Goal: Task Accomplishment & Management: Manage account settings

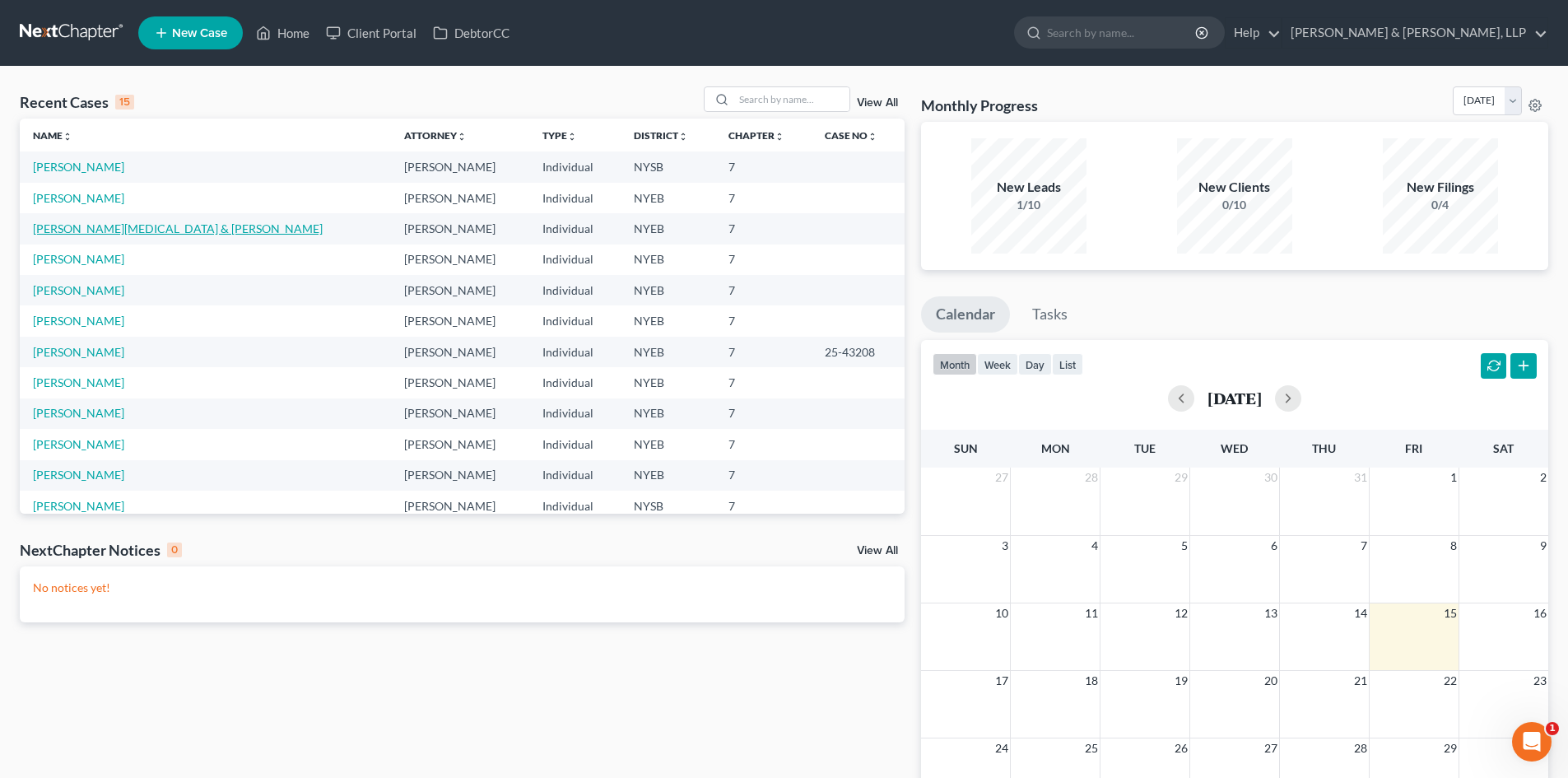
click at [80, 233] on link "[PERSON_NAME][MEDICAL_DATA] & [PERSON_NAME]" at bounding box center [178, 228] width 290 height 14
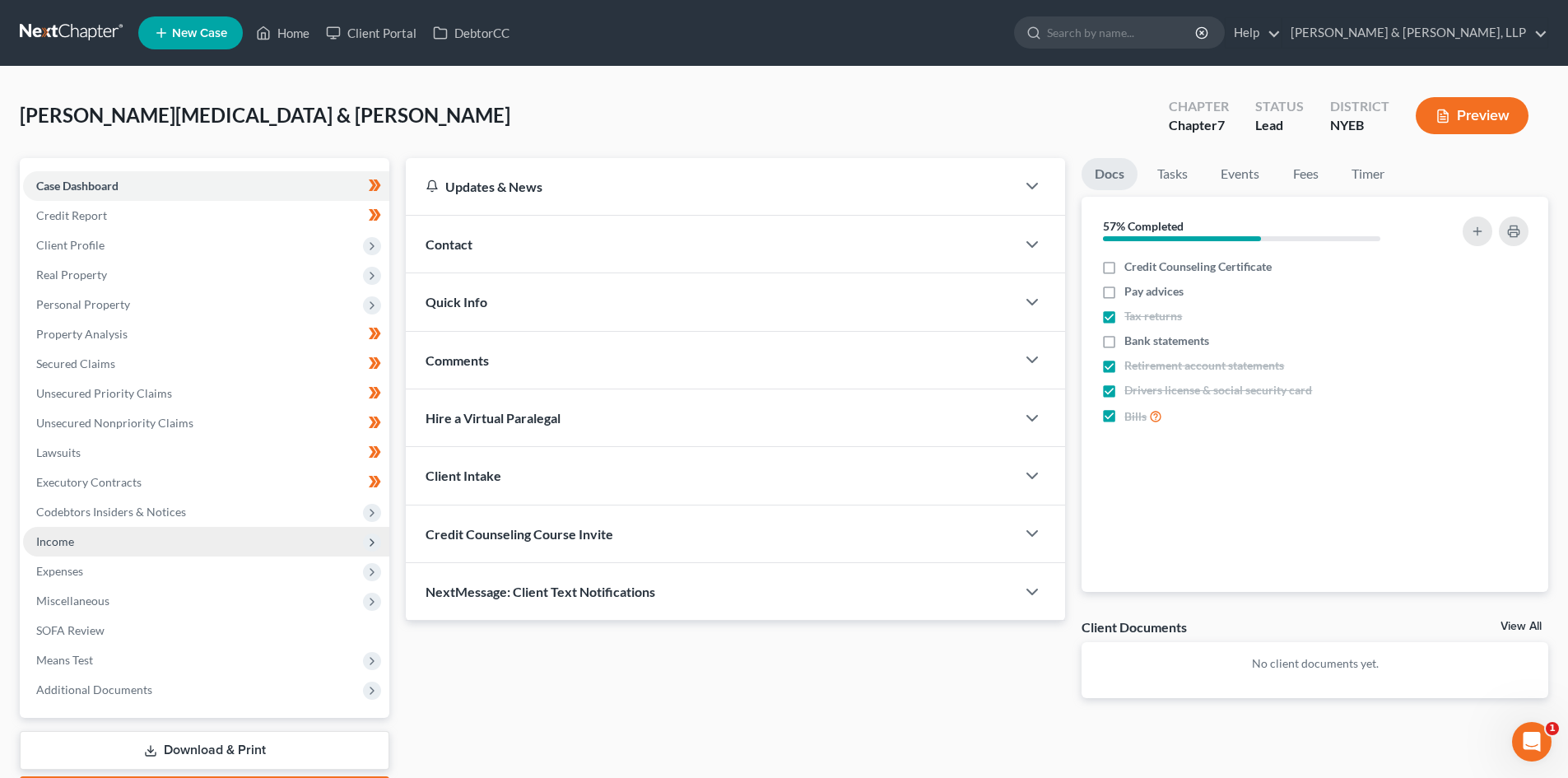
click at [110, 542] on span "Income" at bounding box center [206, 541] width 366 height 29
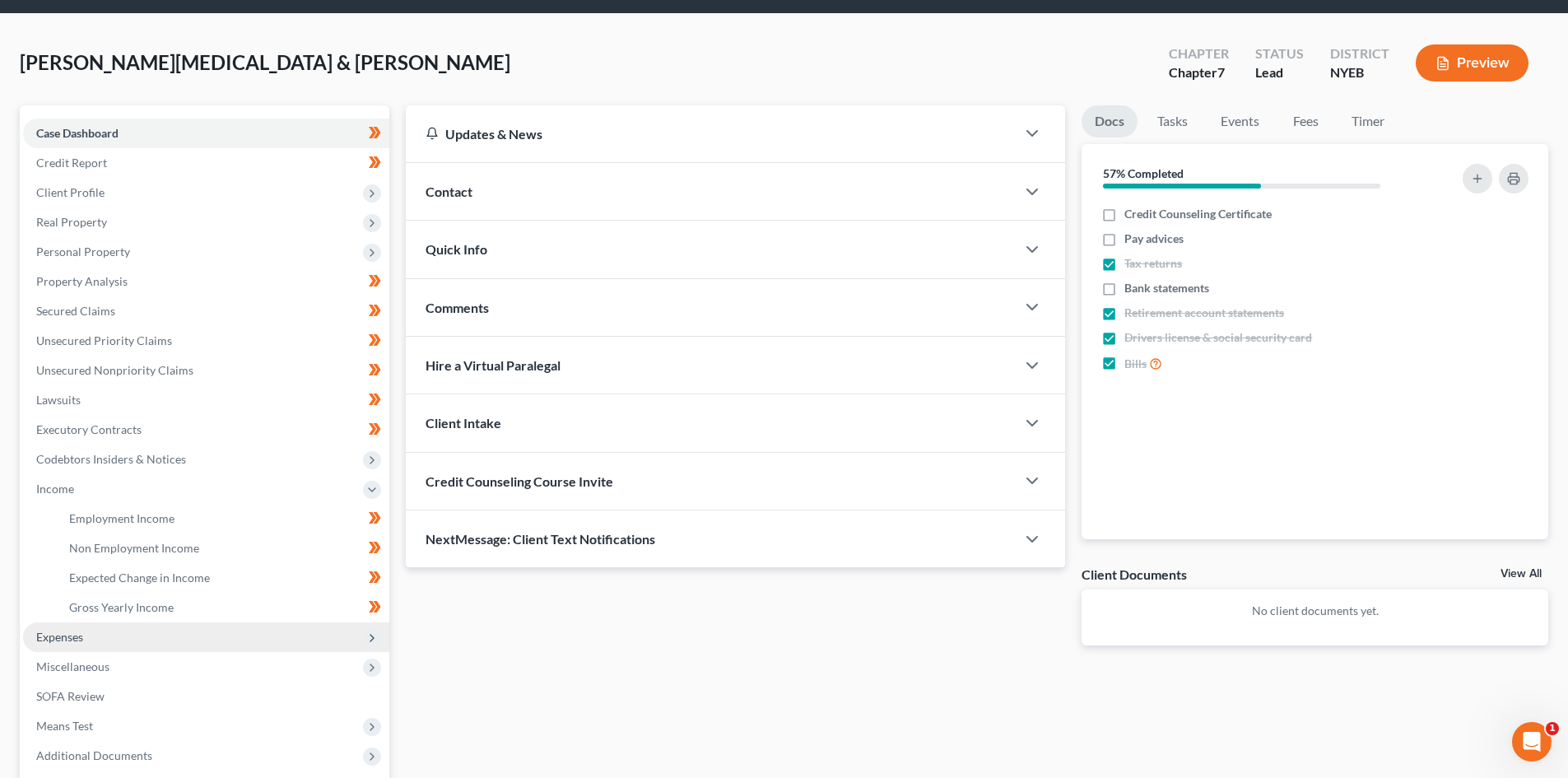
scroll to position [82, 0]
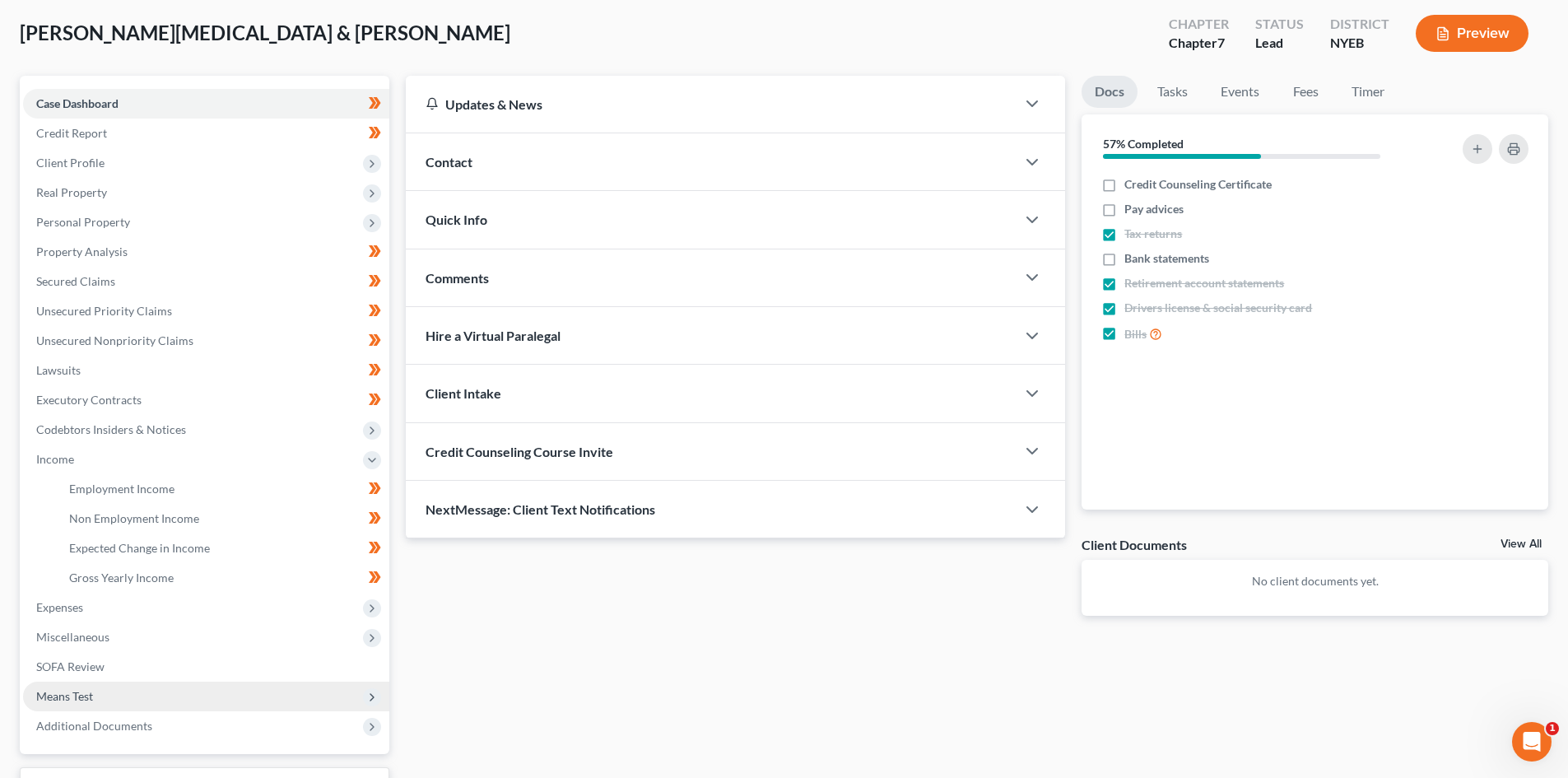
click at [120, 689] on span "Means Test" at bounding box center [206, 696] width 366 height 29
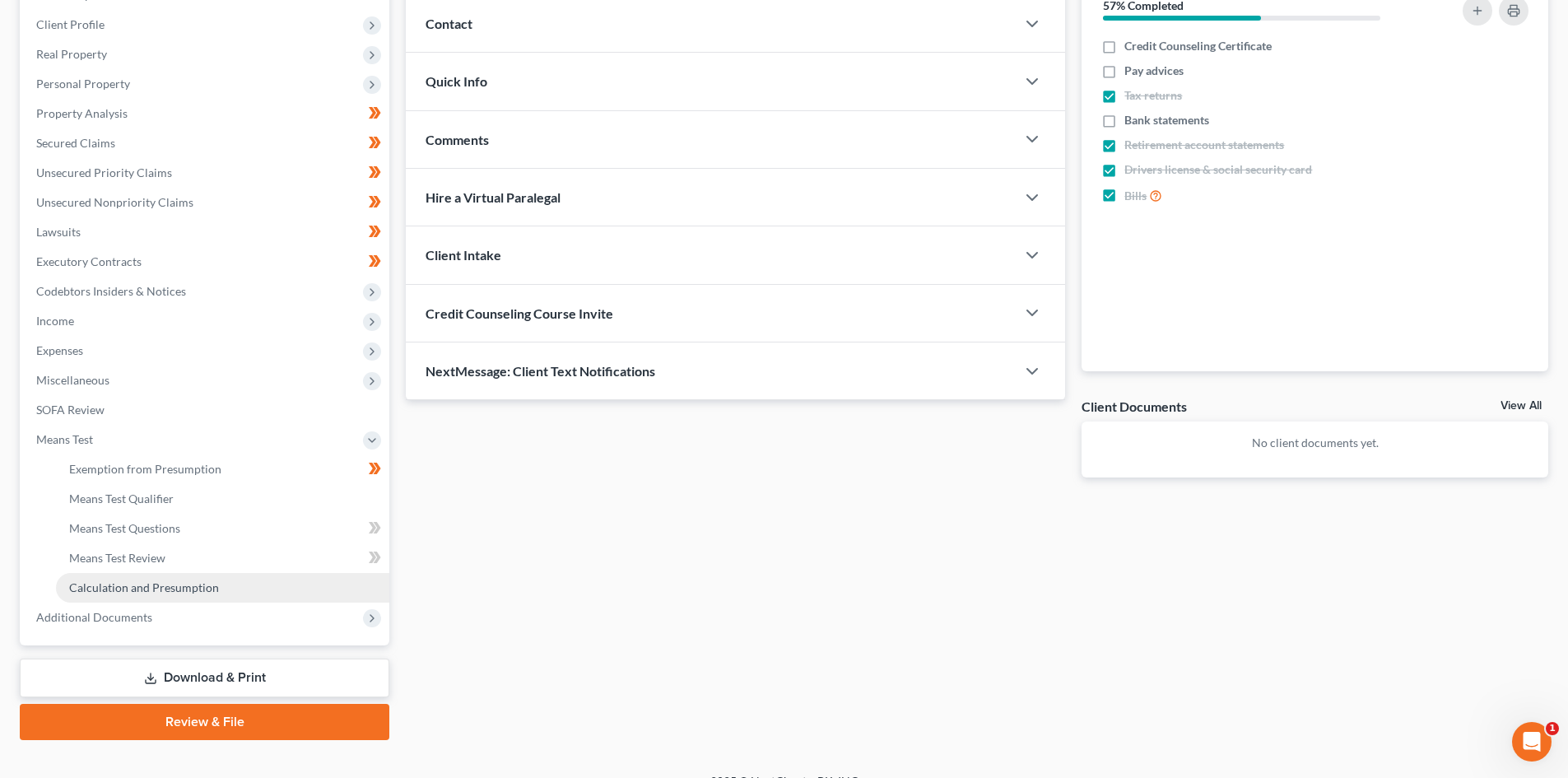
scroll to position [245, 0]
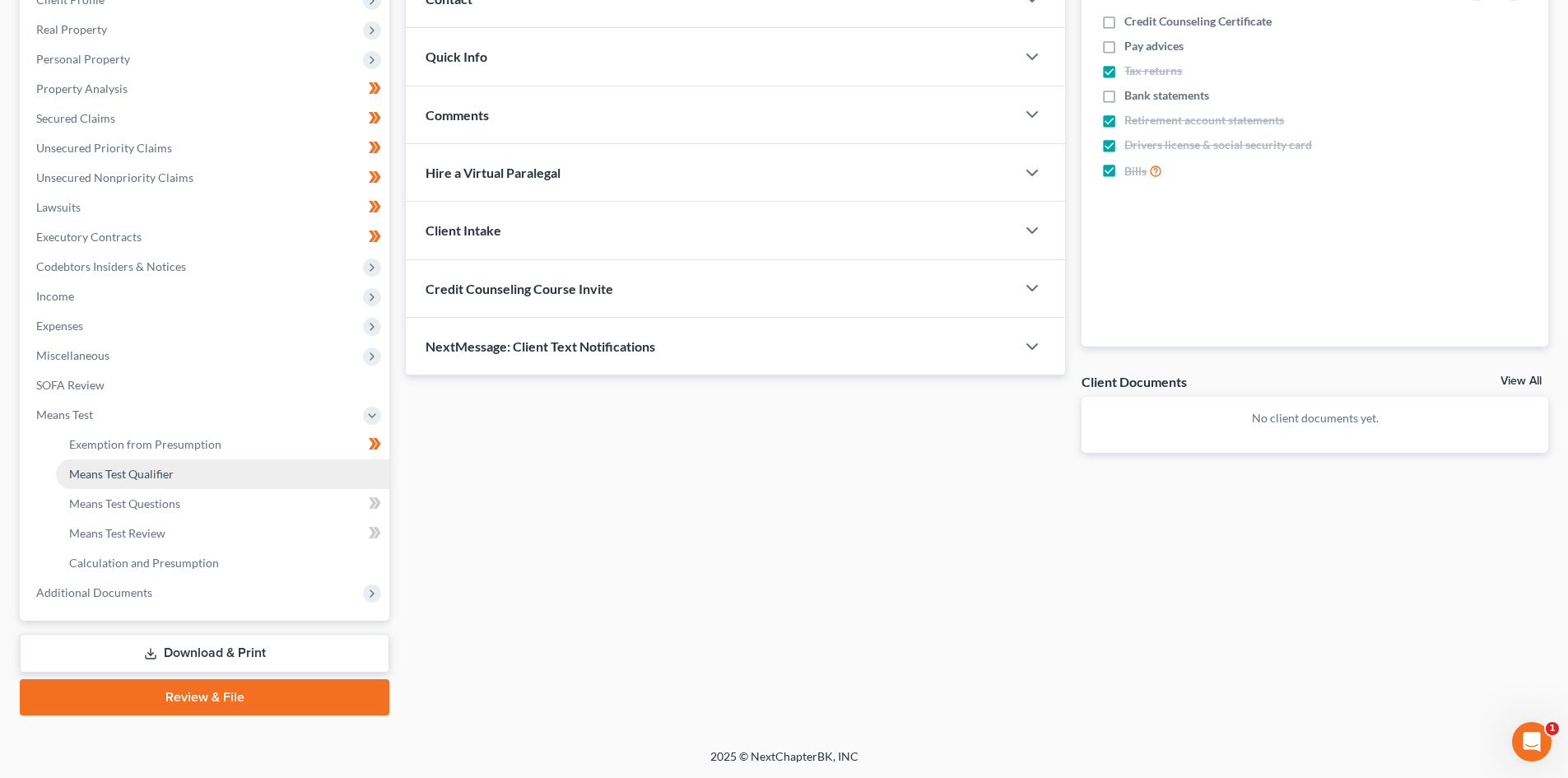
click at [147, 469] on span "Means Test Qualifier" at bounding box center [121, 473] width 105 height 14
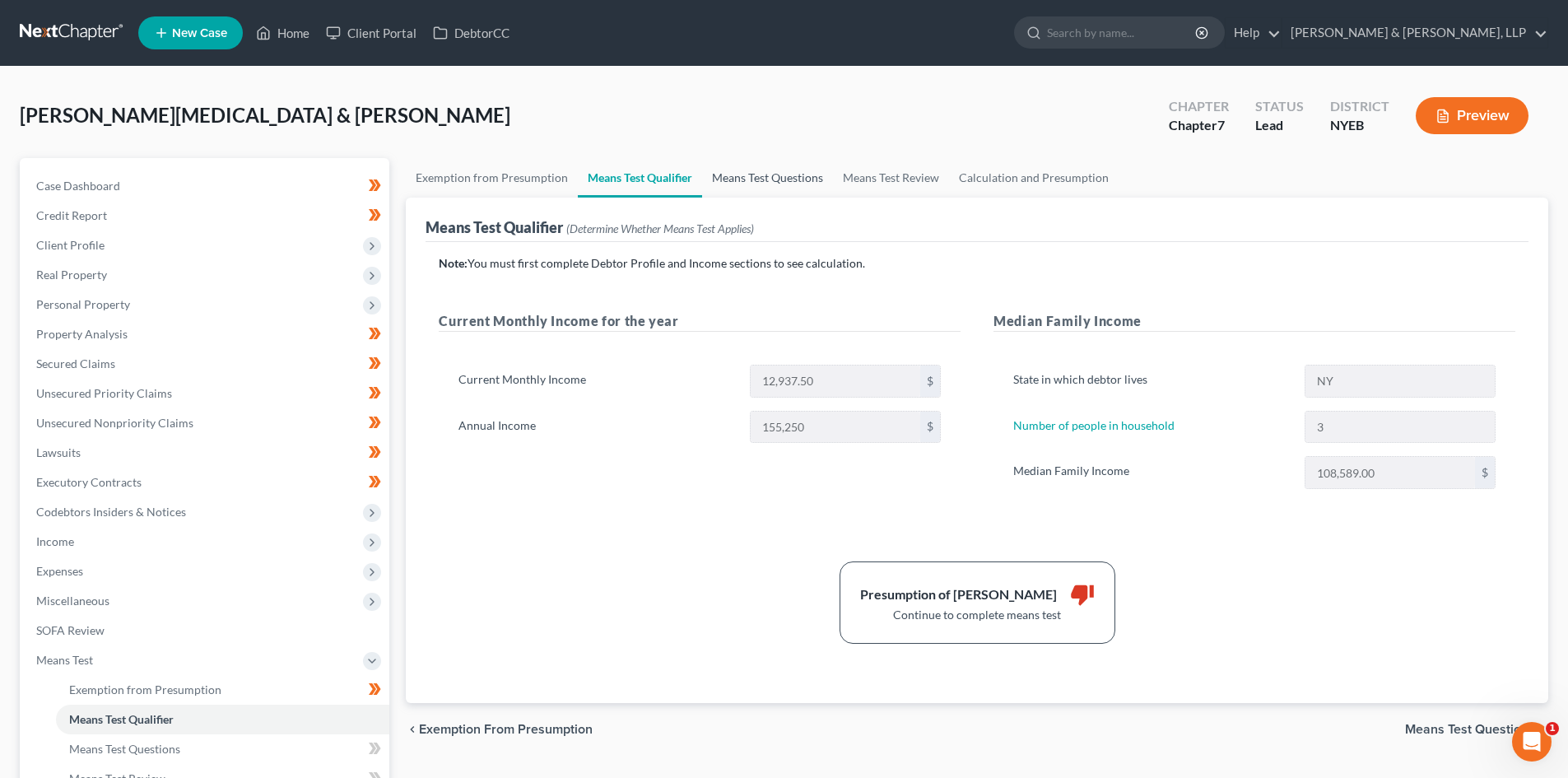
click at [740, 169] on link "Means Test Questions" at bounding box center [767, 178] width 131 height 39
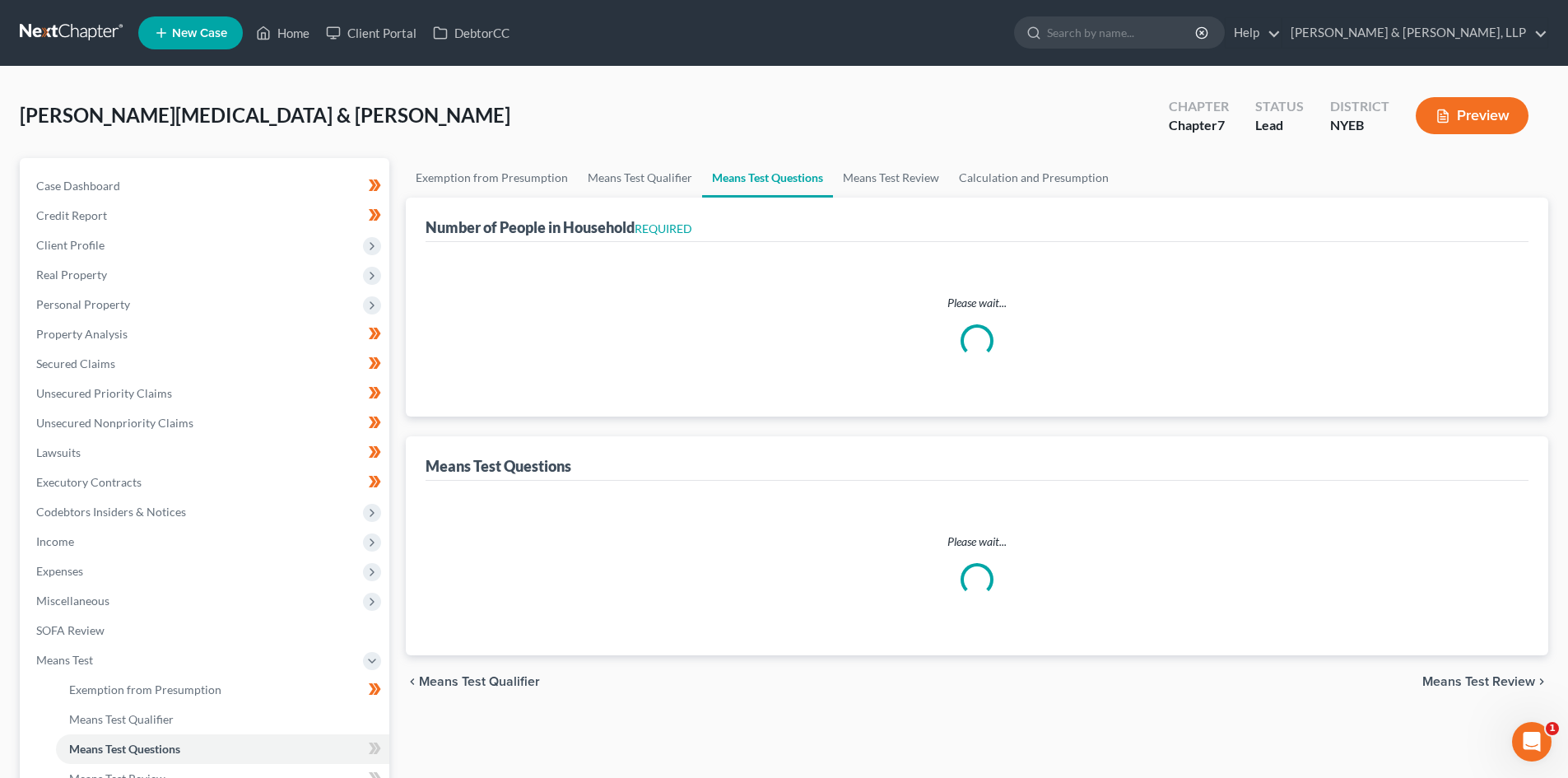
select select "1"
select select "60"
select select "3"
select select "0"
select select "1"
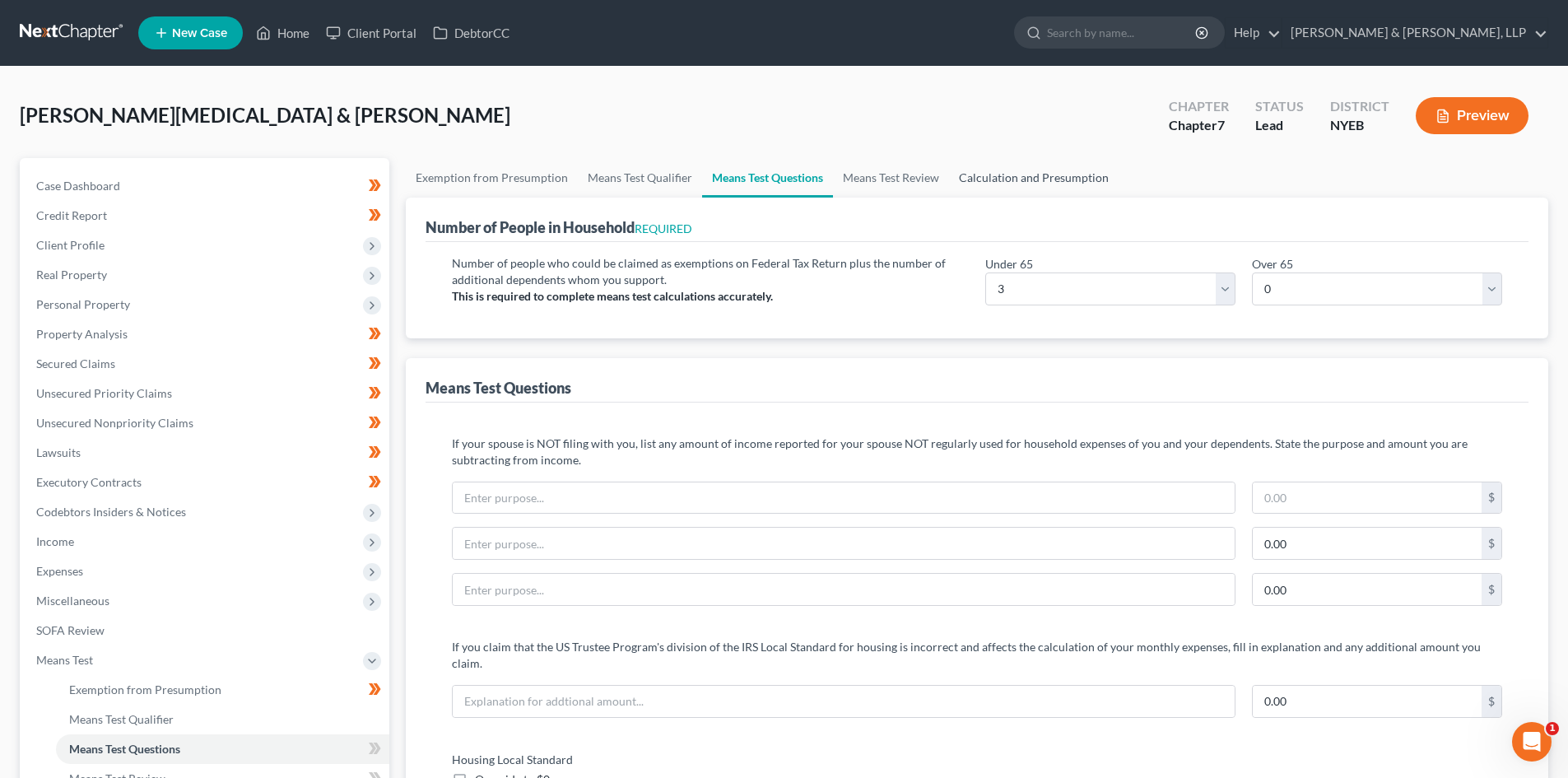
click at [1029, 171] on link "Calculation and Presumption" at bounding box center [1034, 178] width 169 height 39
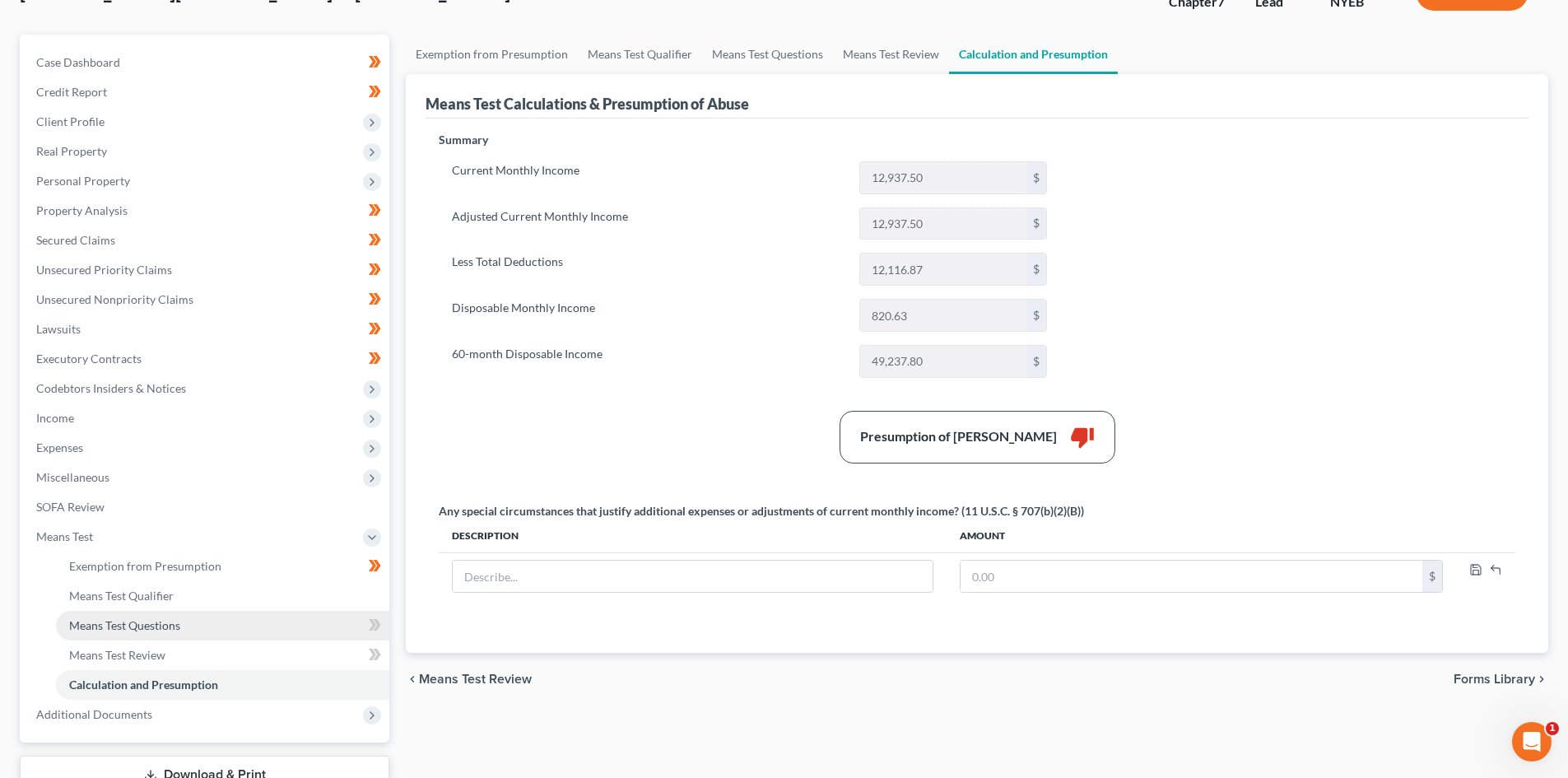
scroll to position [165, 0]
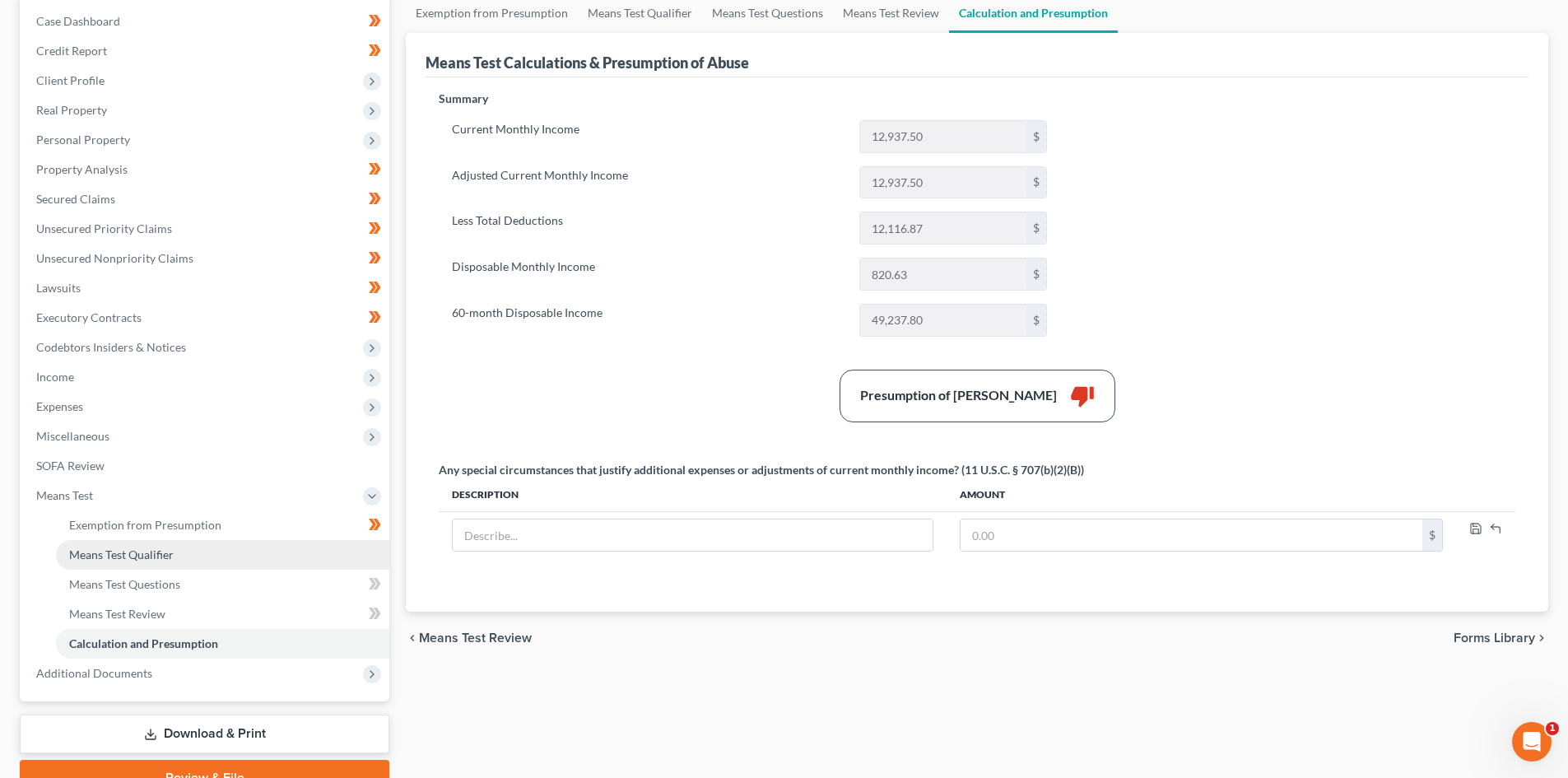
click at [137, 544] on link "Means Test Qualifier" at bounding box center [223, 554] width 333 height 29
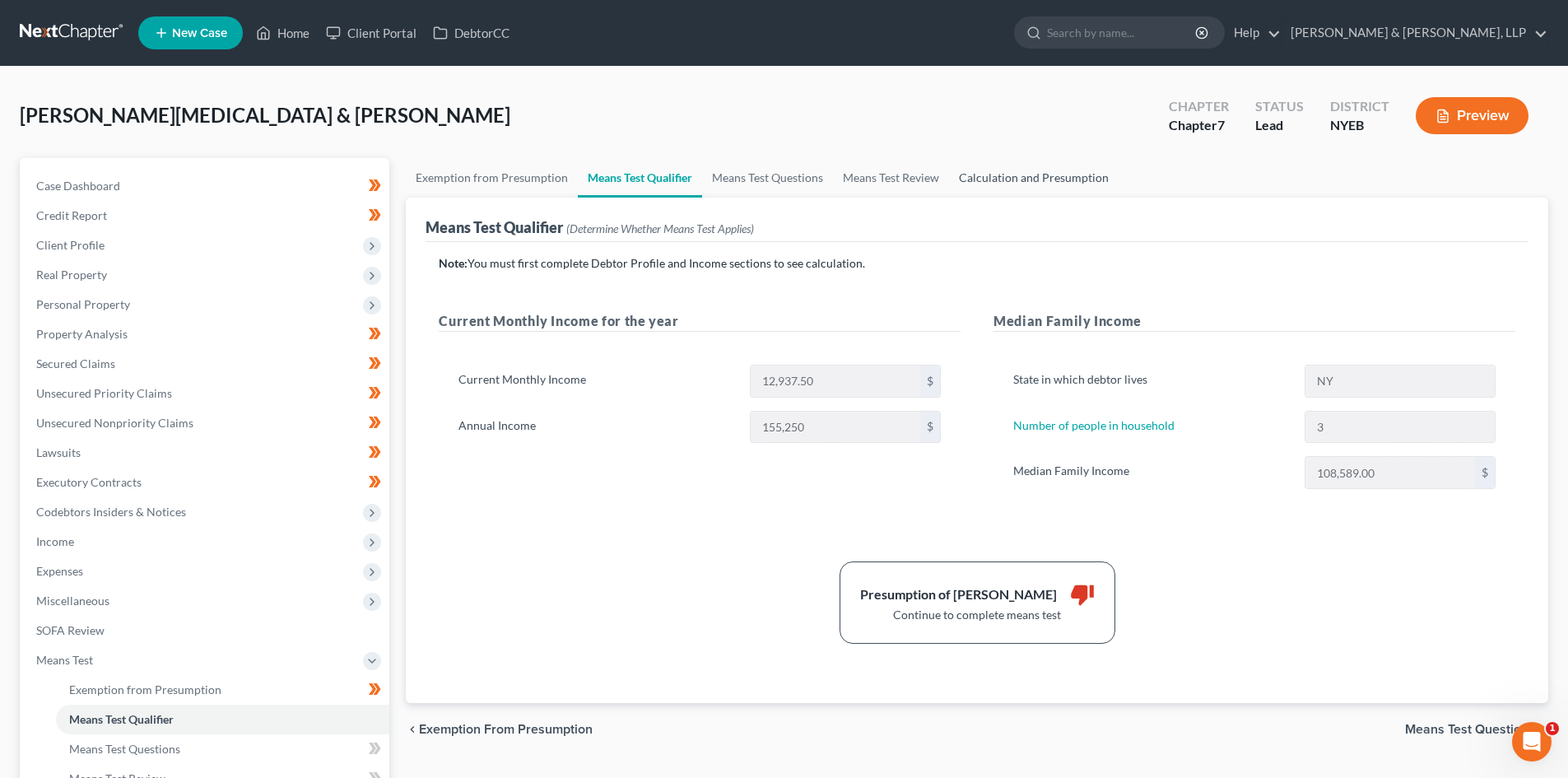
click at [1055, 183] on link "Calculation and Presumption" at bounding box center [1034, 178] width 169 height 39
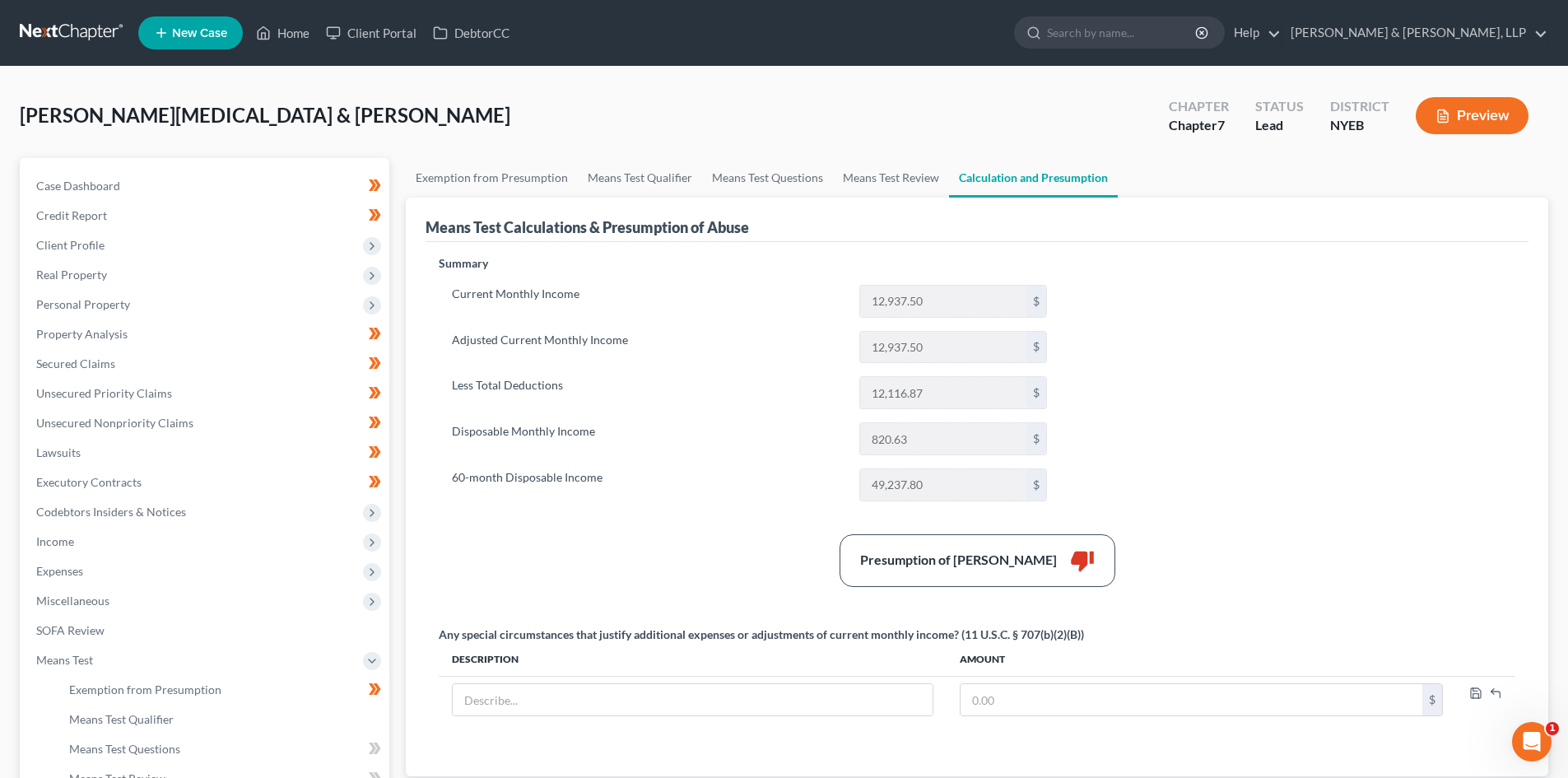
click at [95, 44] on link at bounding box center [73, 33] width 106 height 29
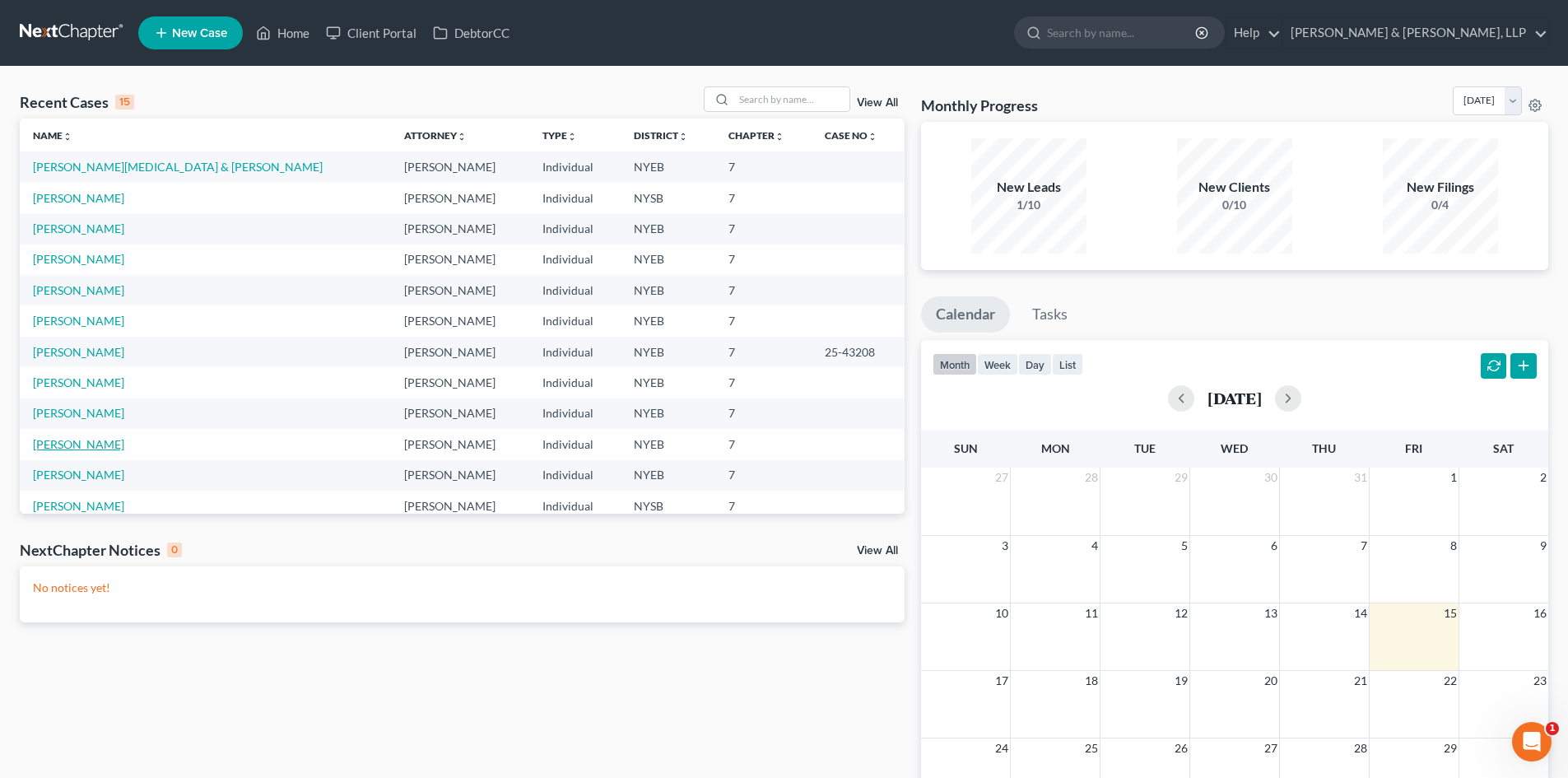
click at [86, 446] on link "[PERSON_NAME]" at bounding box center [78, 444] width 91 height 14
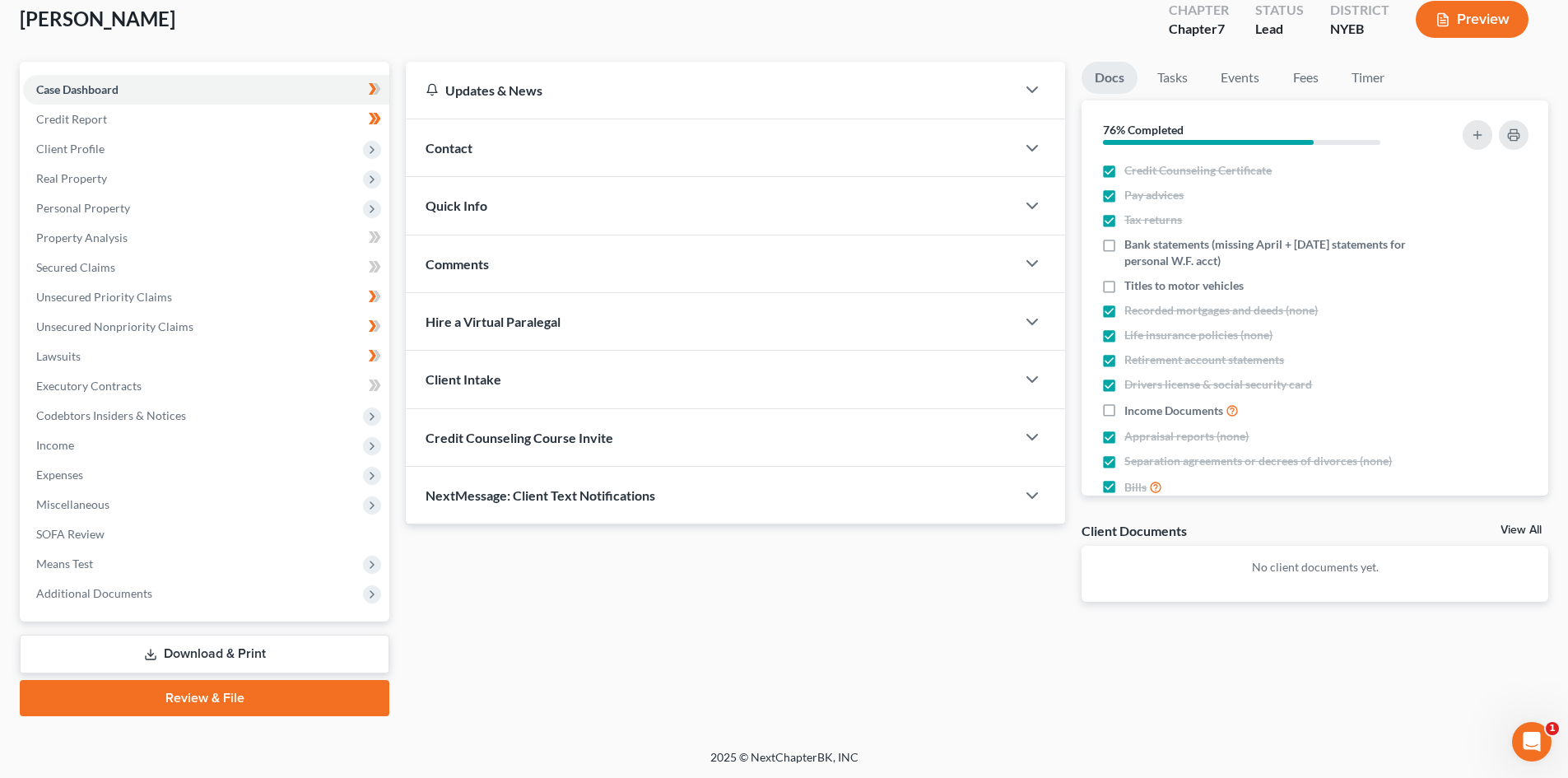
scroll to position [97, 0]
click at [238, 652] on link "Download & Print" at bounding box center [204, 653] width 369 height 39
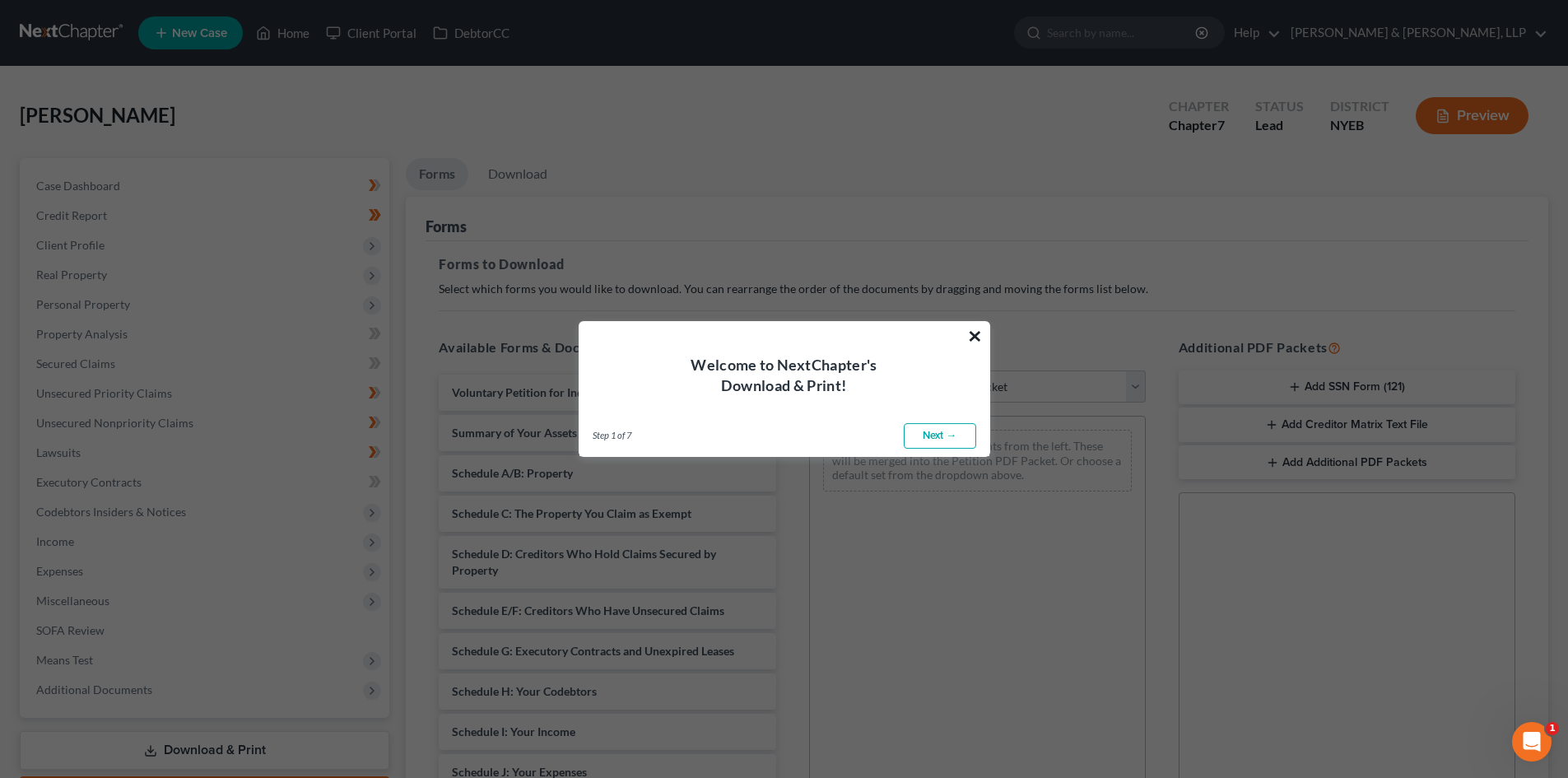
click at [973, 333] on button "×" at bounding box center [975, 335] width 16 height 26
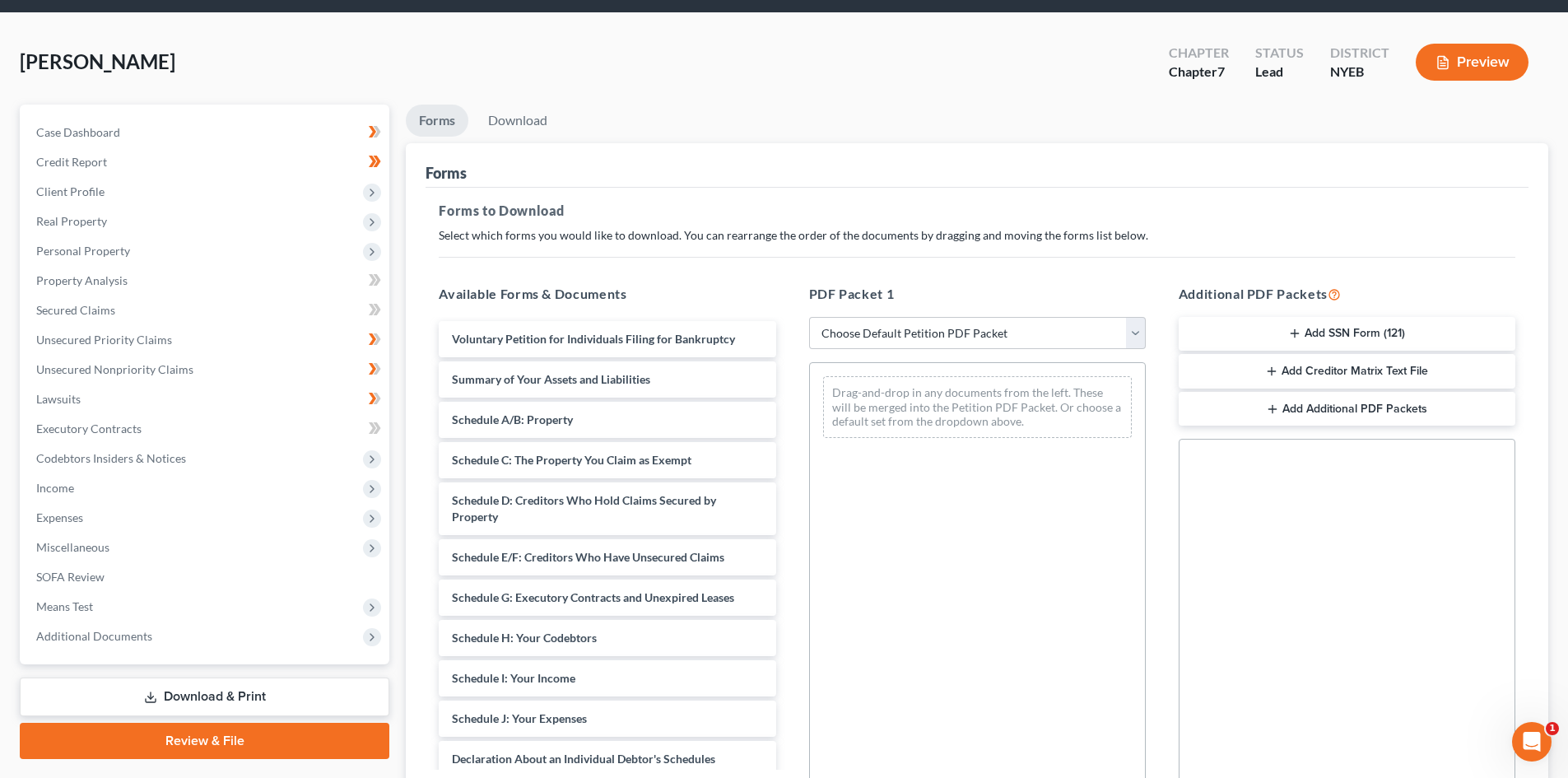
scroll to position [82, 0]
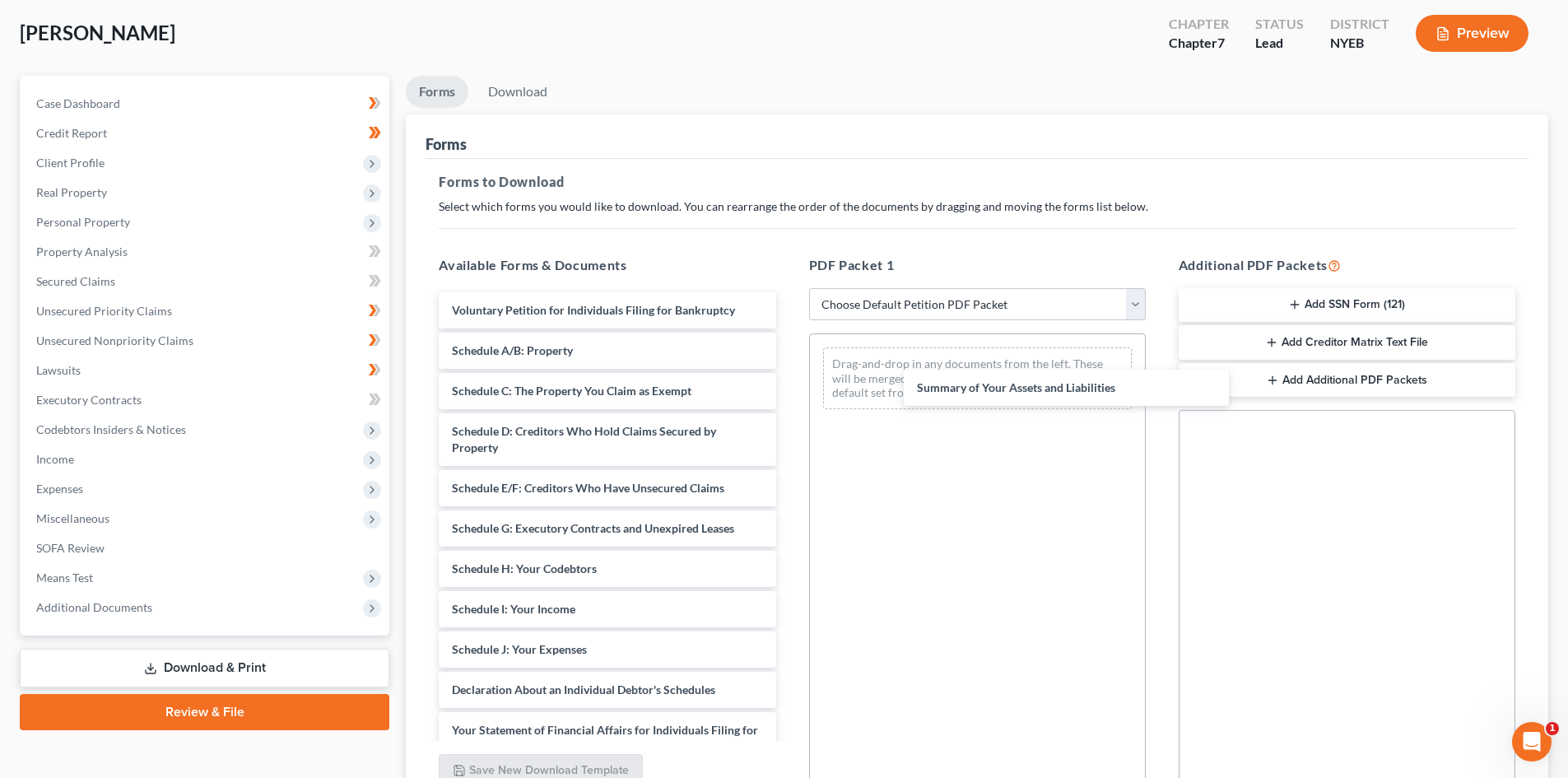
drag, startPoint x: 656, startPoint y: 349, endPoint x: 1112, endPoint y: 388, distance: 457.7
click at [788, 387] on div "Summary of Your Assets and Liabilities Voluntary Petition for Individuals Filin…" at bounding box center [606, 686] width 363 height 787
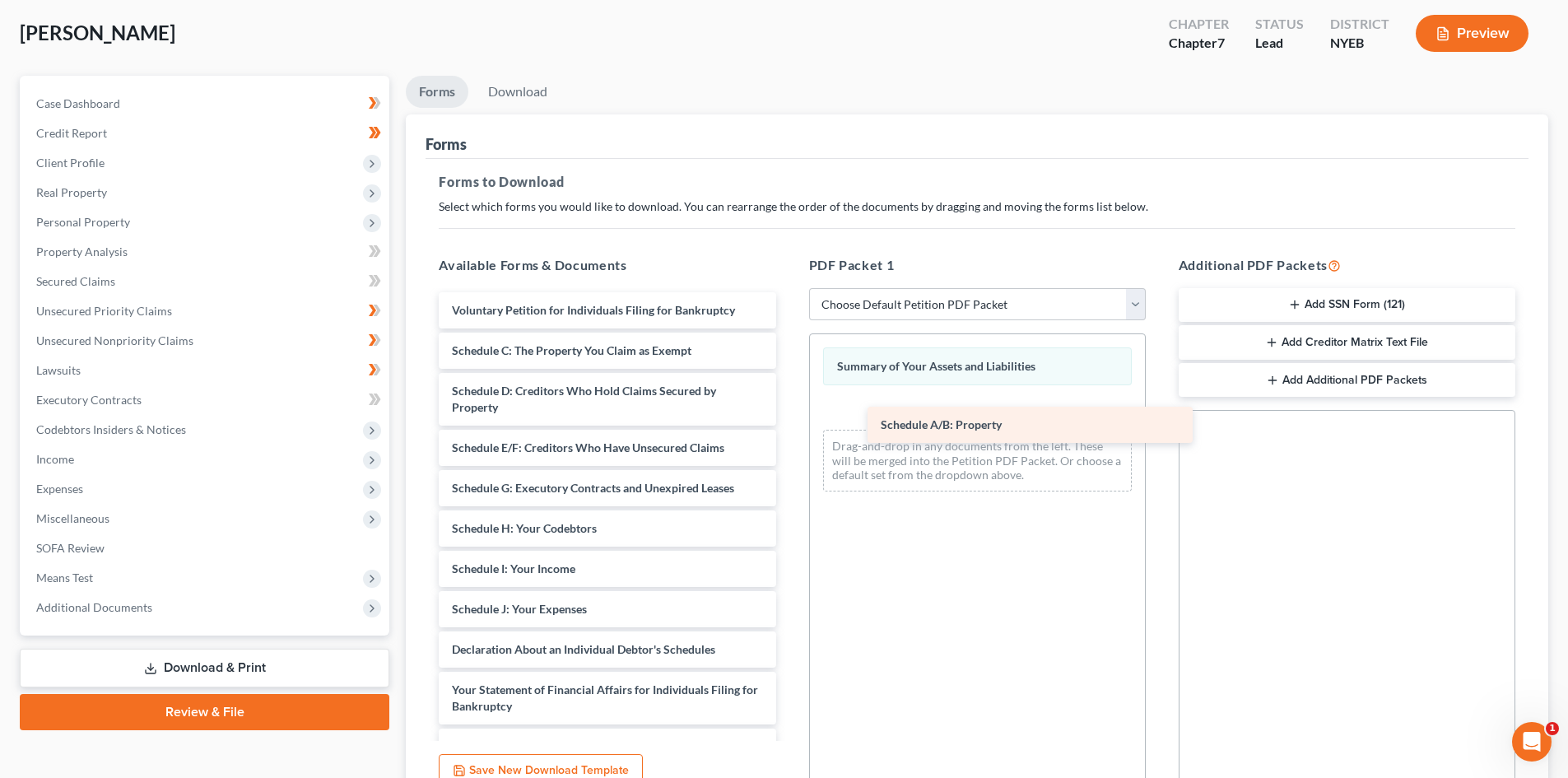
drag, startPoint x: 580, startPoint y: 348, endPoint x: 992, endPoint y: 411, distance: 416.8
click at [788, 411] on div "Schedule A/B: Property Voluntary Petition for Individuals Filing for Bankruptcy…" at bounding box center [606, 666] width 363 height 747
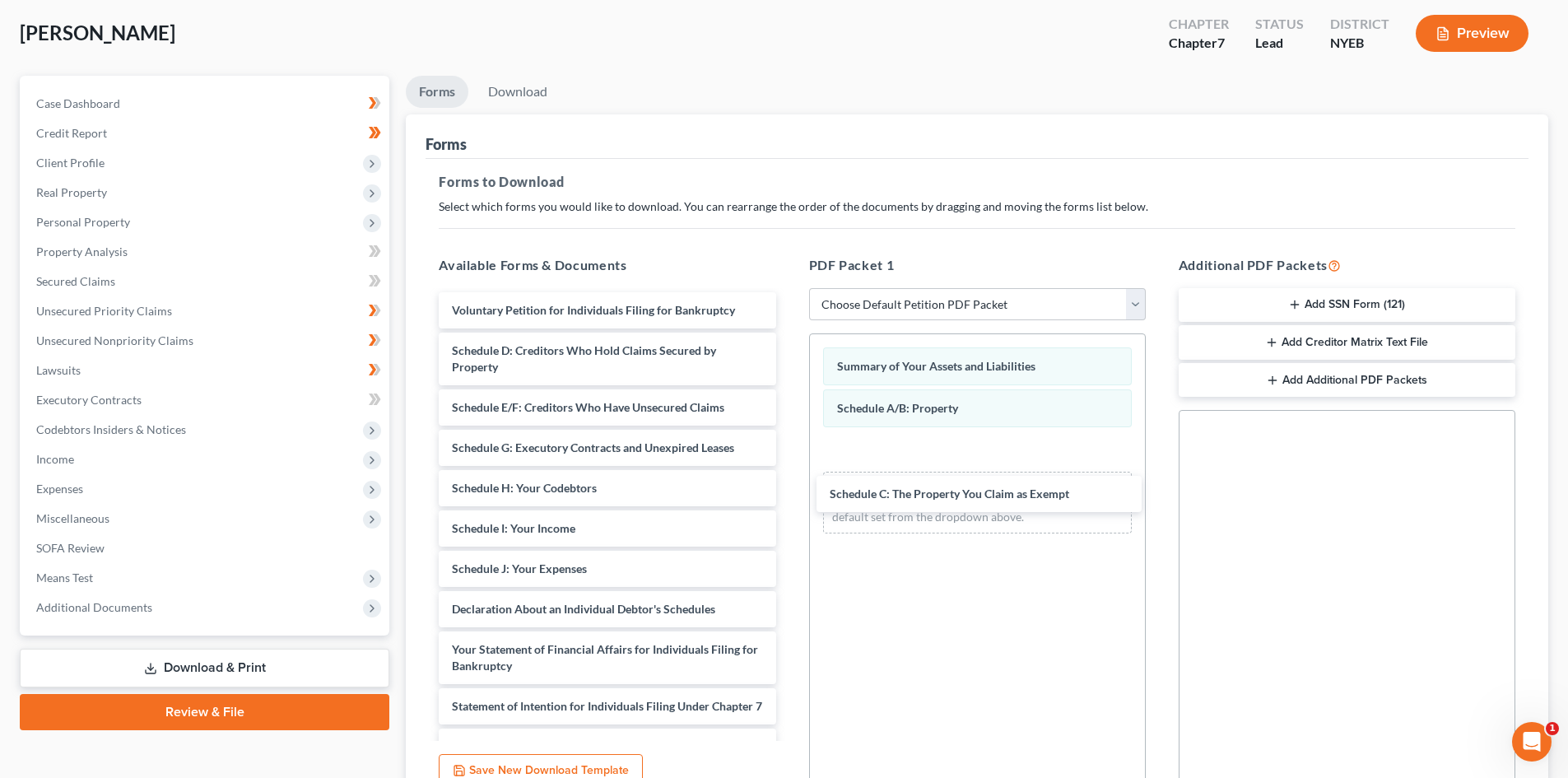
drag, startPoint x: 616, startPoint y: 344, endPoint x: 994, endPoint y: 481, distance: 402.1
click at [788, 482] on div "Schedule C: The Property You Claim as Exempt Voluntary Petition for Individuals…" at bounding box center [606, 646] width 363 height 707
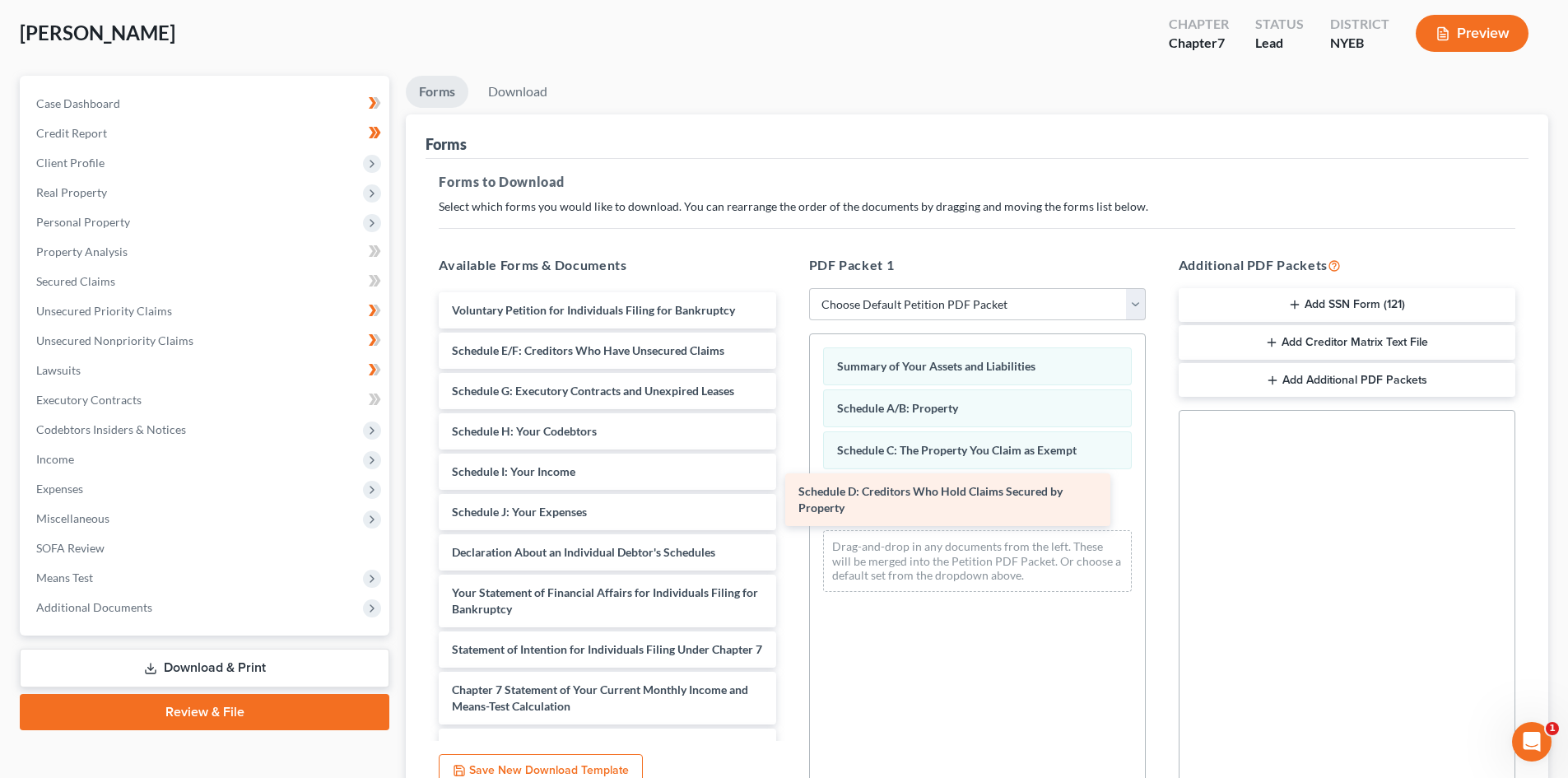
drag, startPoint x: 595, startPoint y: 341, endPoint x: 941, endPoint y: 471, distance: 369.6
click at [788, 471] on div "Schedule D: Creditors Who Hold Claims Secured by Property Voluntary Petition fo…" at bounding box center [606, 617] width 363 height 650
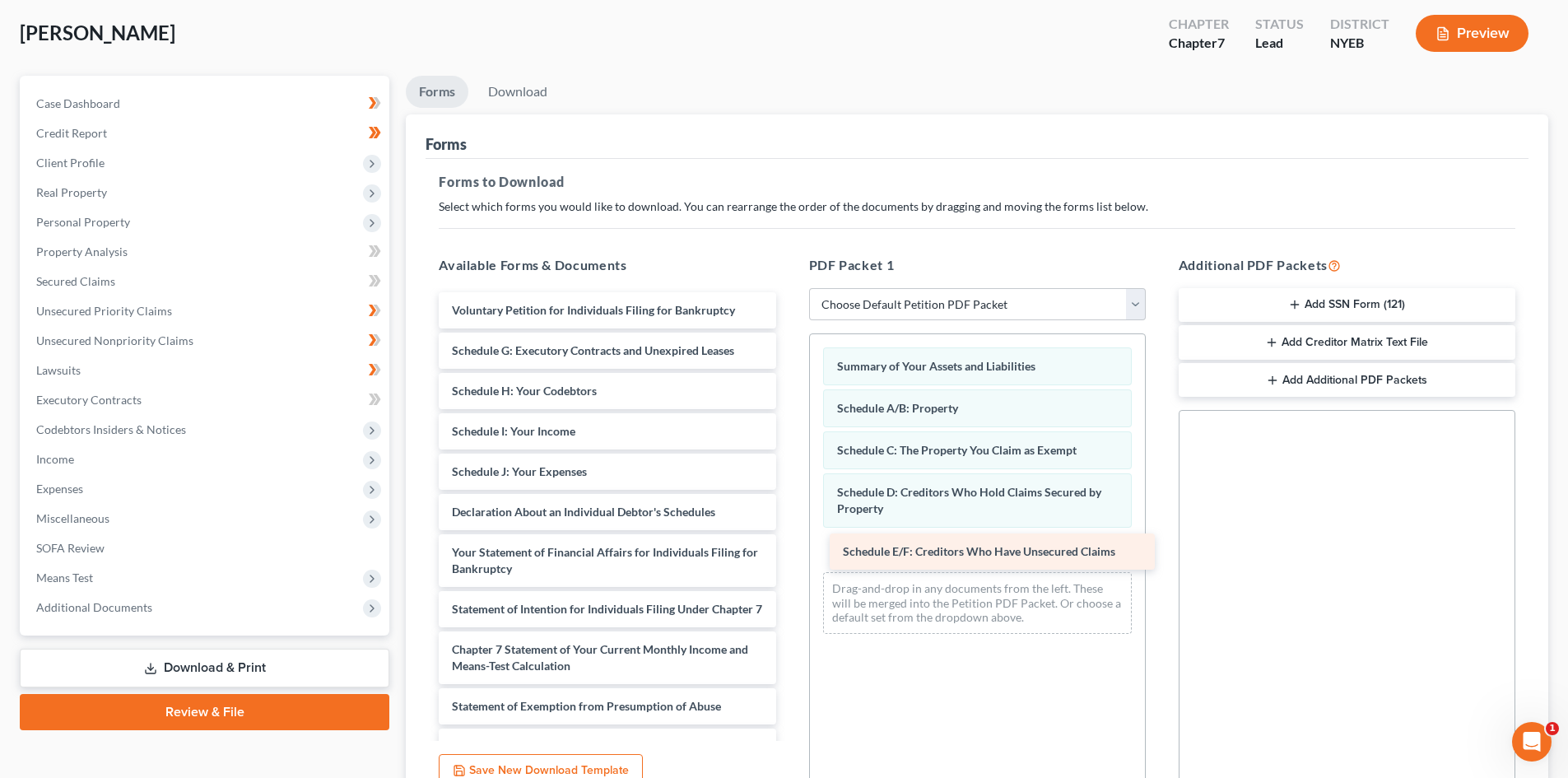
drag, startPoint x: 514, startPoint y: 346, endPoint x: 896, endPoint y: 544, distance: 430.3
click at [788, 544] on div "Schedule E/F: Creditors Who Have Unsecured Claims Voluntary Petition for Indivi…" at bounding box center [606, 597] width 363 height 610
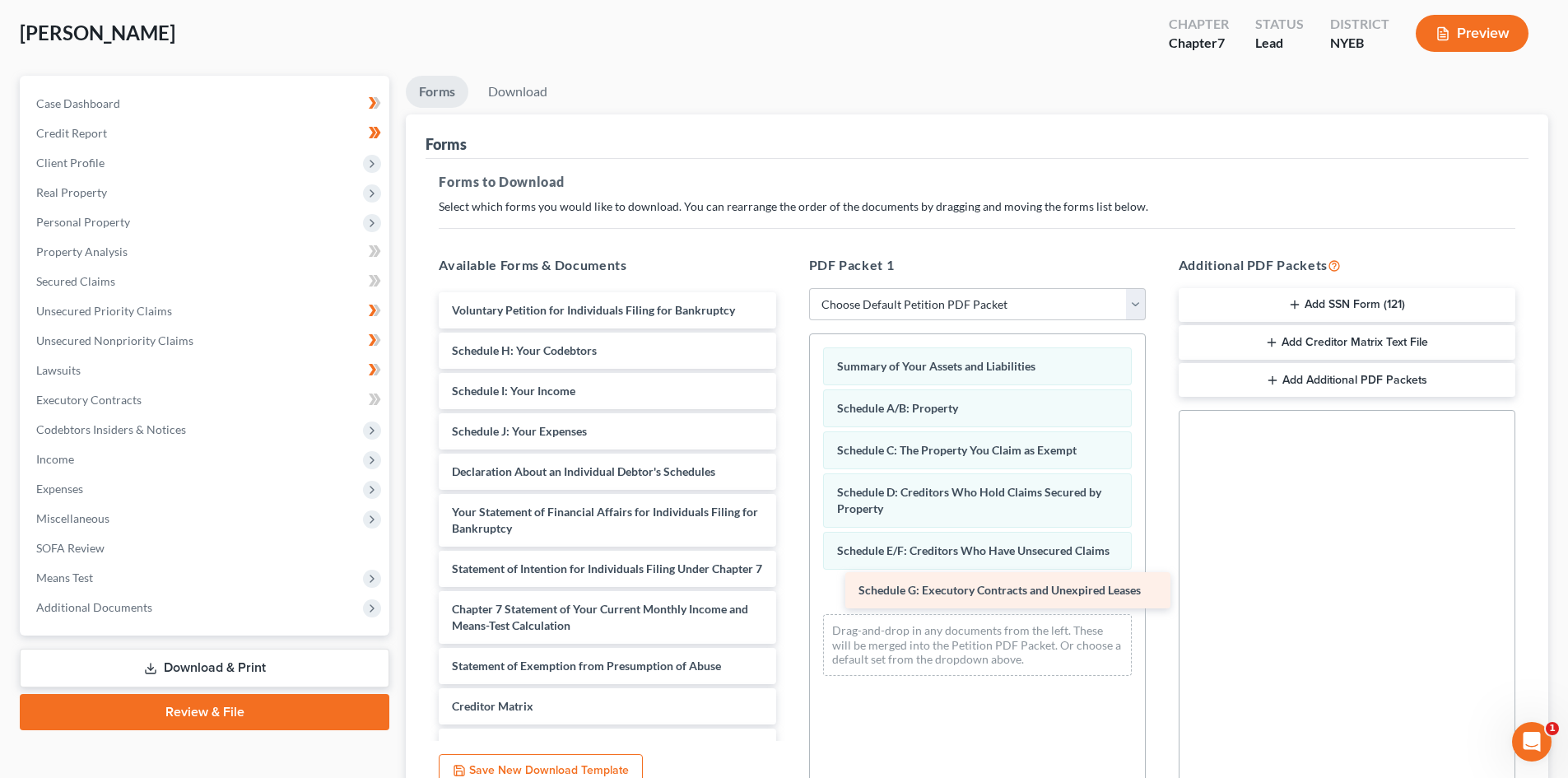
drag, startPoint x: 570, startPoint y: 343, endPoint x: 964, endPoint y: 580, distance: 459.8
click at [788, 580] on div "Schedule G: Executory Contracts and Unexpired Leases Voluntary Petition for Ind…" at bounding box center [606, 577] width 363 height 569
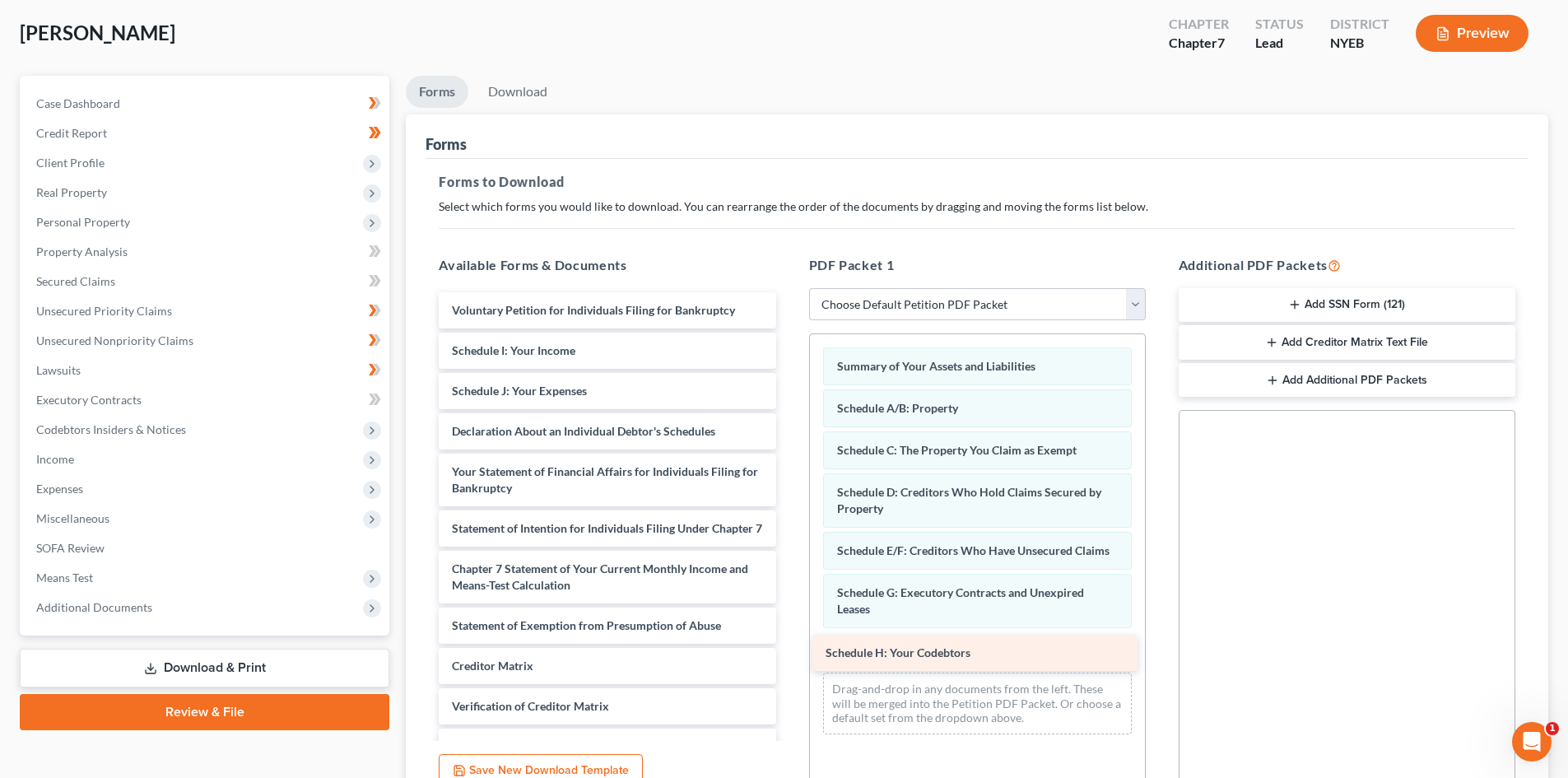
drag, startPoint x: 601, startPoint y: 356, endPoint x: 975, endPoint y: 658, distance: 480.7
click at [788, 658] on div "Schedule H: Your Codebtors Voluntary Petition for Individuals Filing for Bankru…" at bounding box center [606, 557] width 363 height 529
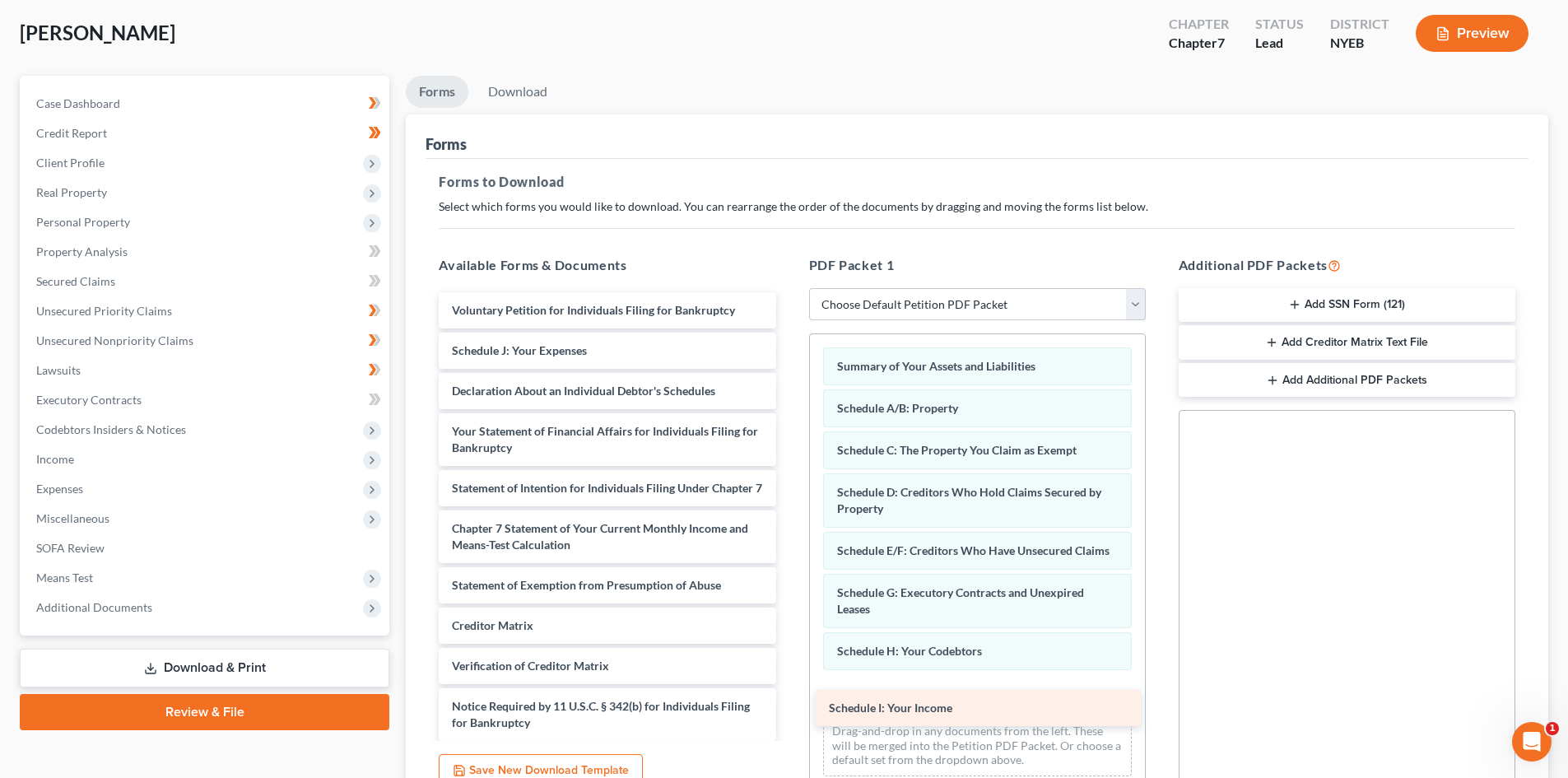
drag, startPoint x: 575, startPoint y: 355, endPoint x: 953, endPoint y: 712, distance: 519.9
click at [788, 712] on div "Schedule I: Your Income Voluntary Petition for Individuals Filing for Bankruptc…" at bounding box center [606, 537] width 363 height 489
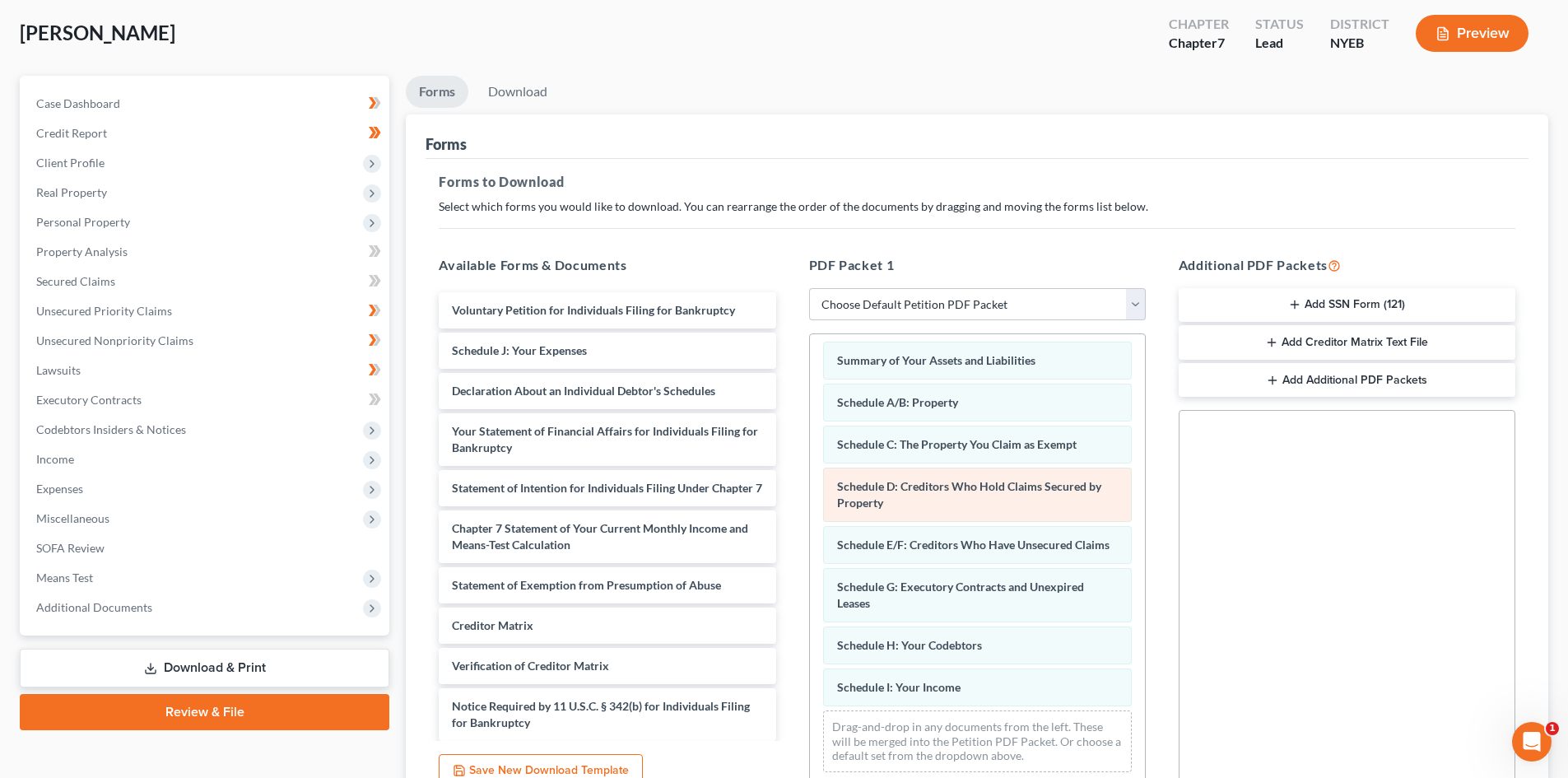
scroll to position [23, 0]
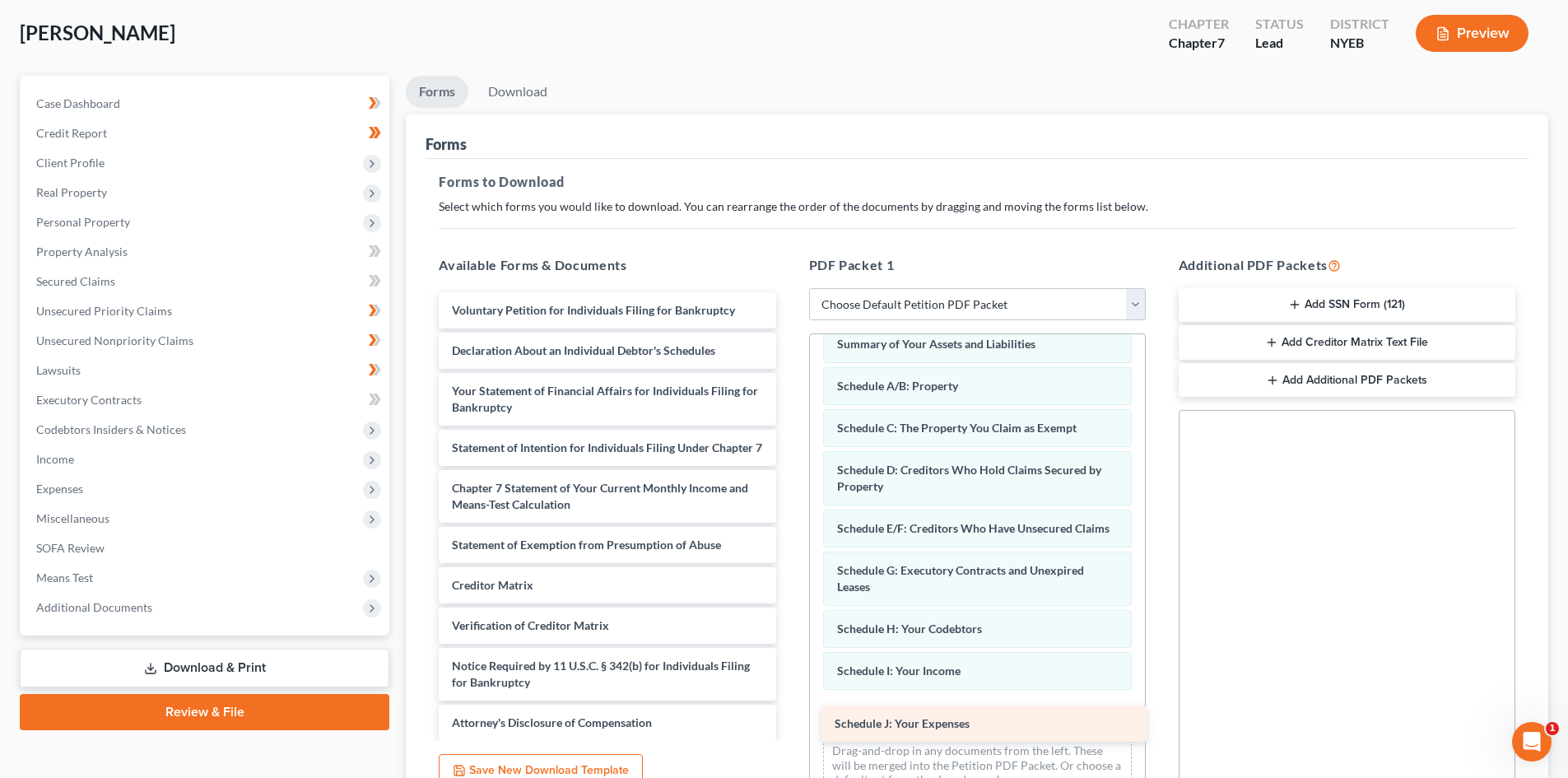
drag, startPoint x: 544, startPoint y: 358, endPoint x: 921, endPoint y: 730, distance: 529.6
click at [788, 731] on div "Schedule J: Your Expenses Voluntary Petition for Individuals Filing for Bankrup…" at bounding box center [606, 517] width 363 height 449
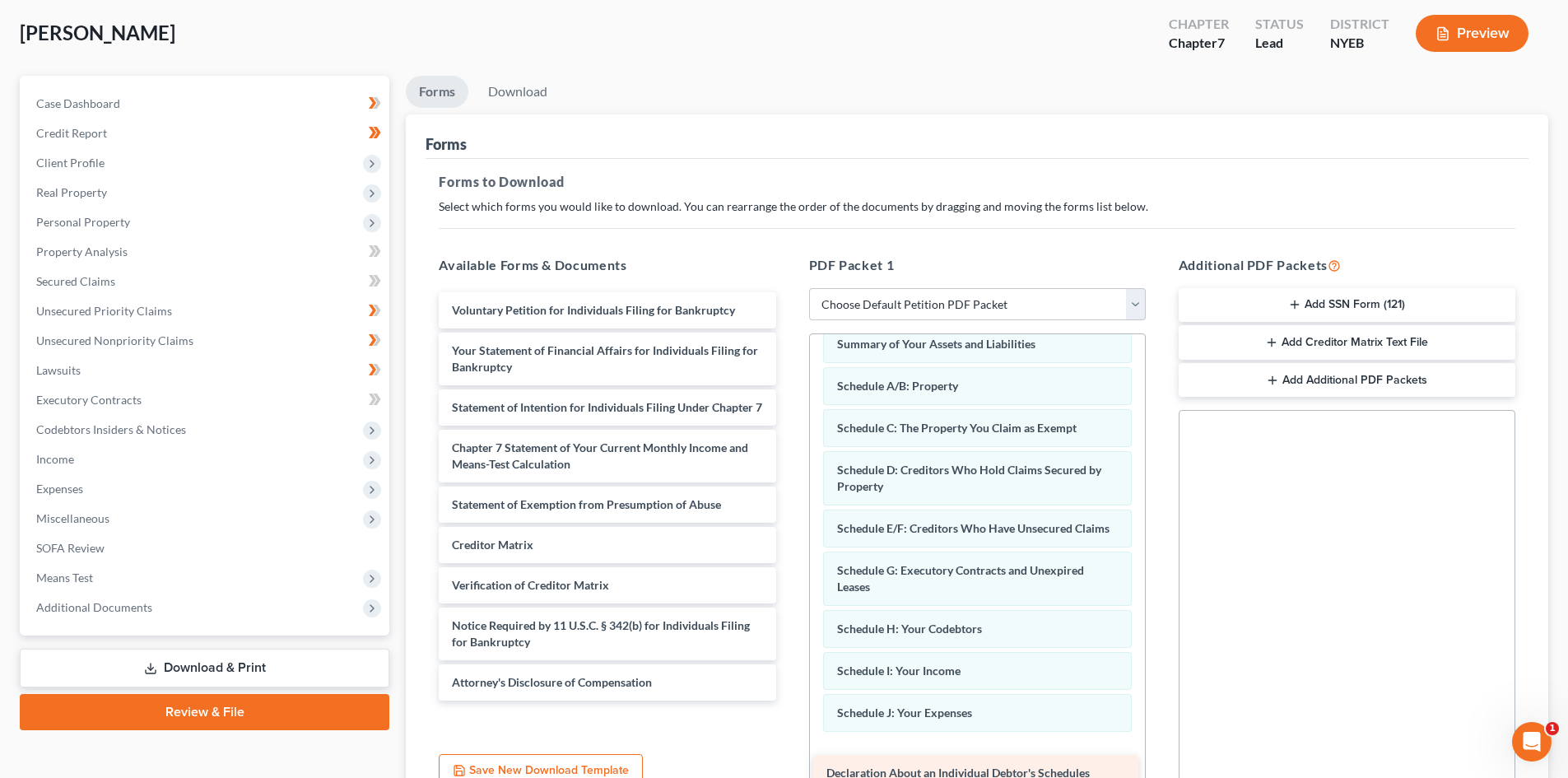
drag, startPoint x: 606, startPoint y: 348, endPoint x: 984, endPoint y: 771, distance: 567.3
click at [788, 700] on div "Declaration About an Individual Debtor's Schedules Voluntary Petition for Indiv…" at bounding box center [606, 496] width 363 height 408
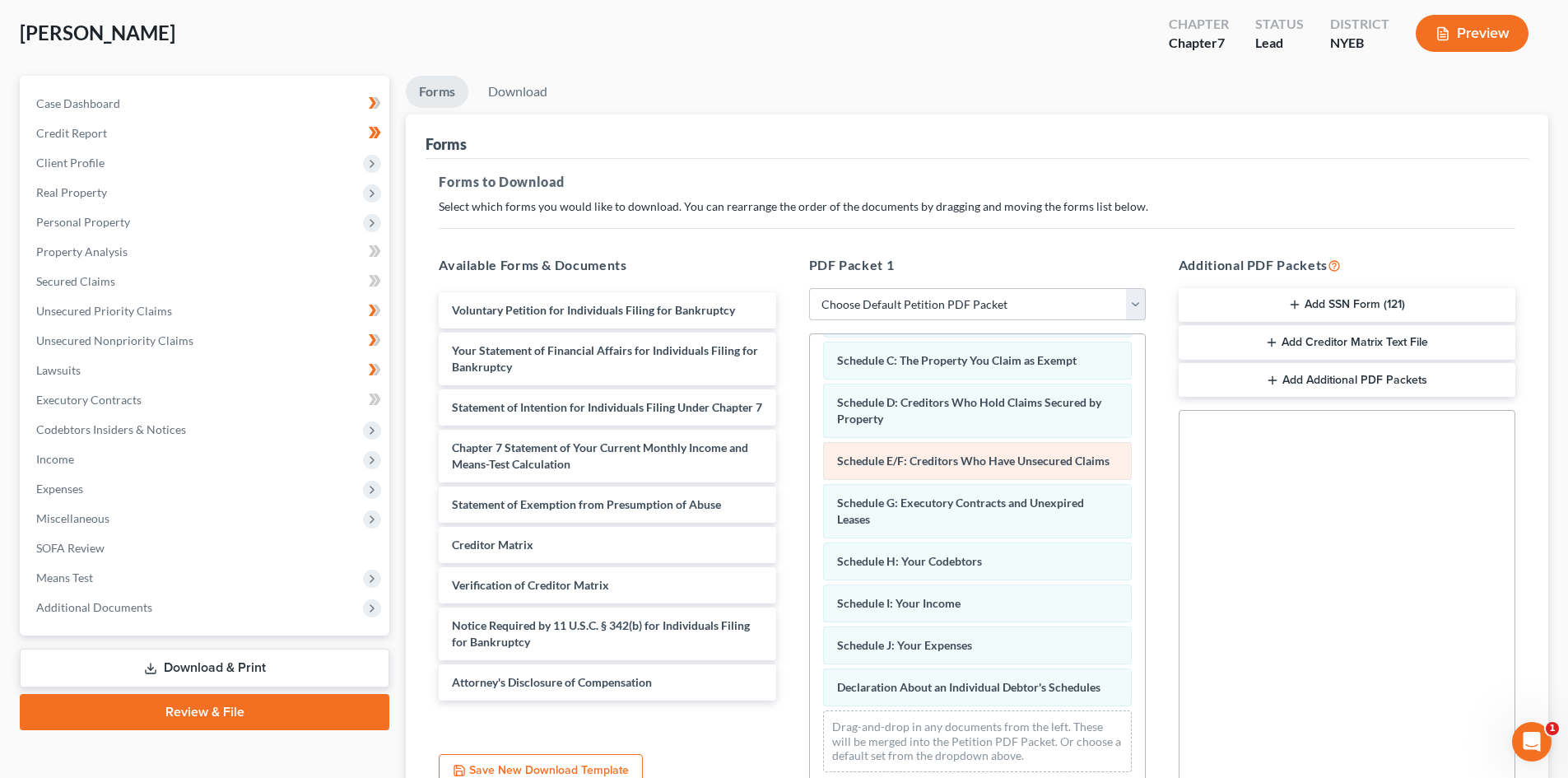
scroll to position [106, 0]
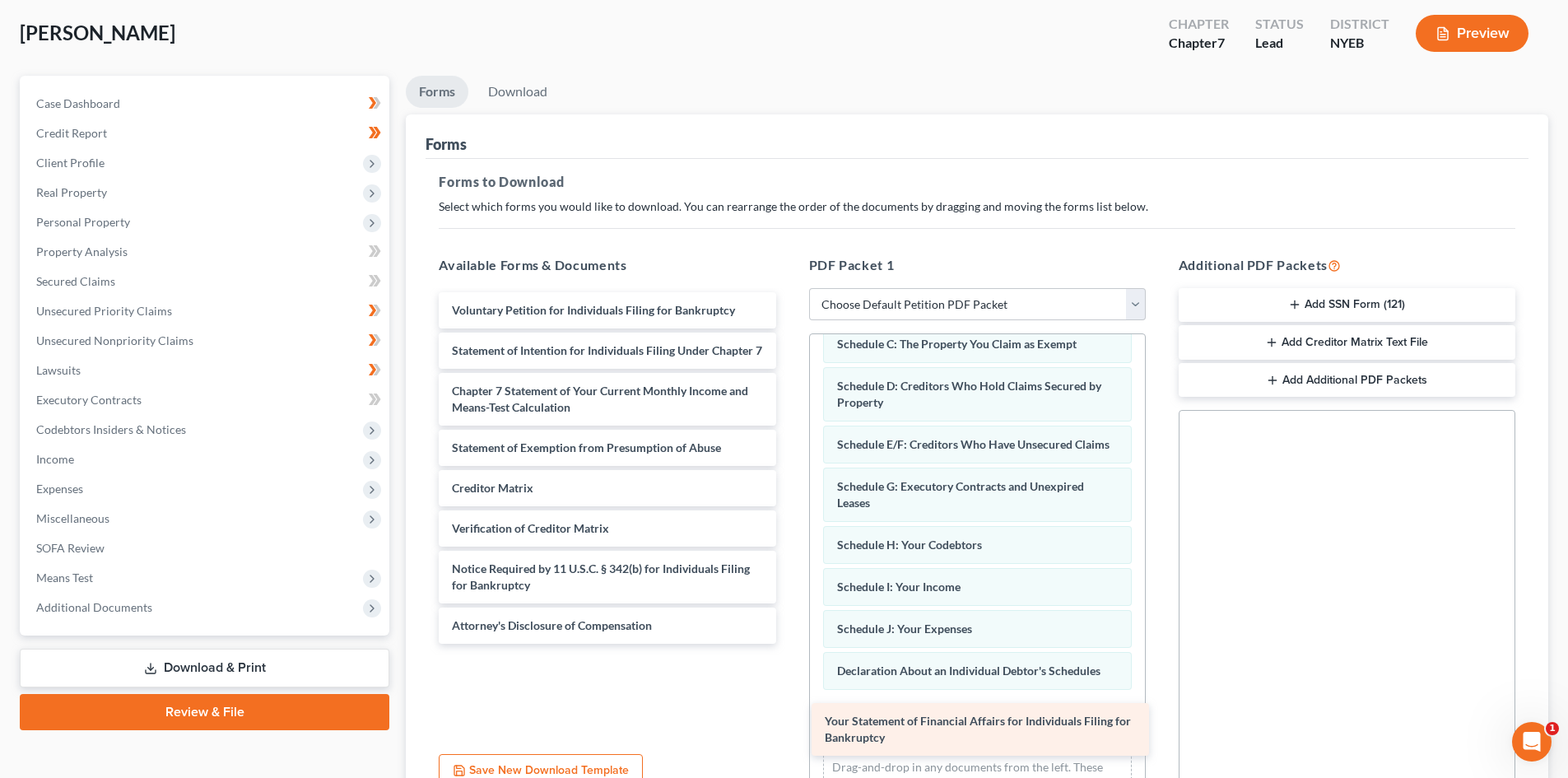
drag, startPoint x: 694, startPoint y: 361, endPoint x: 1066, endPoint y: 731, distance: 524.7
click at [788, 643] on div "Your Statement of Financial Affairs for Individuals Filing for Bankruptcy Volun…" at bounding box center [606, 468] width 363 height 352
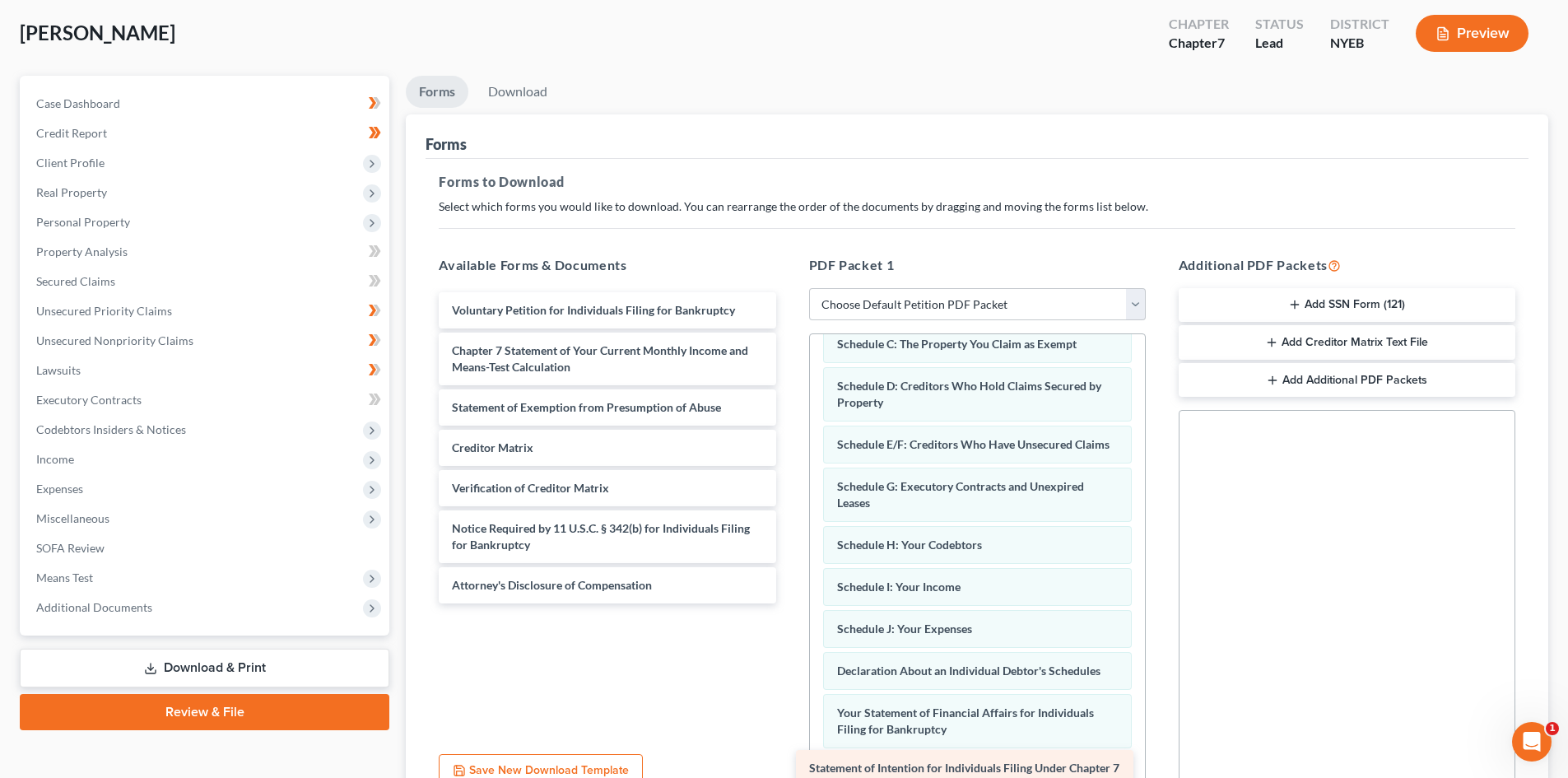
drag, startPoint x: 658, startPoint y: 357, endPoint x: 1017, endPoint y: 775, distance: 551.0
click at [788, 603] on div "Statement of Intention for Individuals Filing Under Chapter 7 Voluntary Petitio…" at bounding box center [606, 447] width 363 height 311
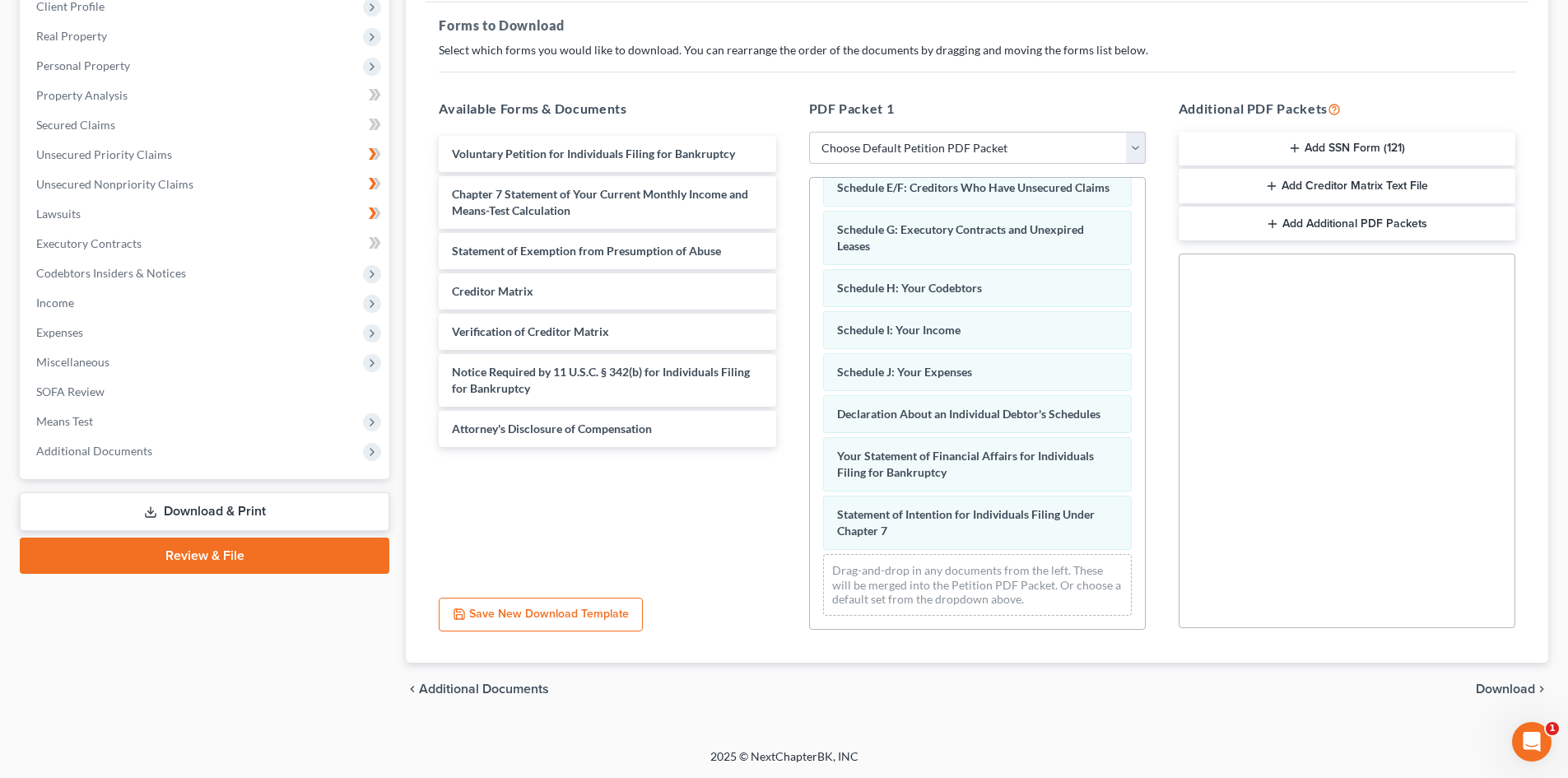
scroll to position [157, 0]
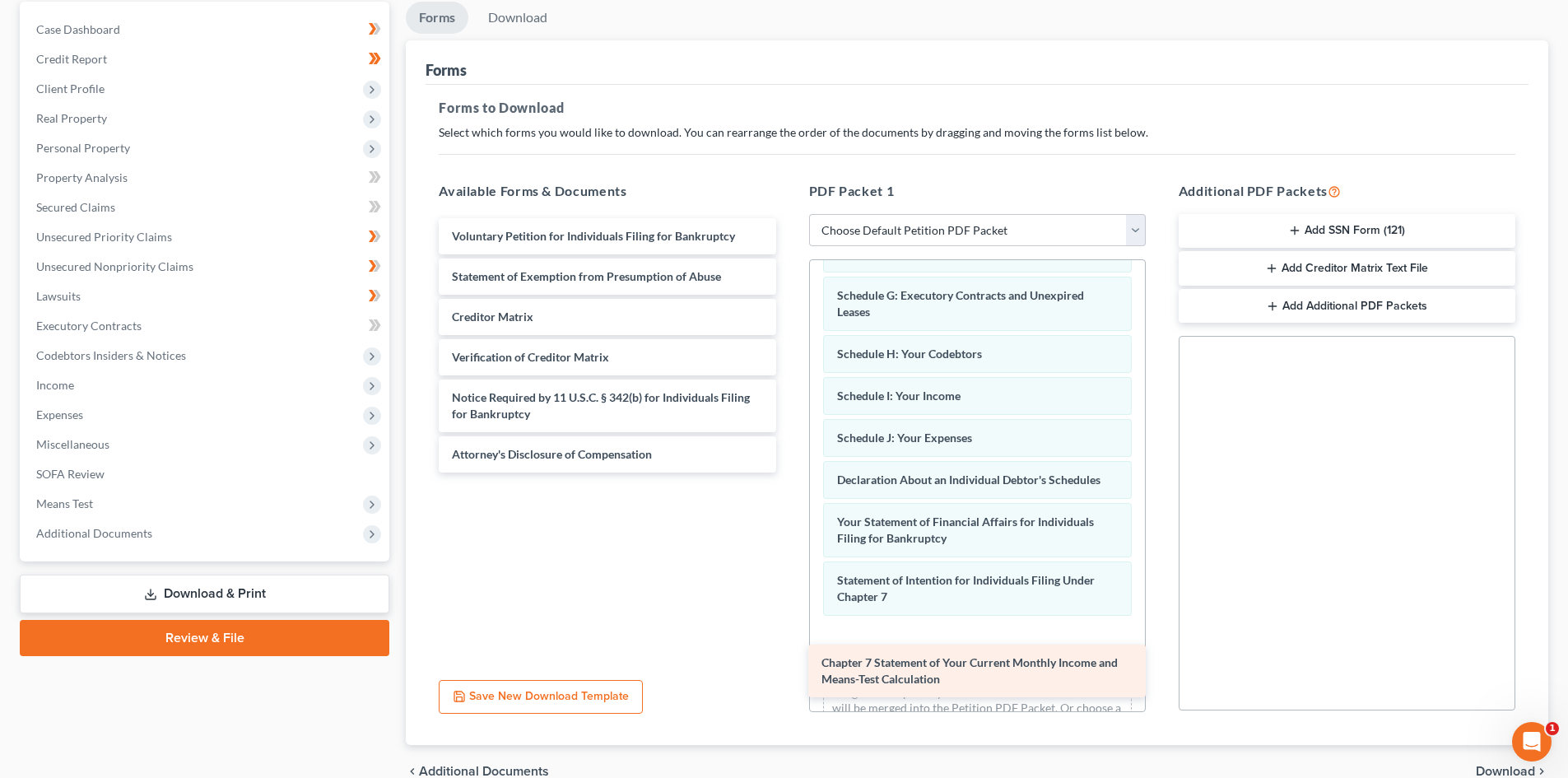
drag, startPoint x: 624, startPoint y: 293, endPoint x: 998, endPoint y: 674, distance: 533.9
click at [788, 472] on div "Chapter 7 Statement of Your Current Monthly Income and Means-Test Calculation V…" at bounding box center [606, 345] width 363 height 255
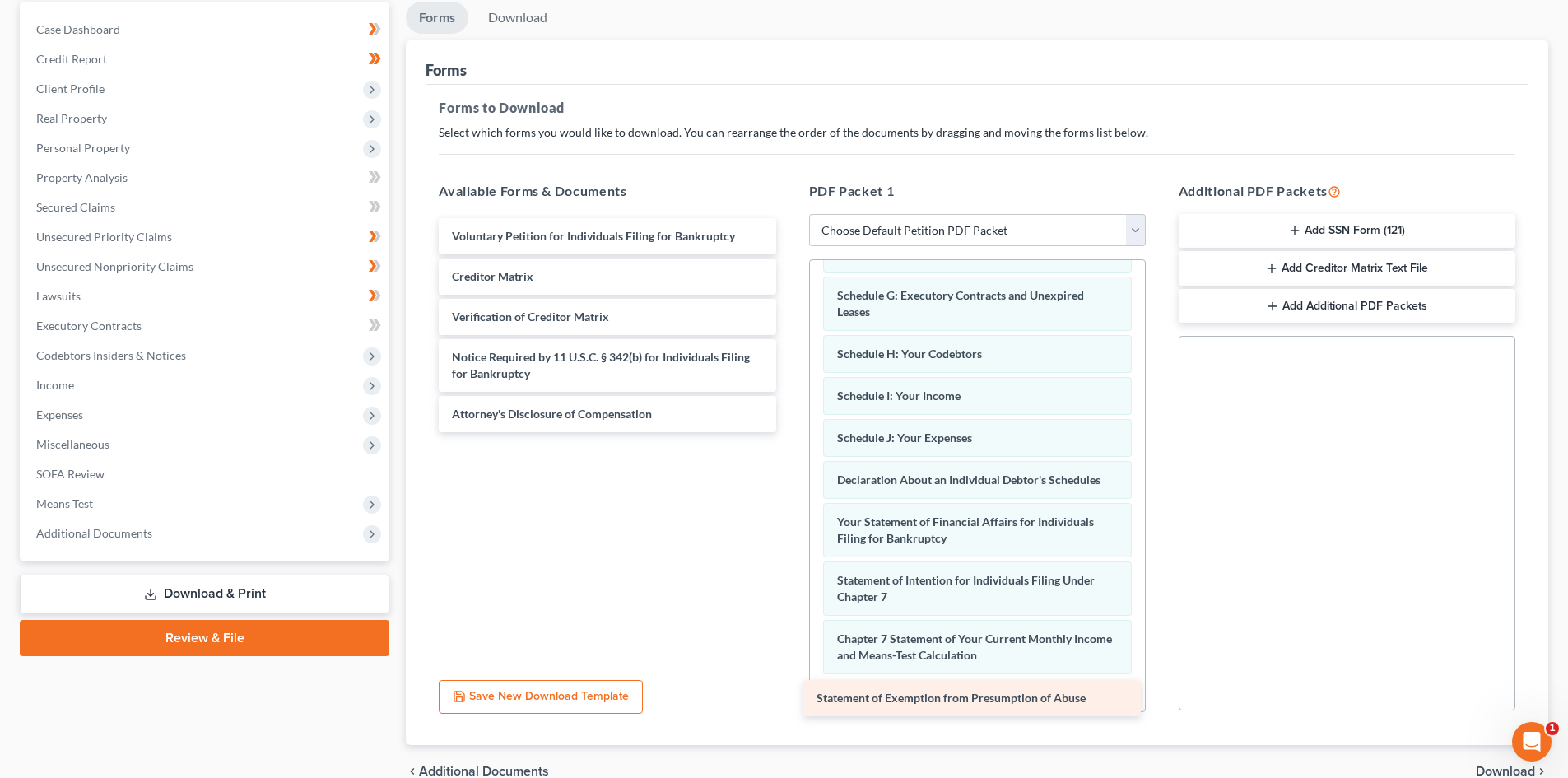
drag, startPoint x: 626, startPoint y: 277, endPoint x: 990, endPoint y: 698, distance: 556.5
click at [788, 432] on div "Statement of Exemption from Presumption of Abuse Voluntary Petition for Individ…" at bounding box center [606, 324] width 363 height 214
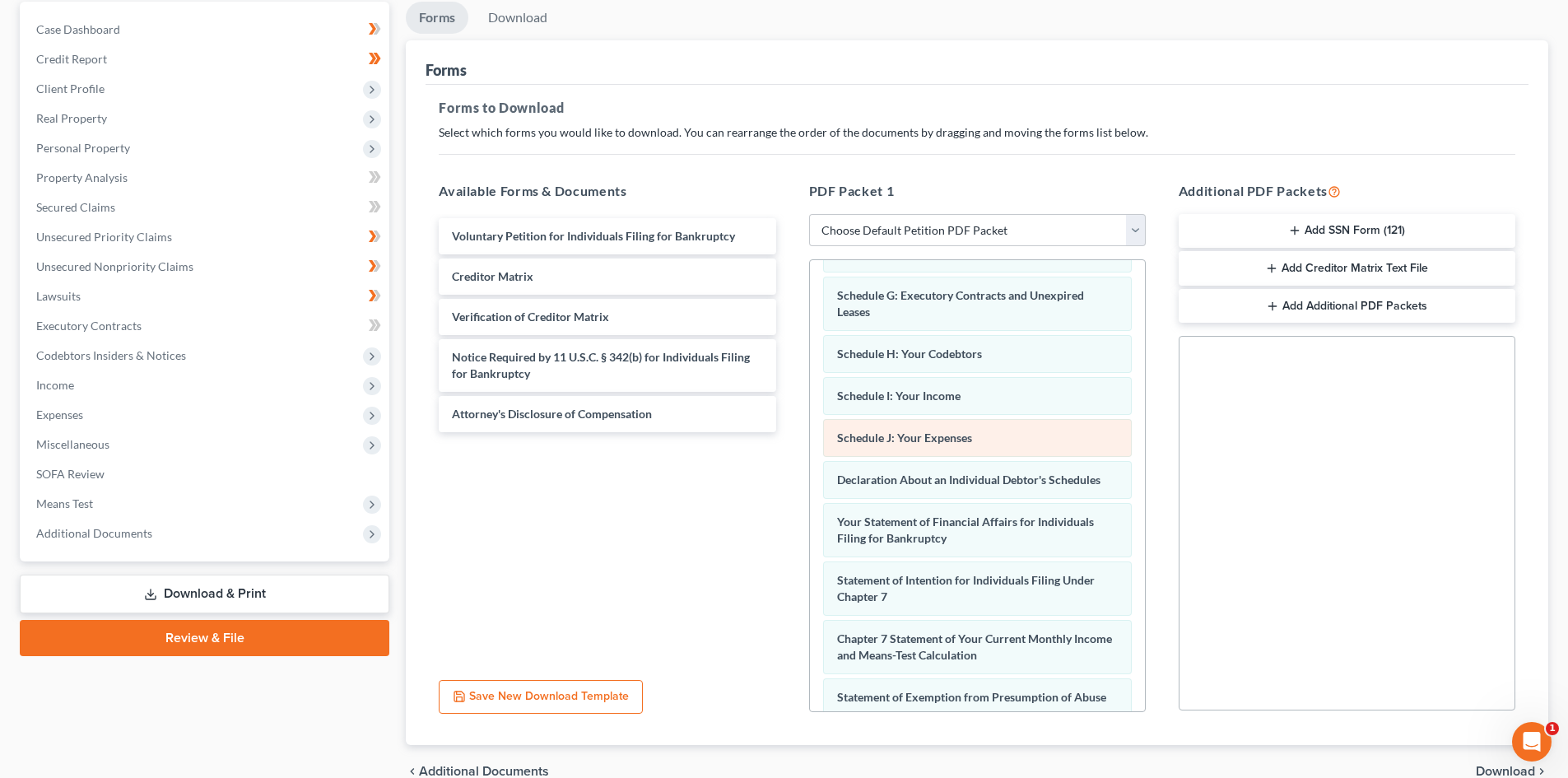
scroll to position [323, 0]
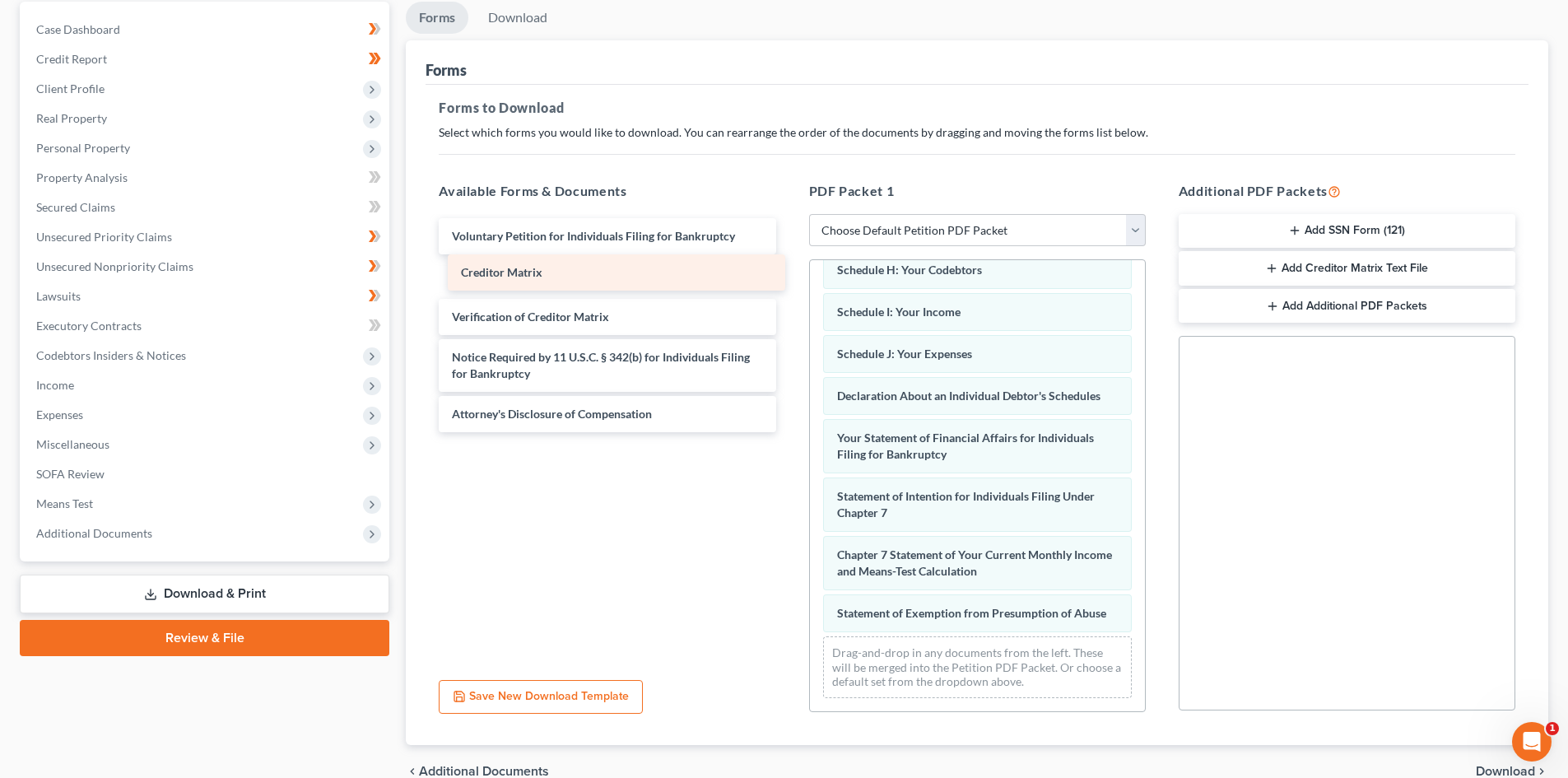
drag, startPoint x: 529, startPoint y: 274, endPoint x: 539, endPoint y: 270, distance: 10.8
click at [539, 270] on div "Creditor Matrix Voluntary Petition for Individuals Filing for Bankruptcy Credit…" at bounding box center [606, 324] width 363 height 214
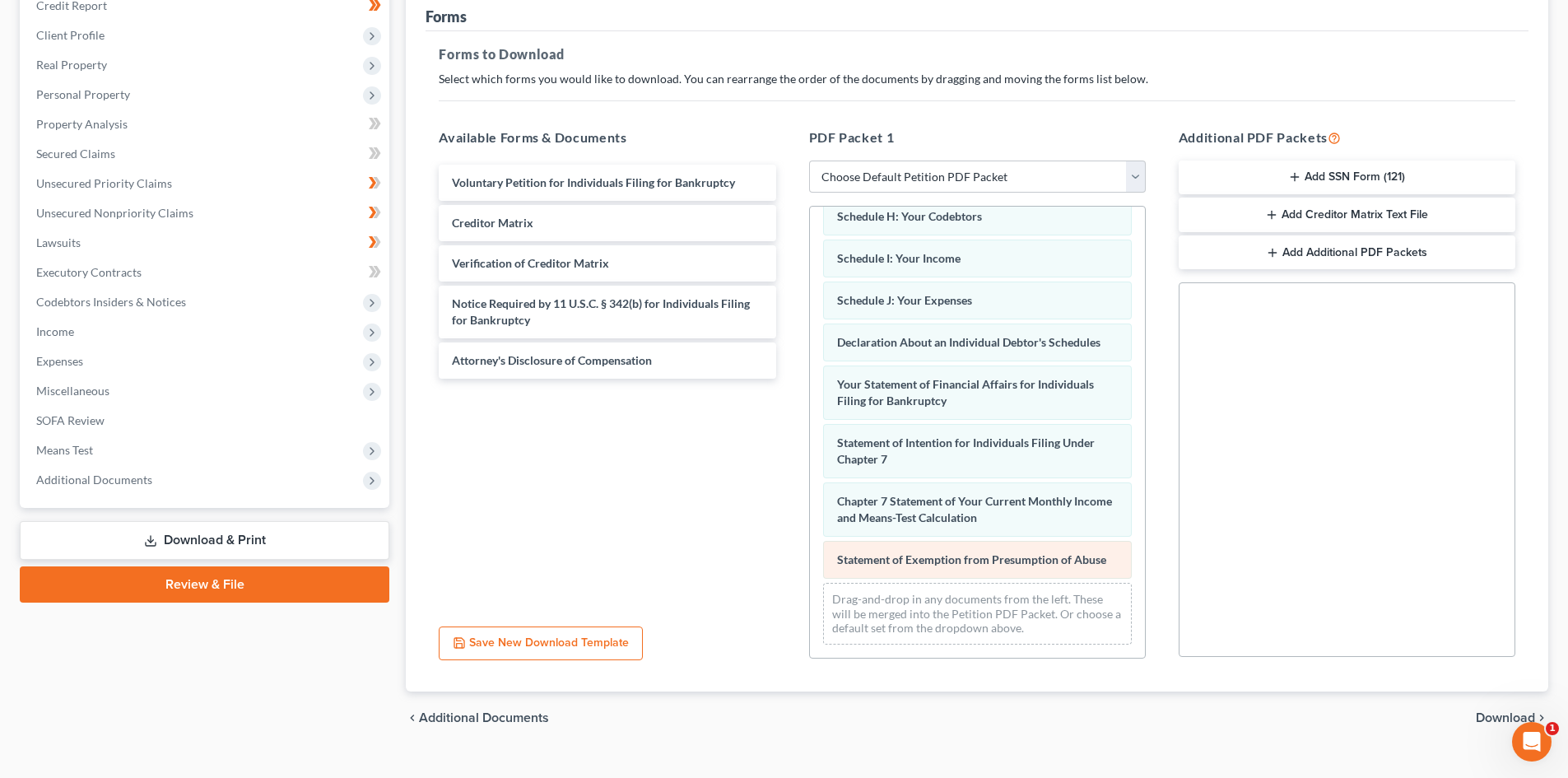
scroll to position [239, 0]
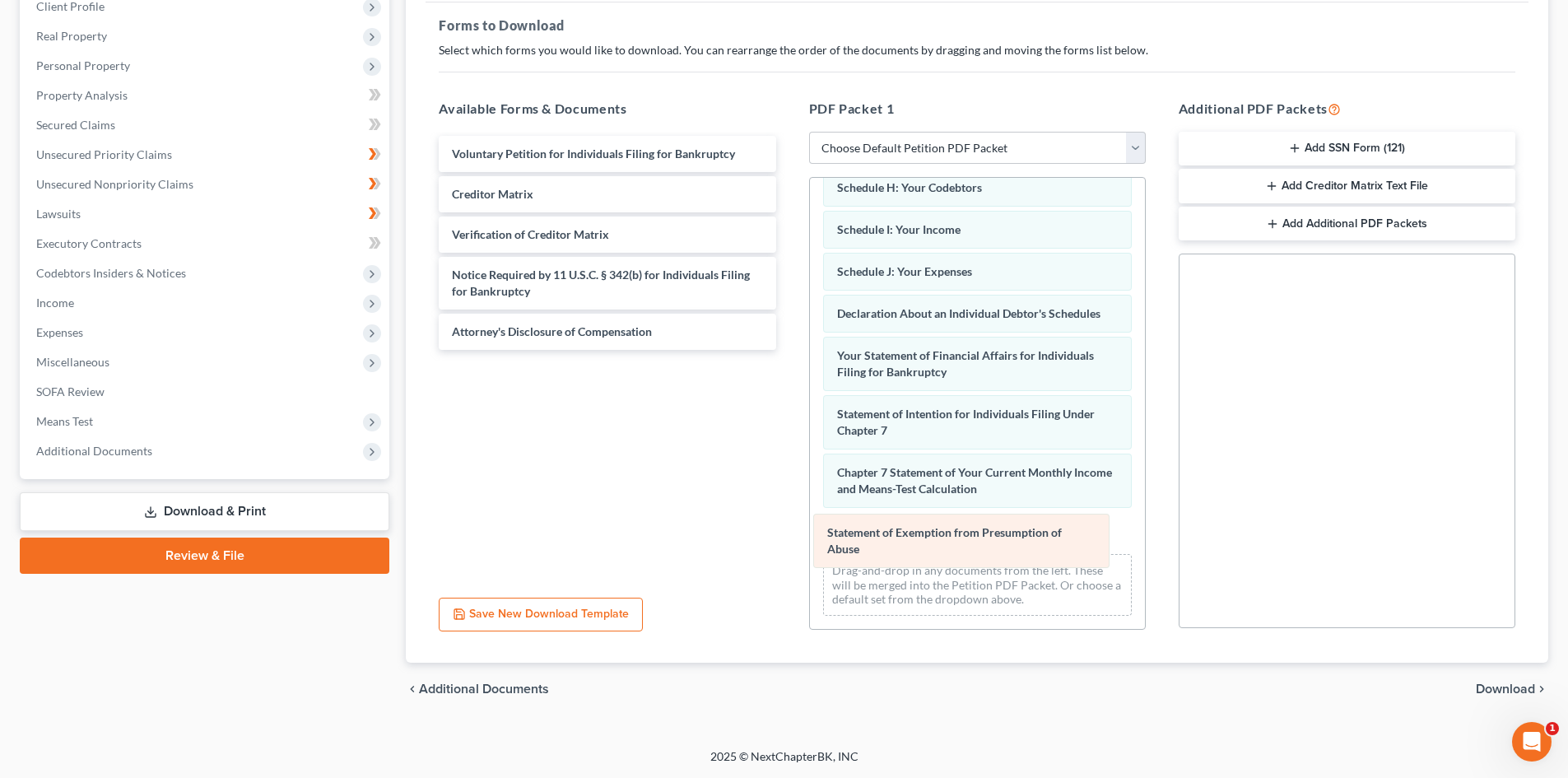
drag, startPoint x: 1024, startPoint y: 539, endPoint x: 1014, endPoint y: 541, distance: 10.2
click at [1014, 541] on div "Statement of Exemption from Presumption of Abuse Summary of Your Assets and Lia…" at bounding box center [977, 250] width 335 height 758
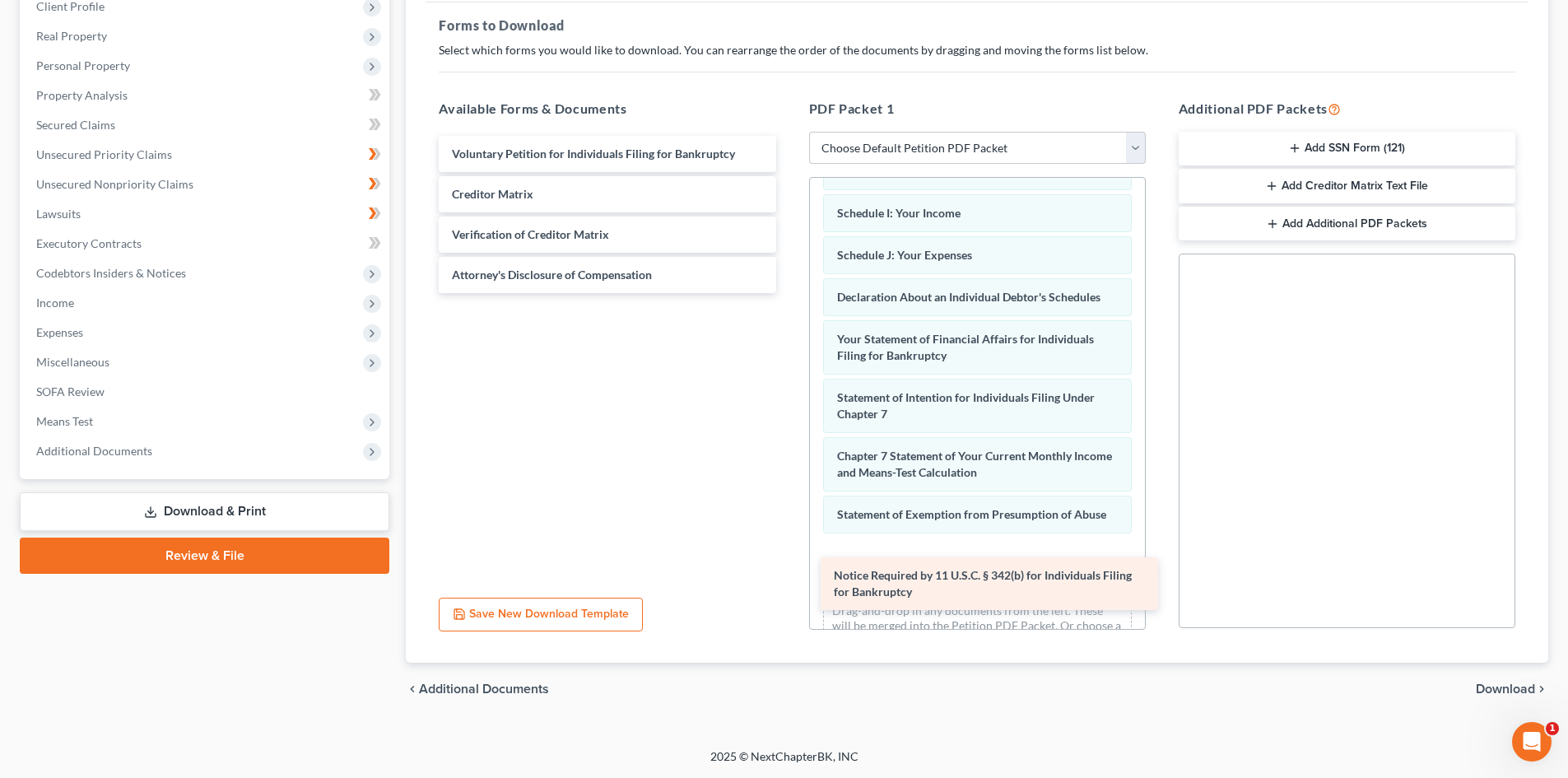
drag, startPoint x: 668, startPoint y: 286, endPoint x: 1050, endPoint y: 586, distance: 485.7
click at [788, 293] on div "Notice Required by 11 U.S.C. § 342(b) for Individuals Filing for Bankruptcy Vol…" at bounding box center [606, 214] width 363 height 157
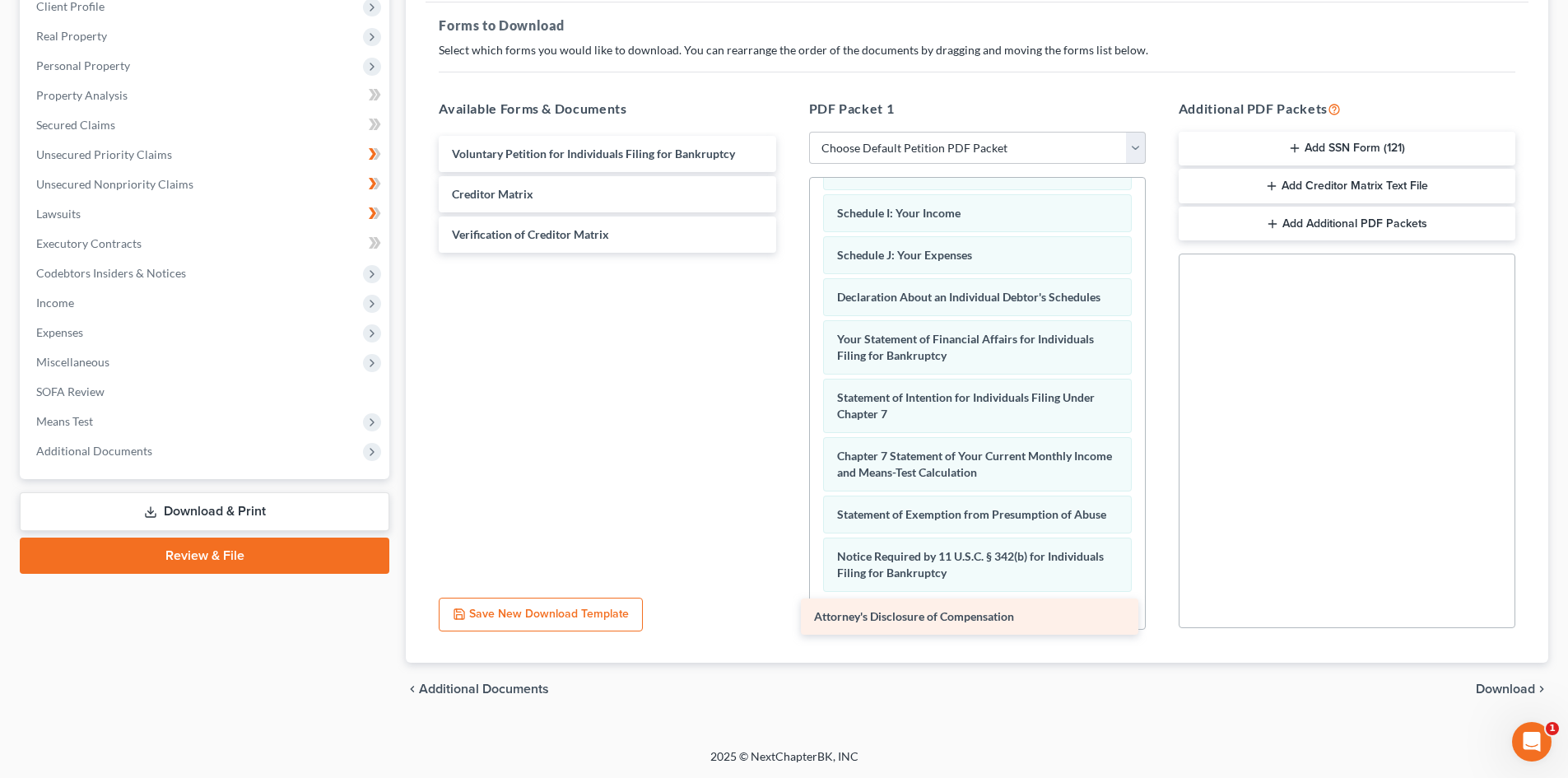
drag, startPoint x: 591, startPoint y: 280, endPoint x: 952, endPoint y: 621, distance: 496.6
click at [788, 253] on div "Attorney's Disclosure of Compensation Voluntary Petition for Individuals Filing…" at bounding box center [606, 194] width 363 height 117
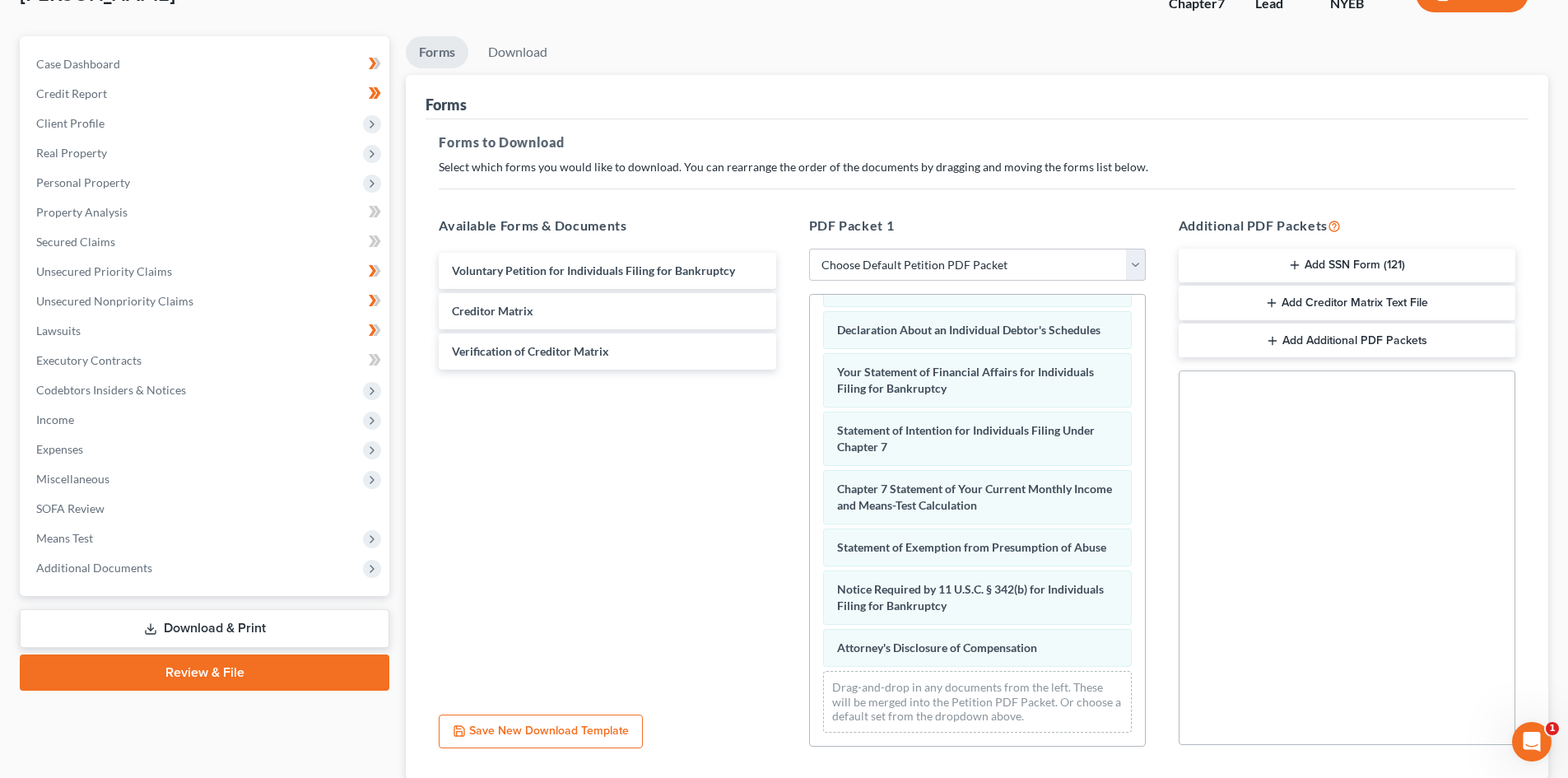
scroll to position [0, 0]
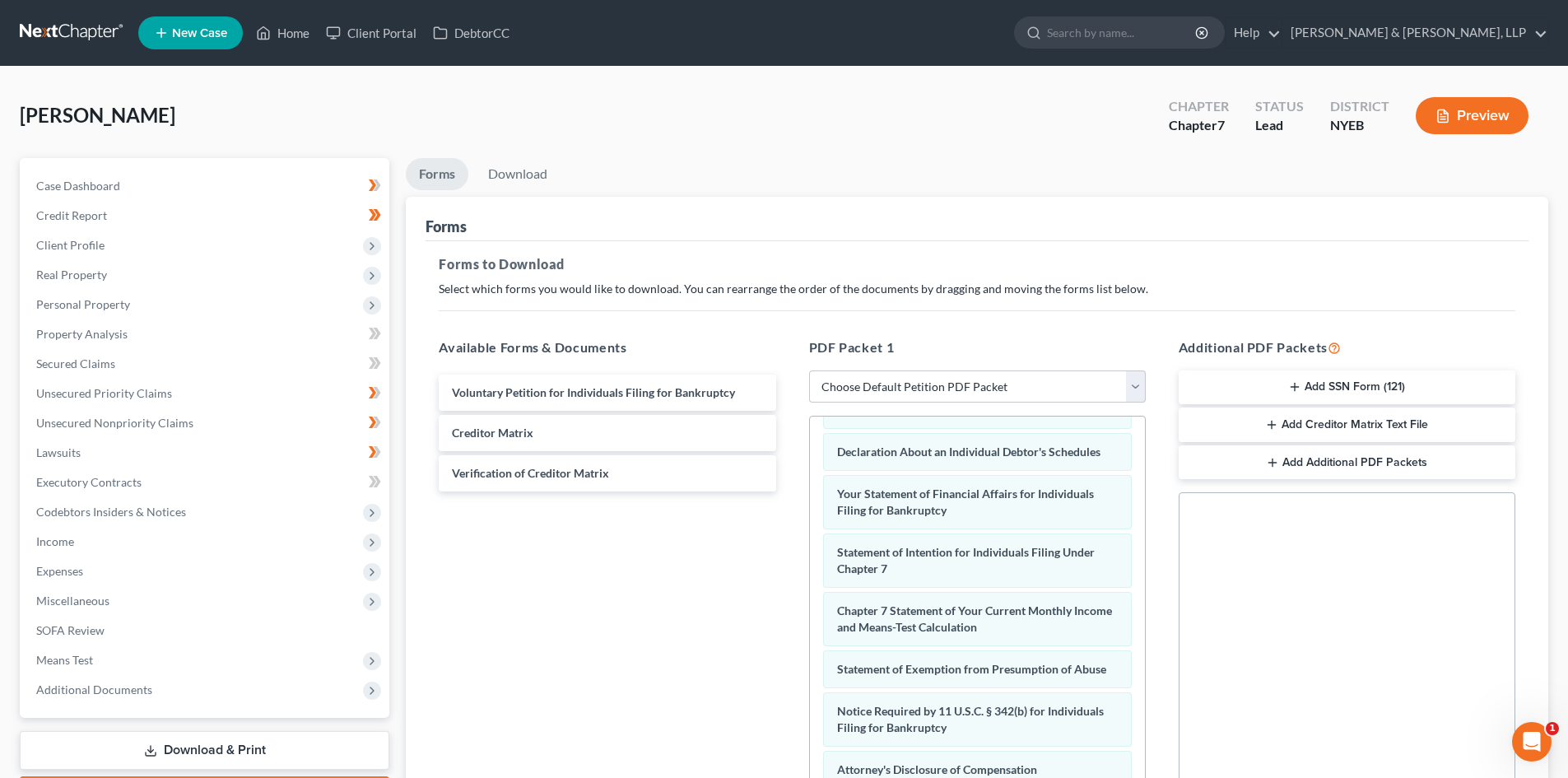
click at [1465, 119] on button "Preview" at bounding box center [1472, 116] width 113 height 37
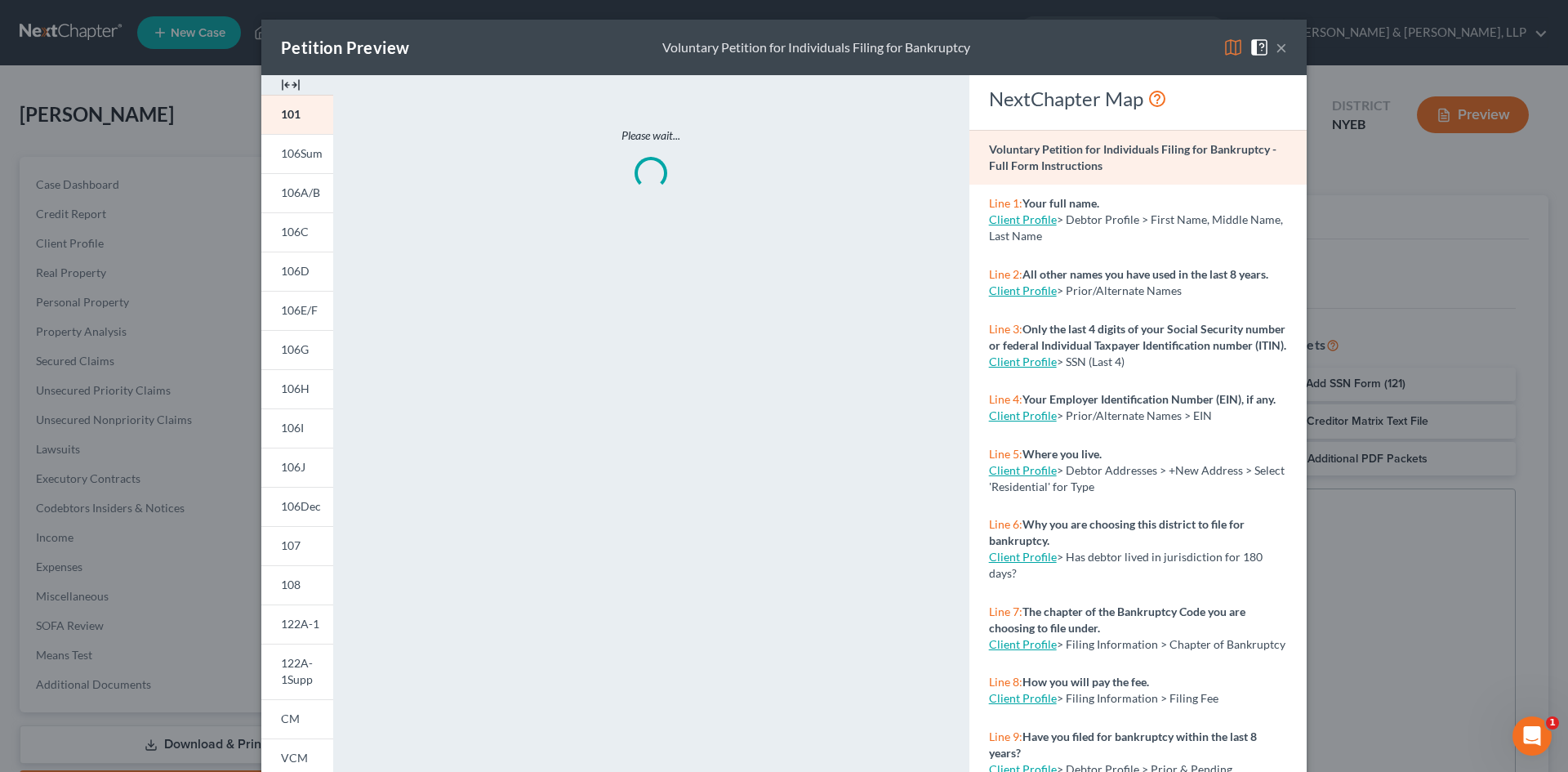
click at [1280, 49] on button "×" at bounding box center [1281, 47] width 12 height 20
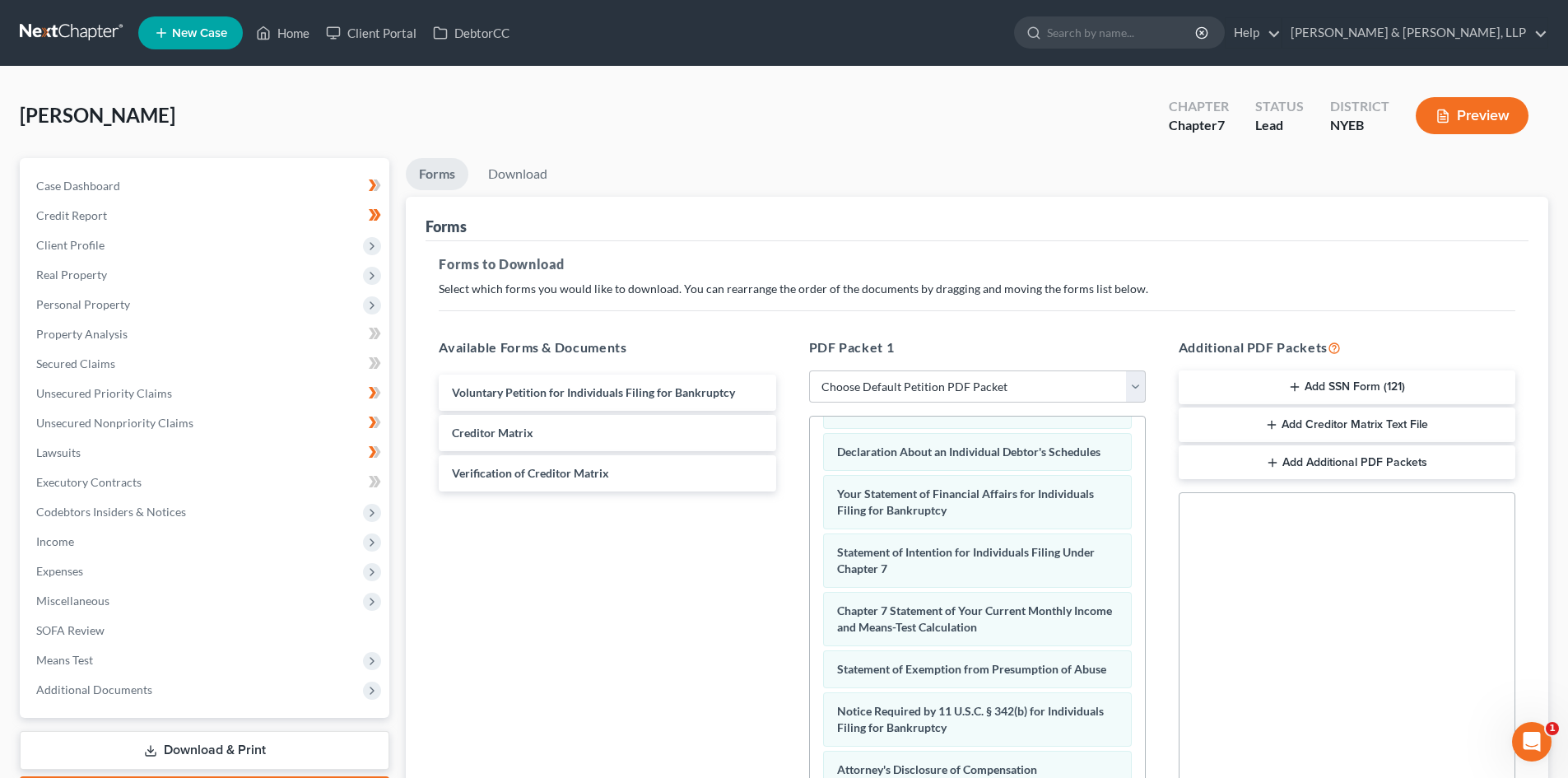
scroll to position [239, 0]
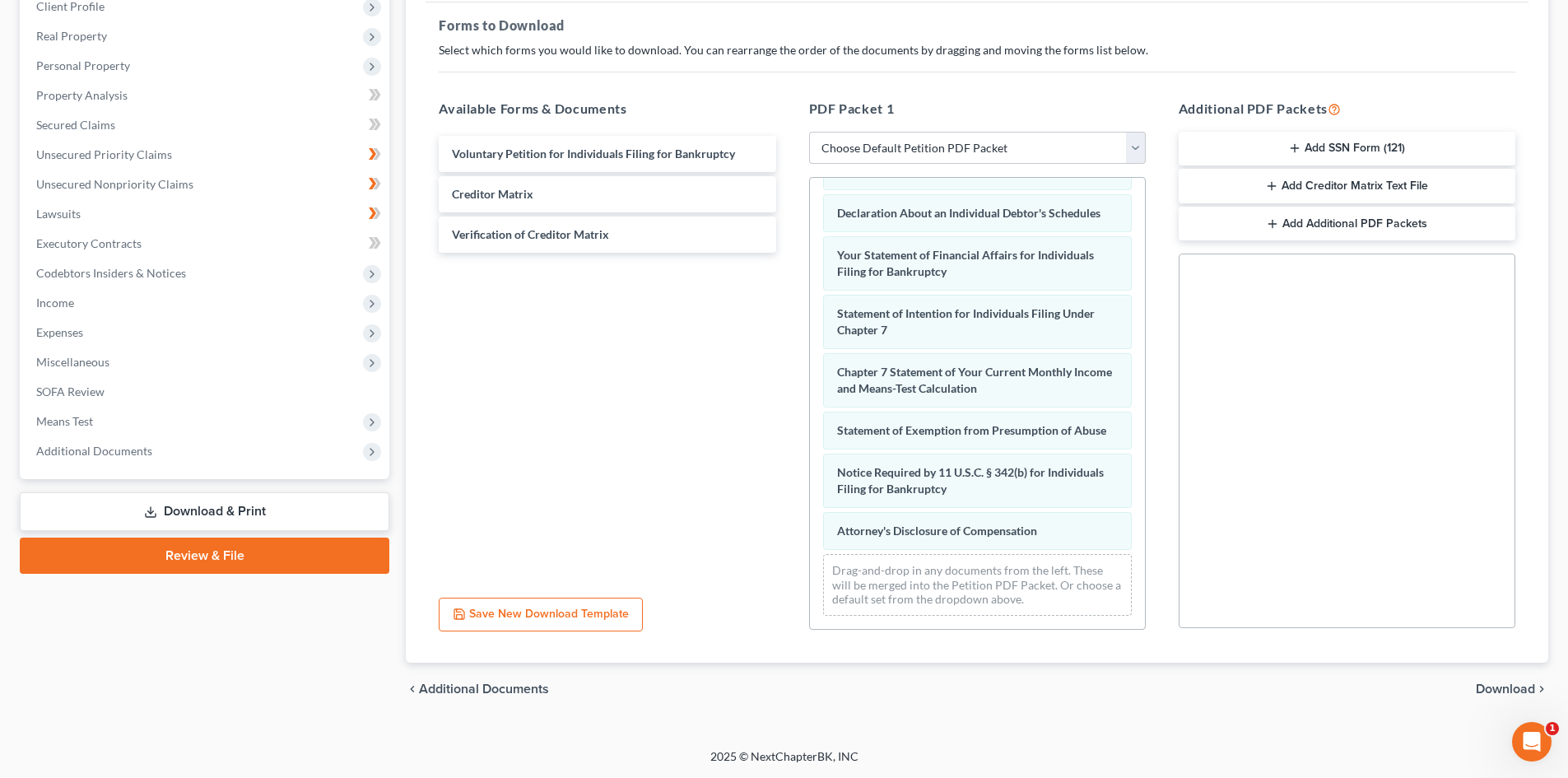
click at [1512, 679] on div "chevron_left Additional Documents Download chevron_right" at bounding box center [977, 688] width 1142 height 53
click at [1512, 688] on span "Download" at bounding box center [1505, 689] width 59 height 13
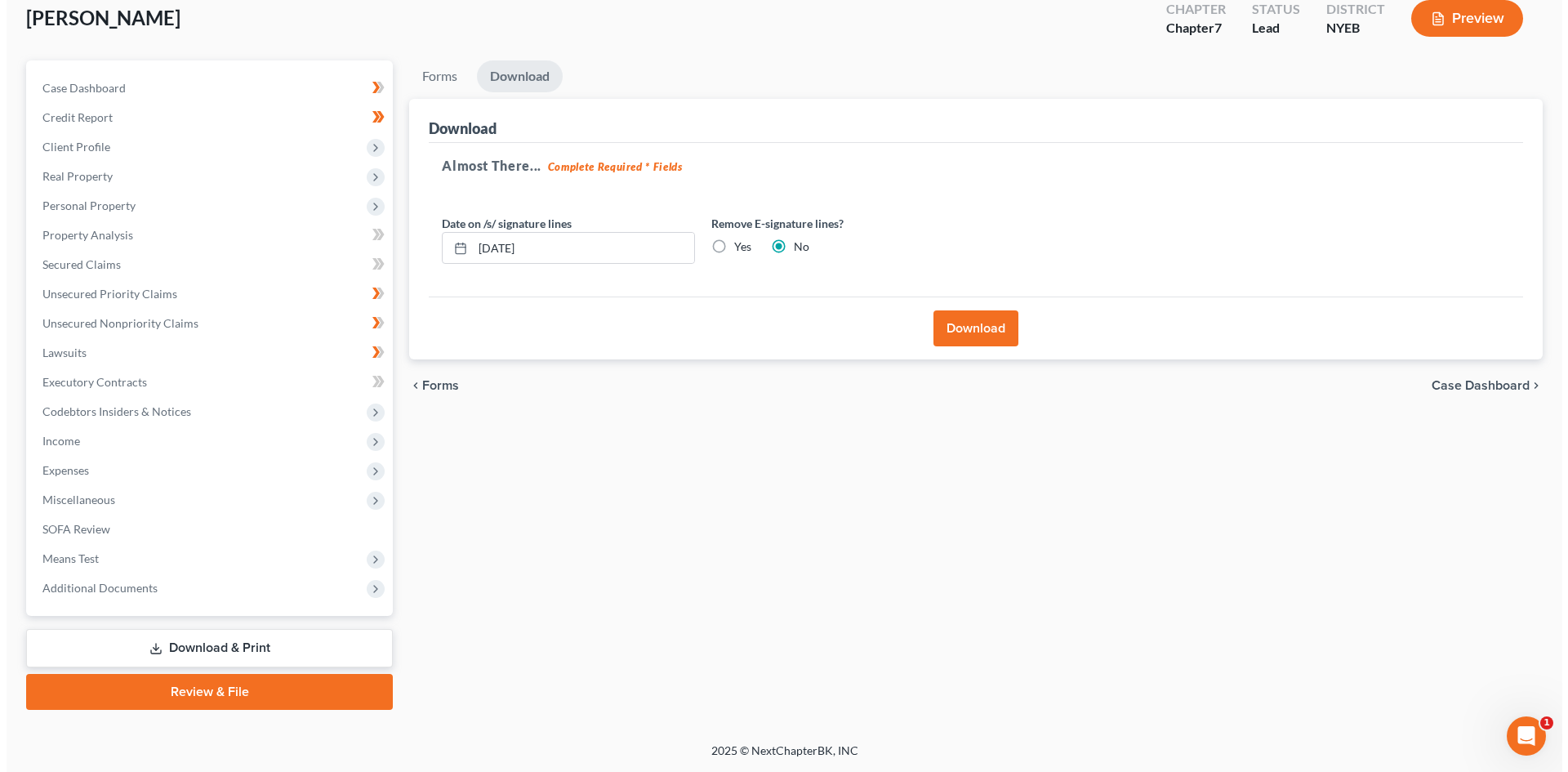
scroll to position [96, 0]
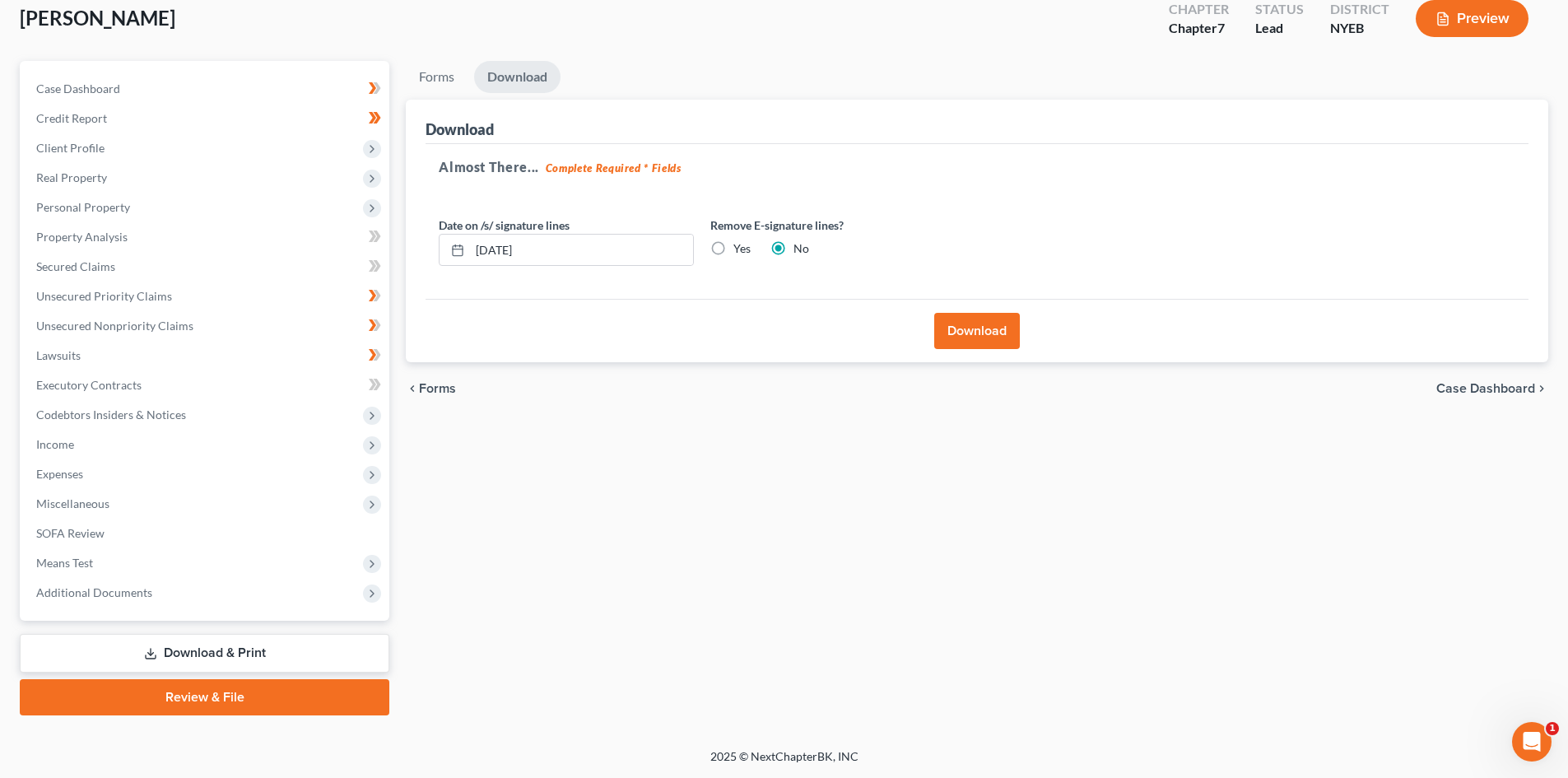
click at [972, 322] on button "Download" at bounding box center [977, 330] width 85 height 36
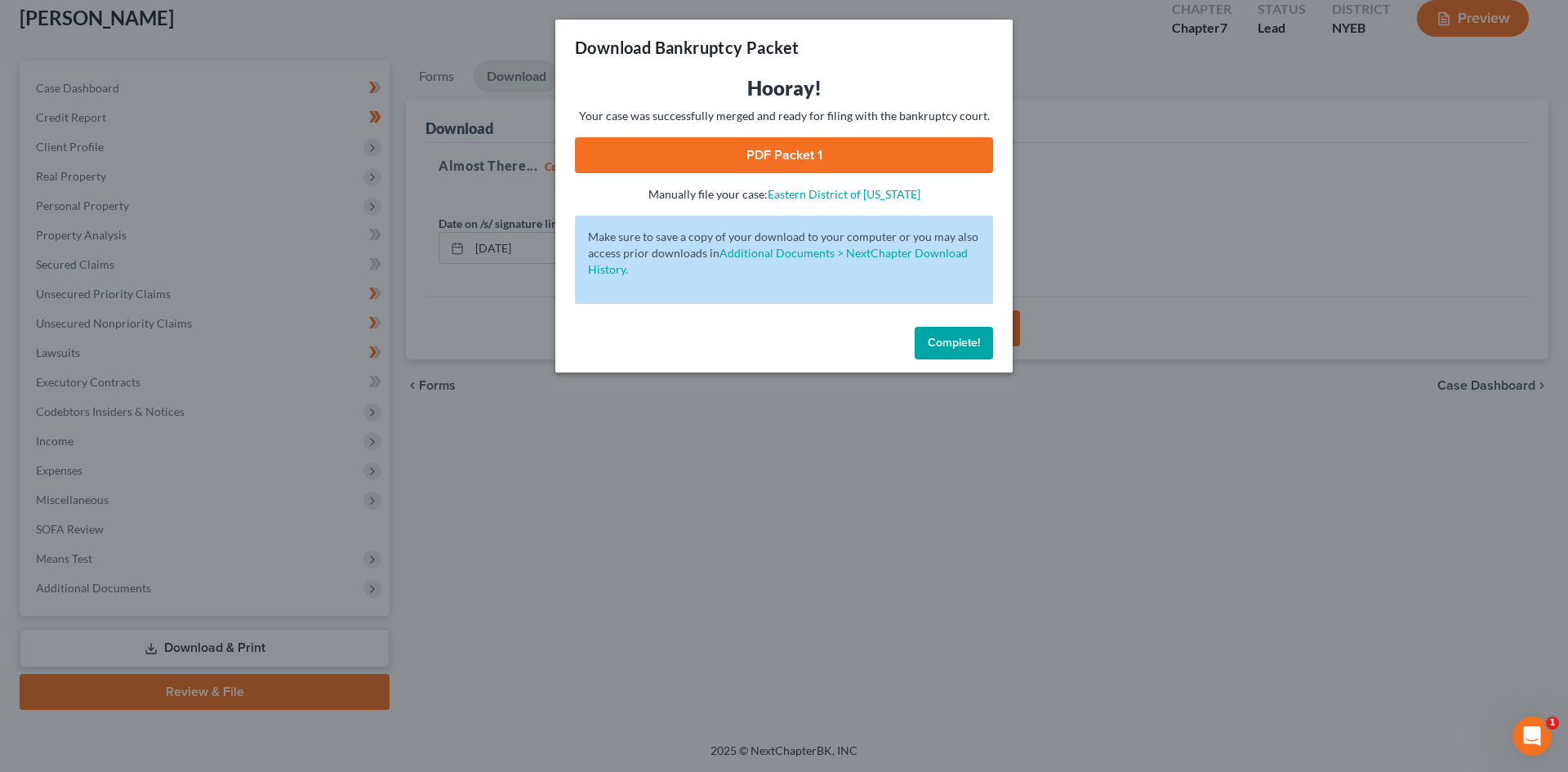
click at [781, 168] on link "PDF Packet 1" at bounding box center [784, 155] width 418 height 36
click at [953, 330] on button "Complete!" at bounding box center [954, 342] width 78 height 32
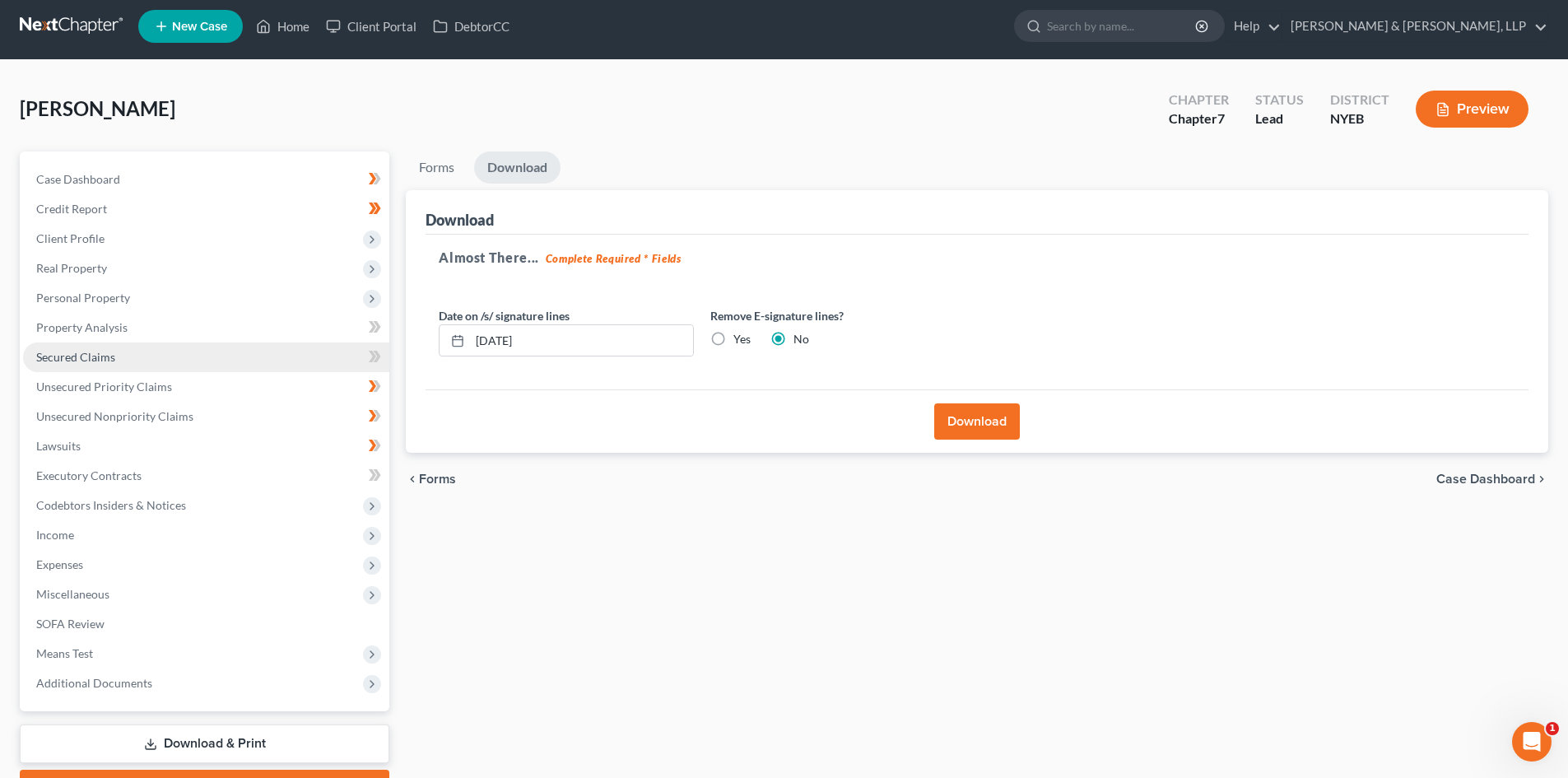
scroll to position [0, 0]
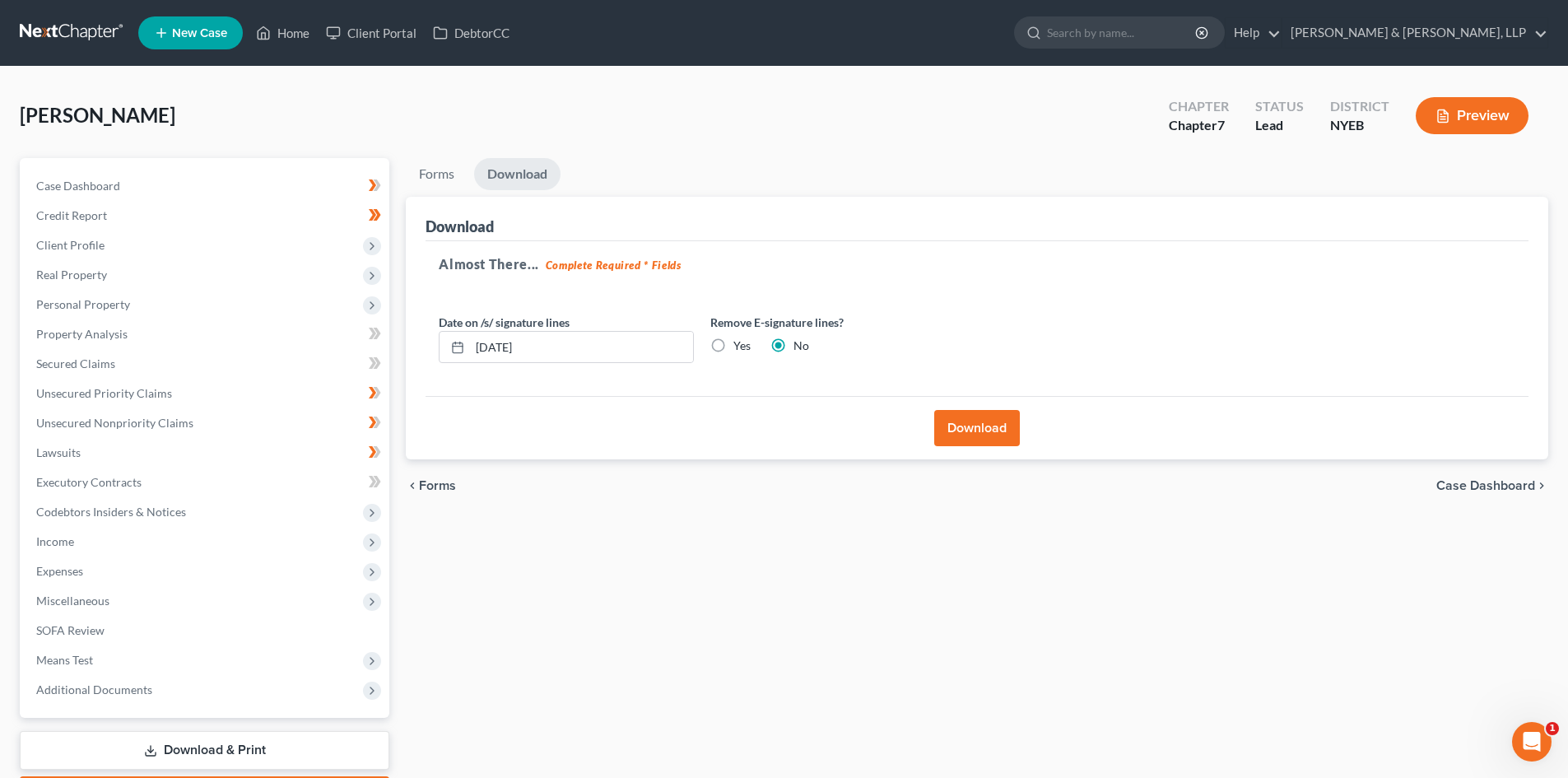
click at [86, 18] on link at bounding box center [73, 33] width 106 height 29
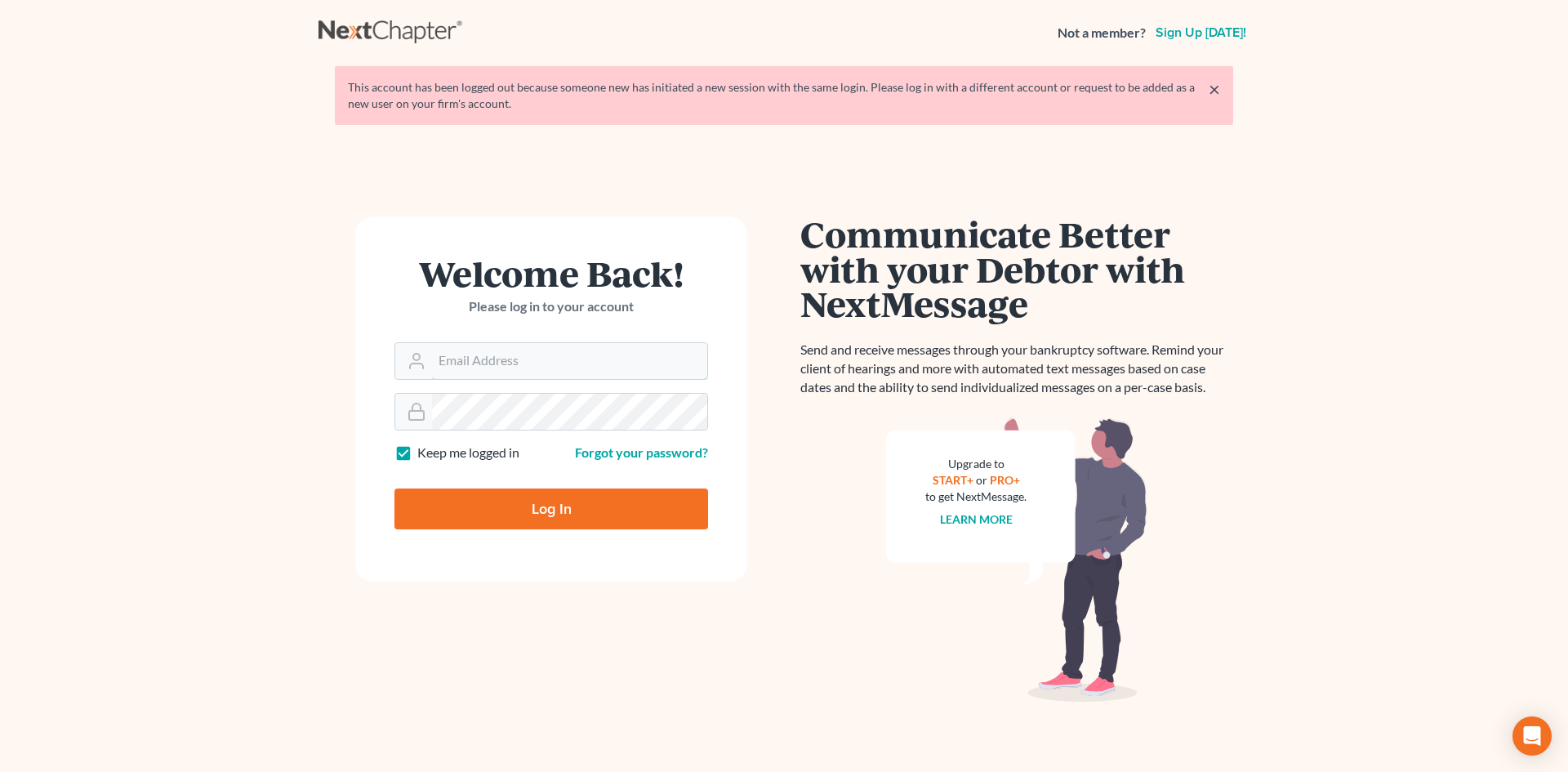
type input "[EMAIL_ADDRESS][DOMAIN_NAME]"
type input "Thinking..."
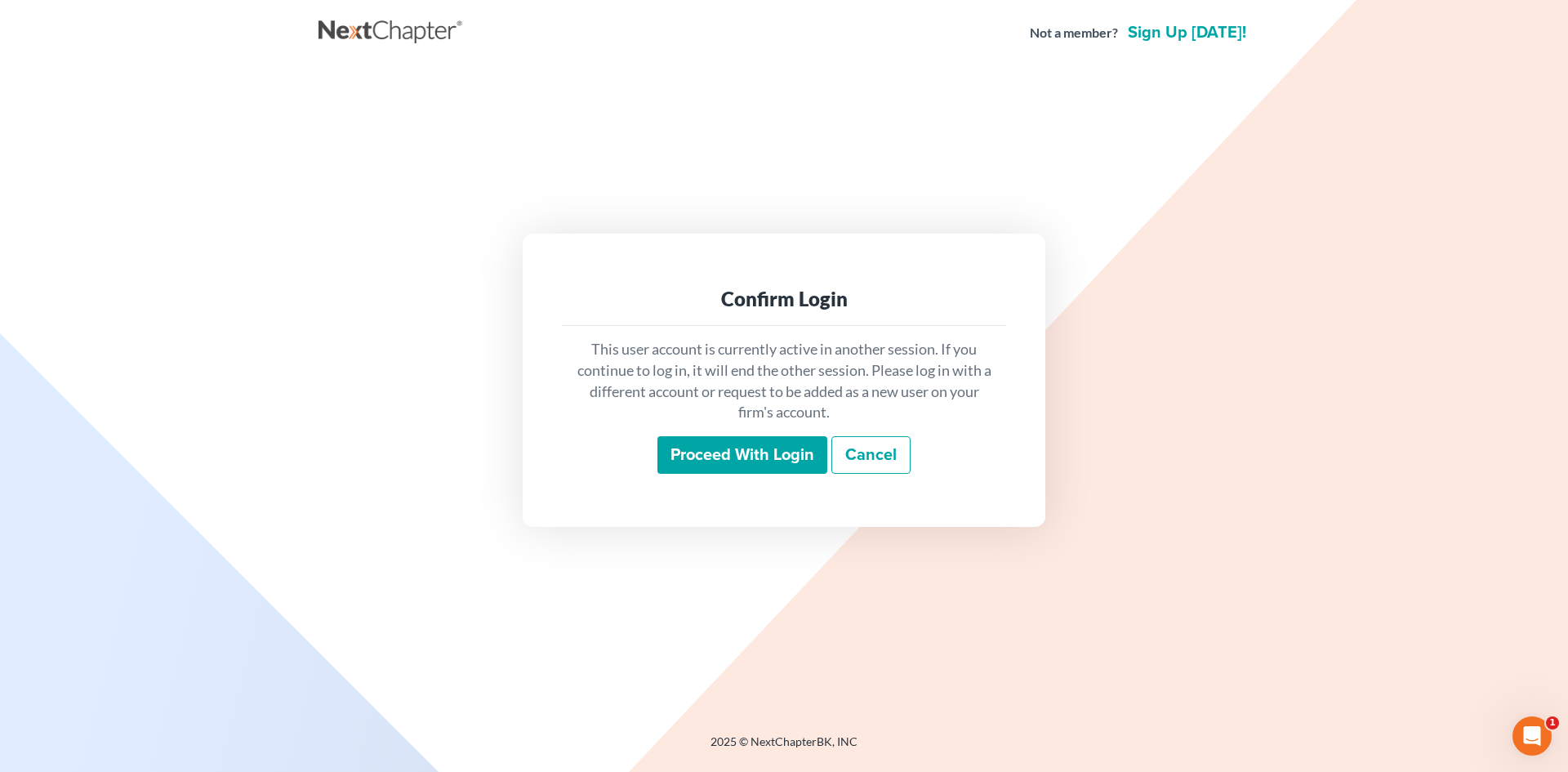
click at [708, 481] on div "This user account is currently active in another session. If you continue to lo…" at bounding box center [784, 406] width 445 height 161
click at [707, 461] on input "Proceed with login" at bounding box center [742, 455] width 170 height 37
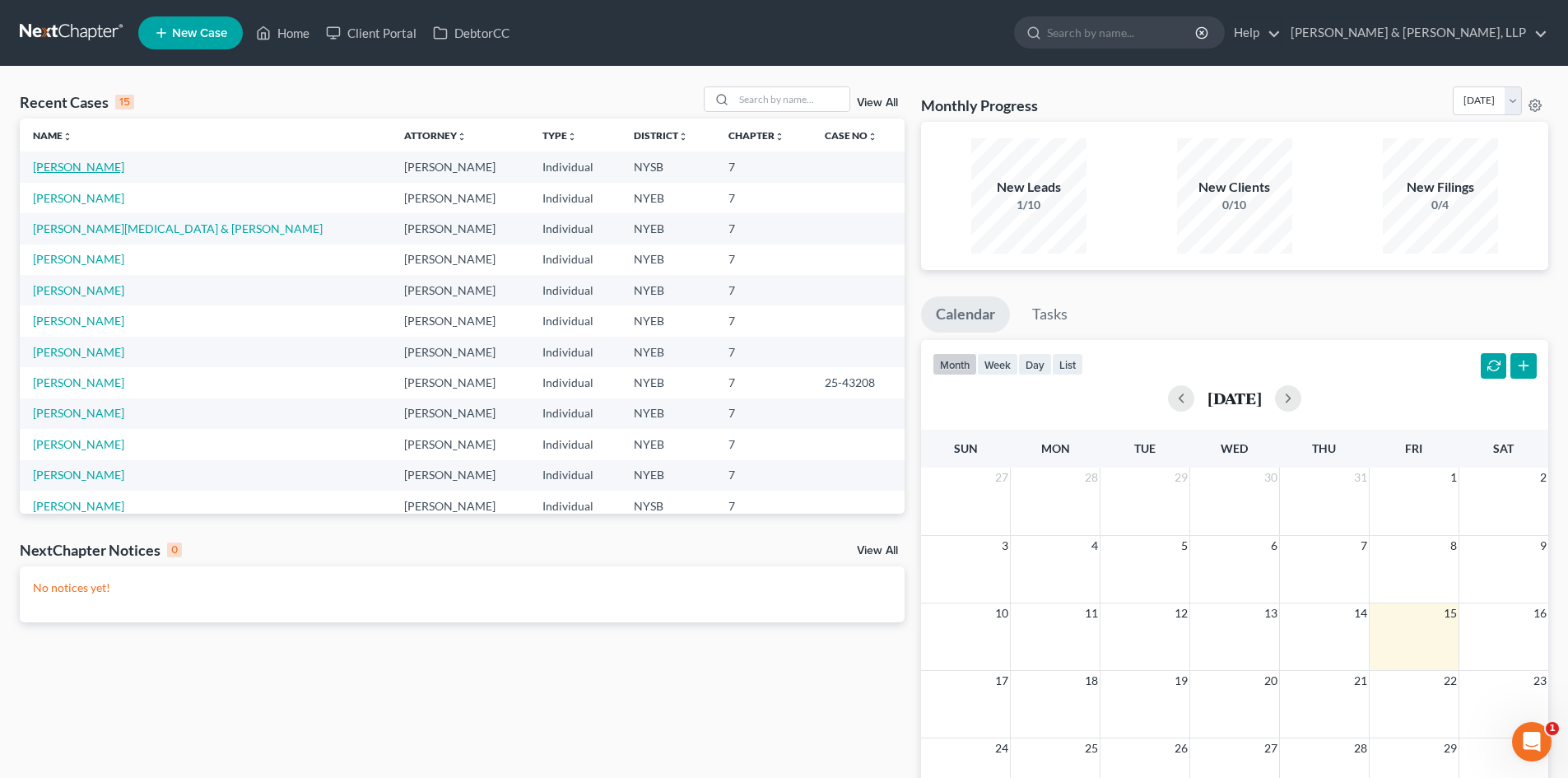
click at [79, 168] on link "[PERSON_NAME]" at bounding box center [78, 167] width 91 height 14
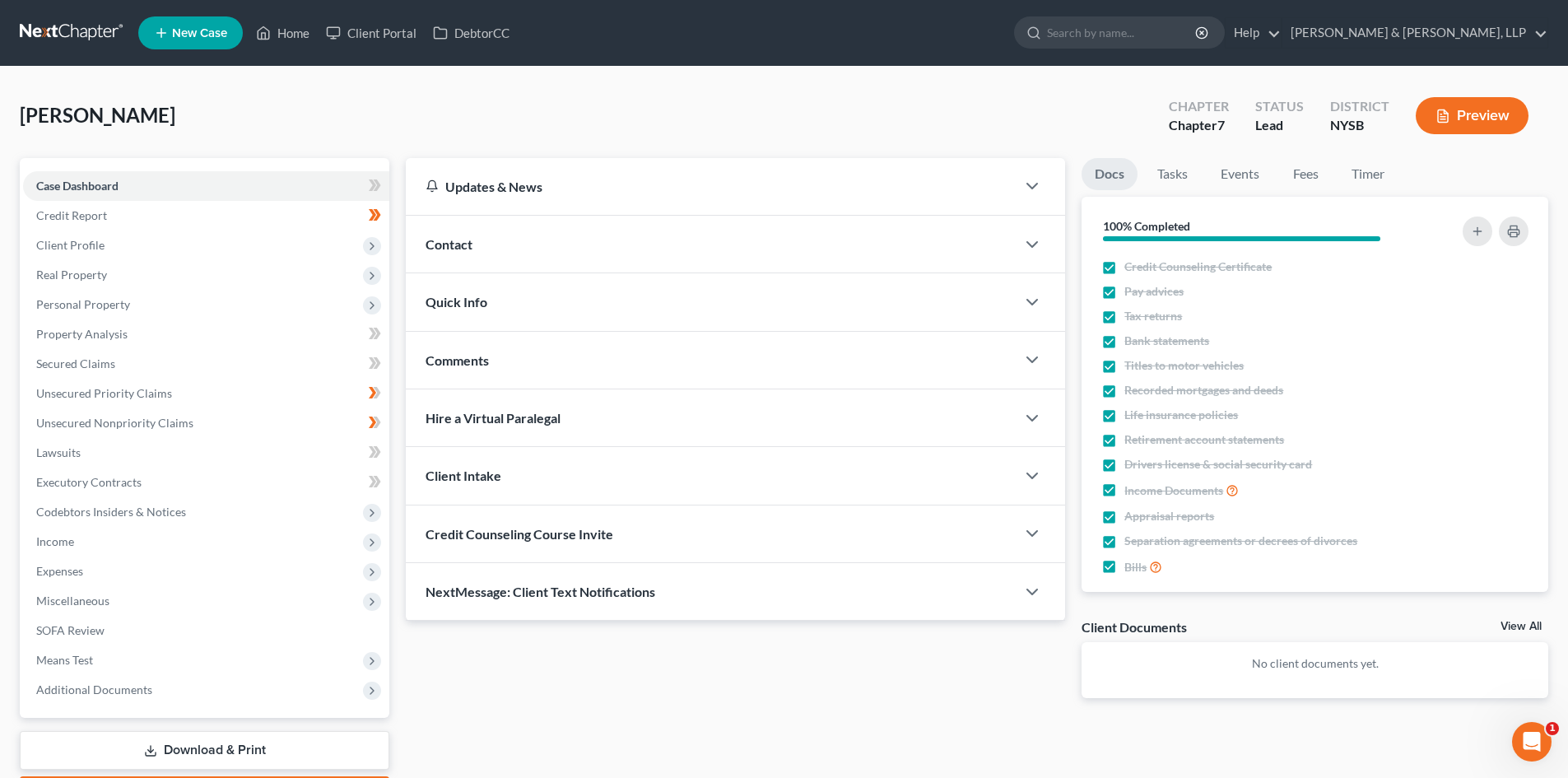
click at [58, 50] on nav "Home New Case Client Portal DebtorCC Ortiz & Ortiz, LLP email@ortizandortiz.com…" at bounding box center [784, 33] width 1568 height 66
click at [69, 51] on nav "Home New Case Client Portal DebtorCC Ortiz & Ortiz, LLP email@ortizandortiz.com…" at bounding box center [784, 33] width 1568 height 66
click at [71, 39] on link at bounding box center [73, 33] width 106 height 29
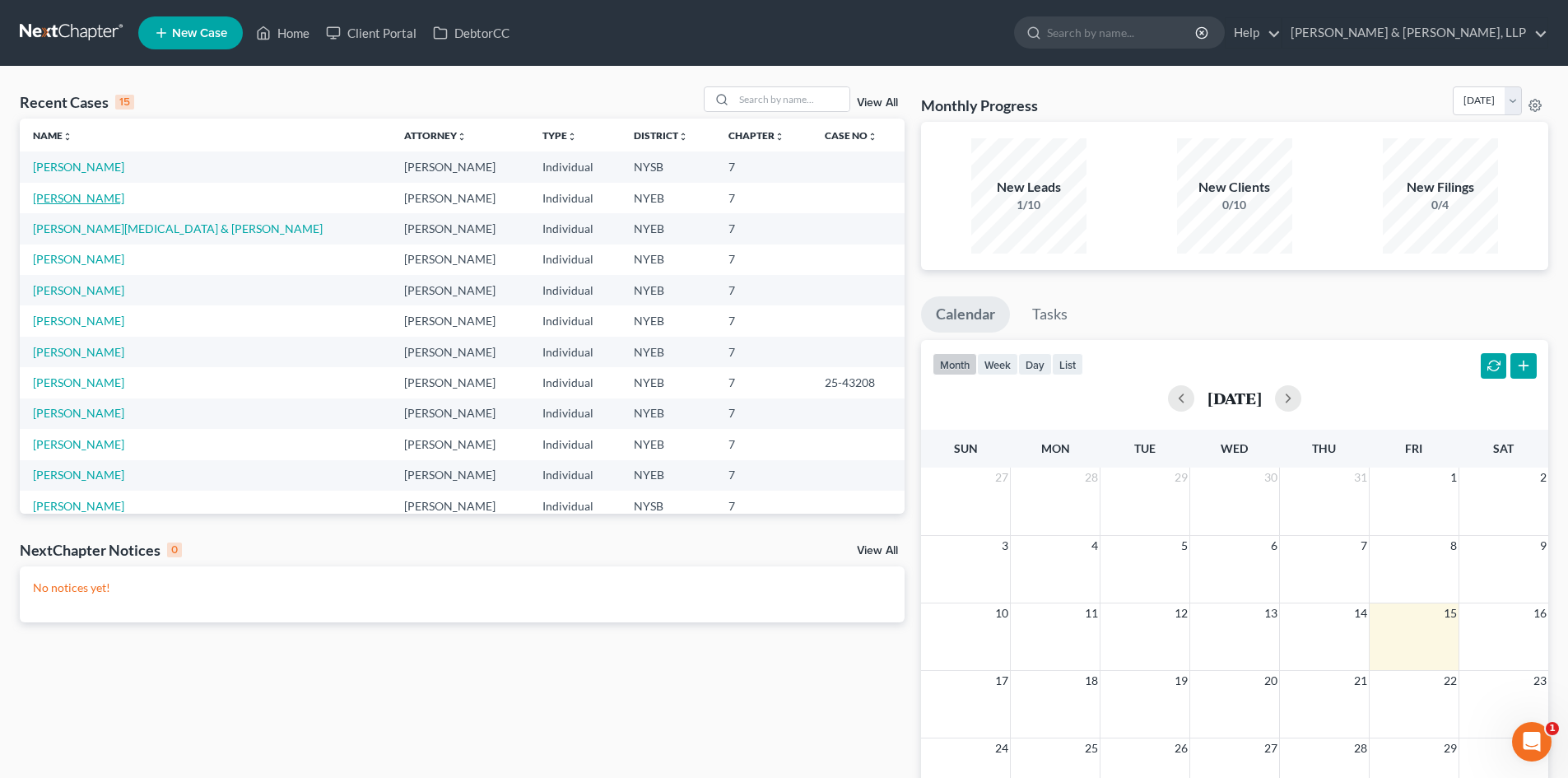
click at [111, 194] on link "[PERSON_NAME]" at bounding box center [78, 198] width 91 height 14
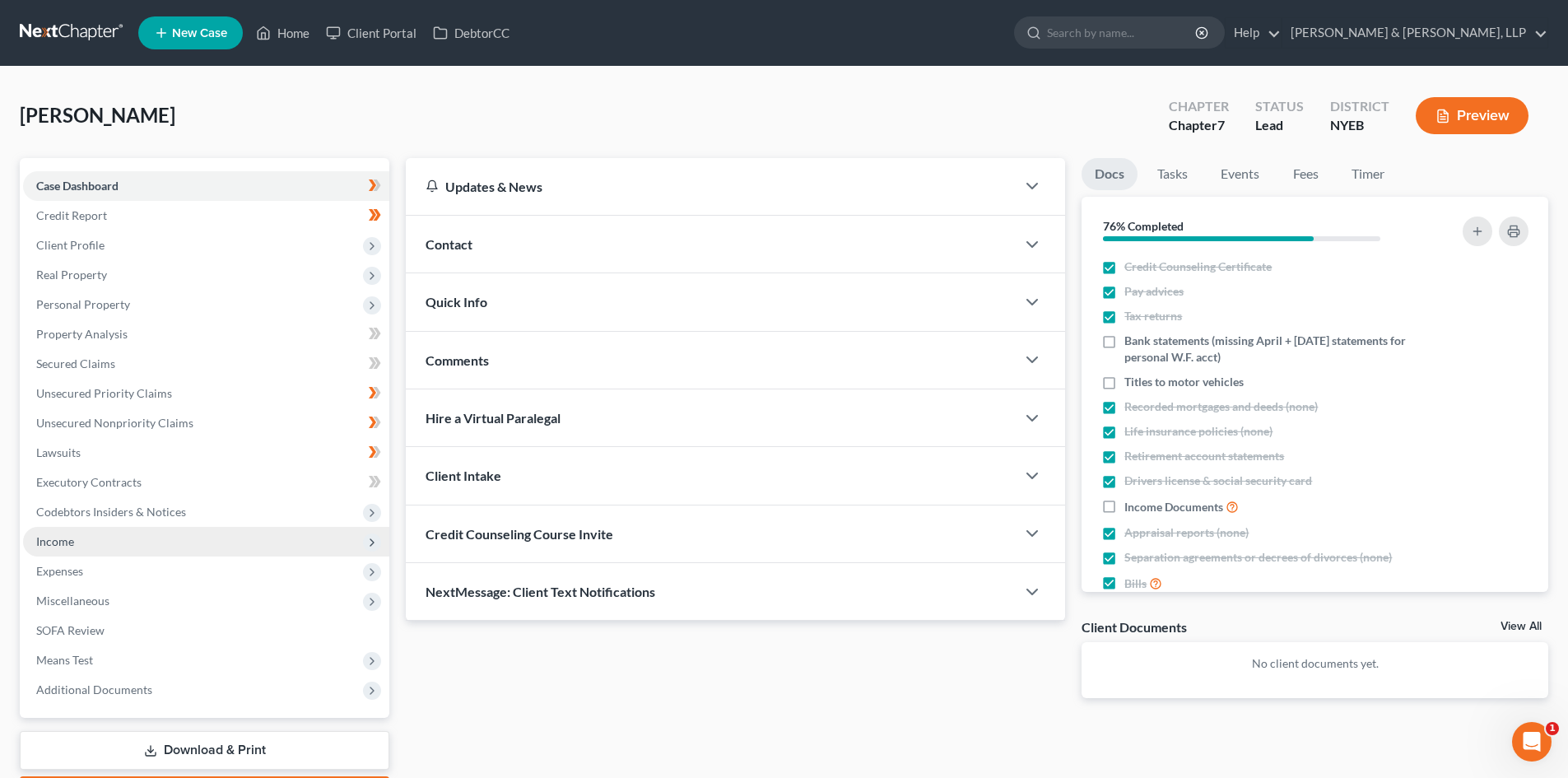
click at [135, 554] on span "Income" at bounding box center [206, 541] width 366 height 29
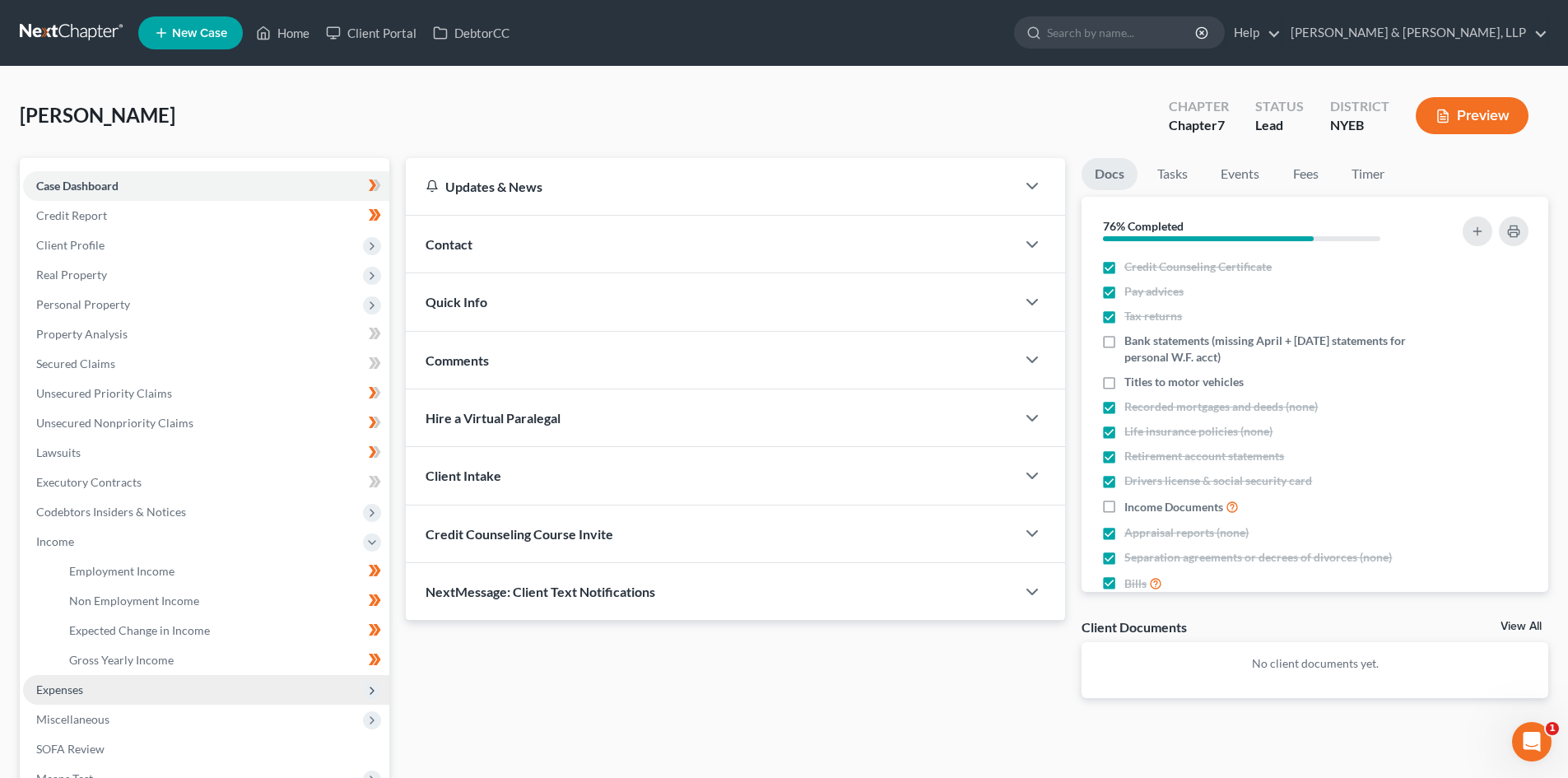
click at [137, 696] on span "Expenses" at bounding box center [206, 689] width 366 height 29
click at [158, 701] on link "Medical" at bounding box center [223, 689] width 333 height 29
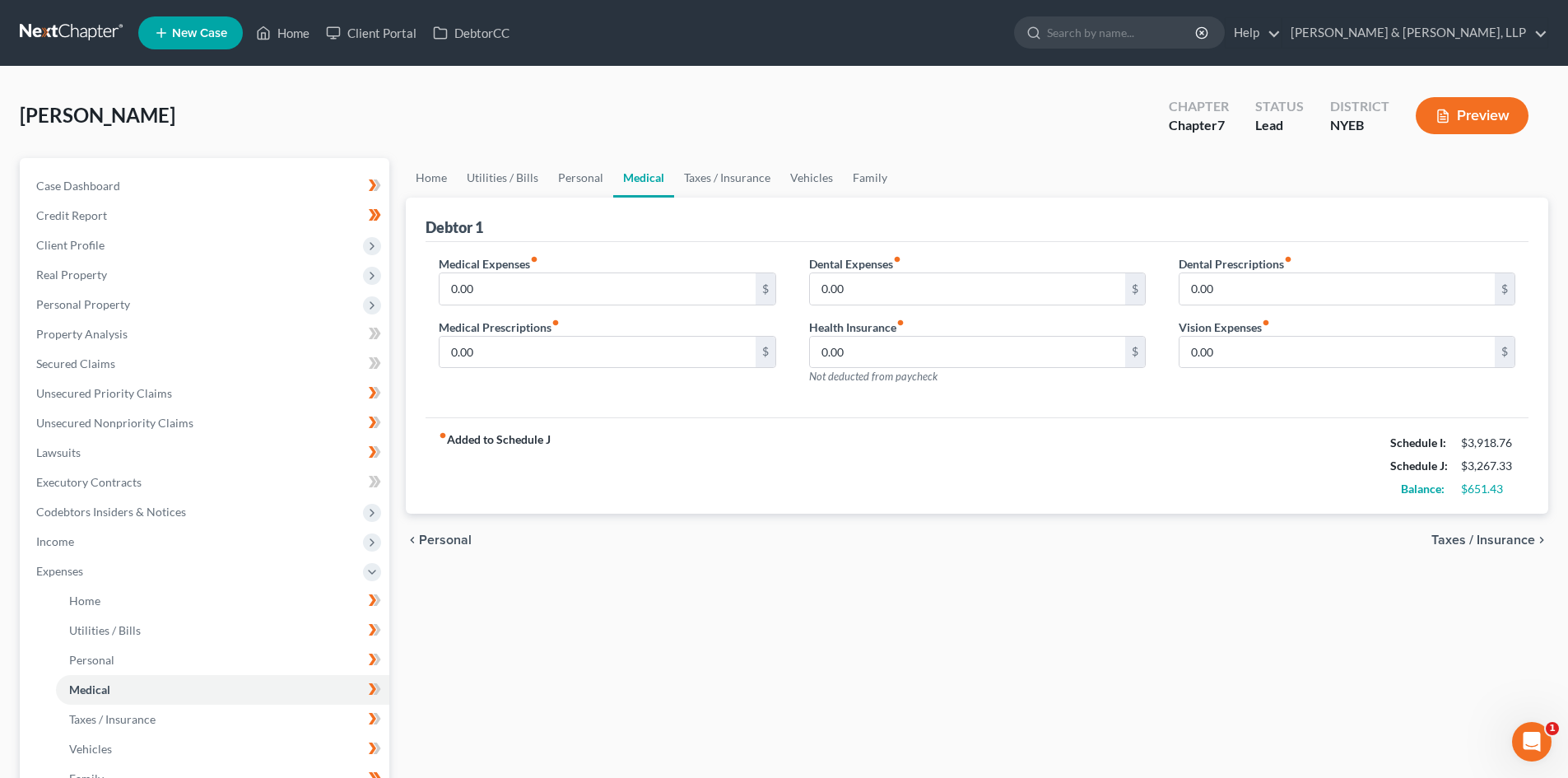
click at [38, 15] on nav "Home New Case Client Portal DebtorCC [PERSON_NAME] & [PERSON_NAME], LLP [EMAIL_…" at bounding box center [784, 33] width 1568 height 66
click at [40, 29] on link at bounding box center [73, 33] width 106 height 29
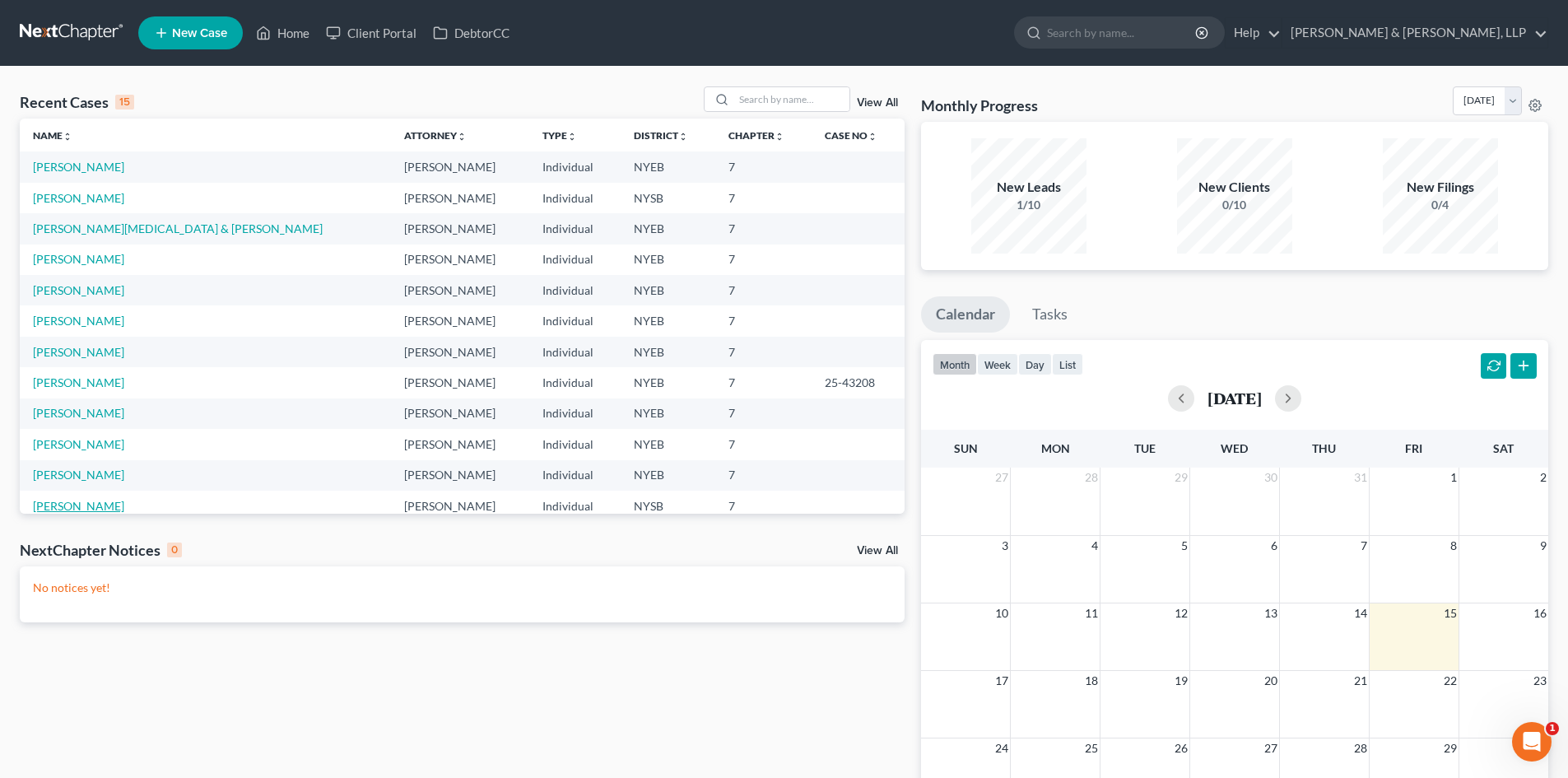
click at [70, 508] on link "[PERSON_NAME]" at bounding box center [78, 506] width 91 height 14
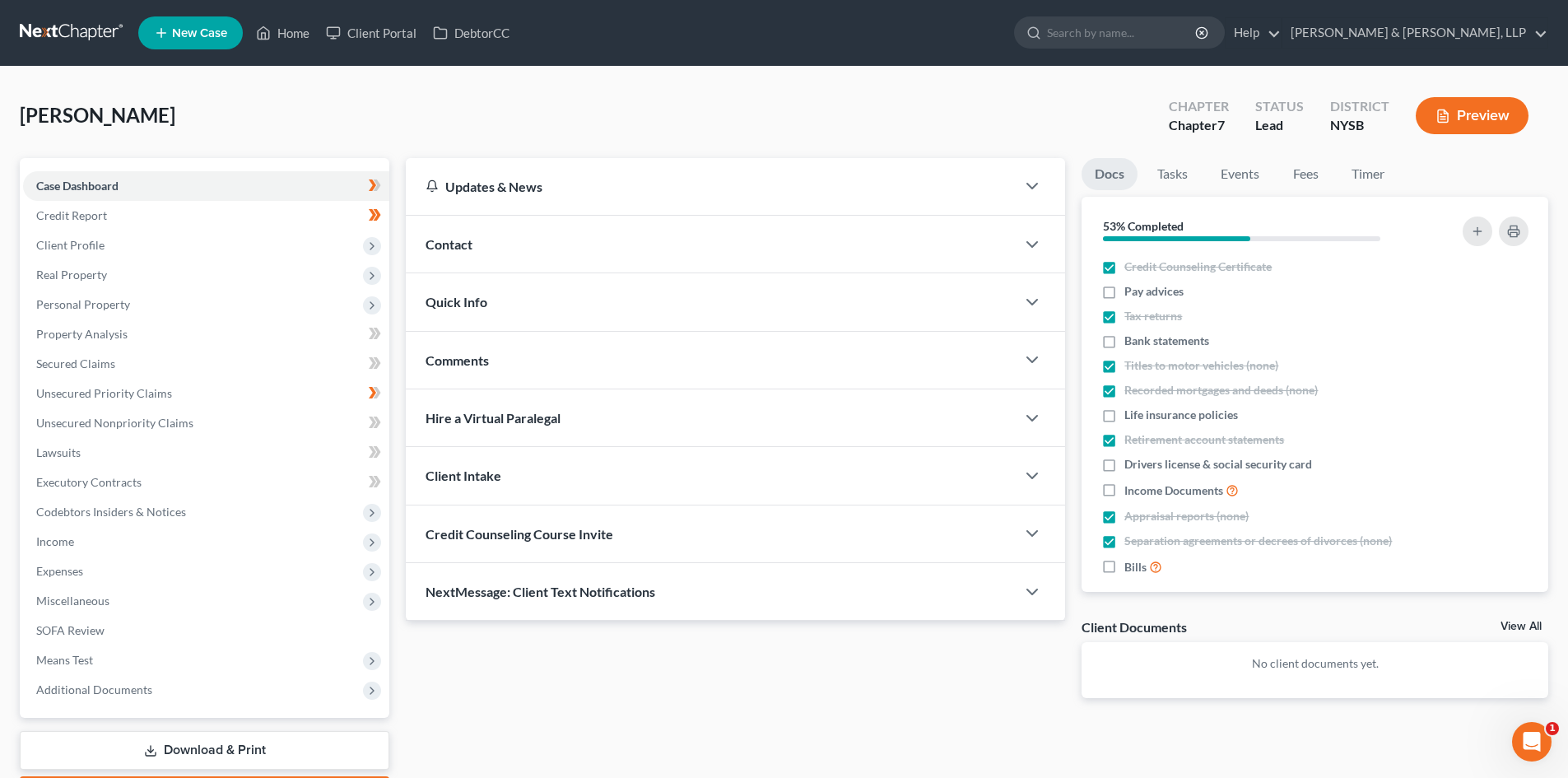
click at [187, 744] on link "Download & Print" at bounding box center [204, 750] width 369 height 39
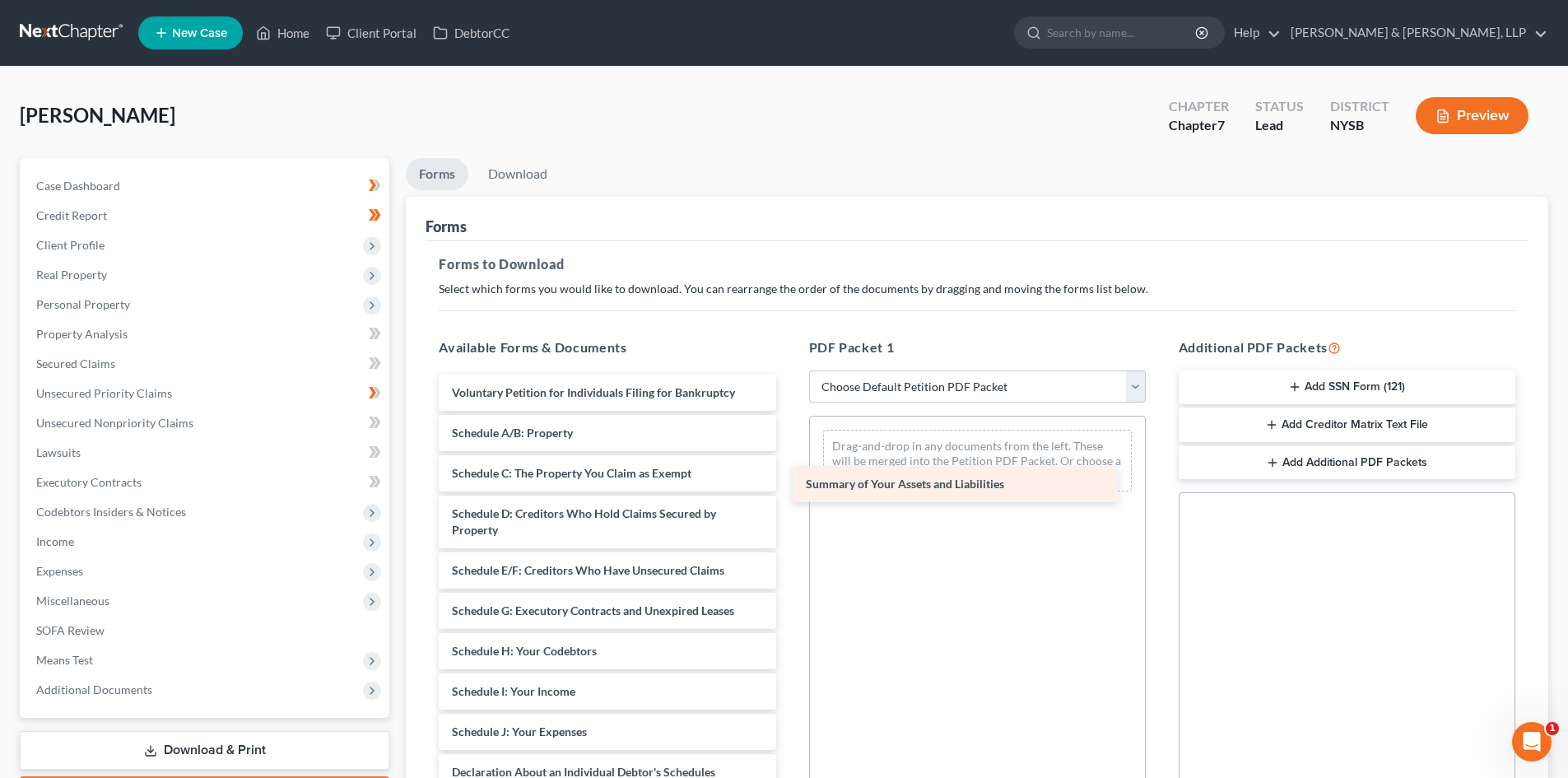
drag, startPoint x: 601, startPoint y: 429, endPoint x: 960, endPoint y: 470, distance: 361.3
click at [788, 471] on div "Summary of Your Assets and Liabilities Voluntary Petition for Individuals Filin…" at bounding box center [606, 768] width 363 height 787
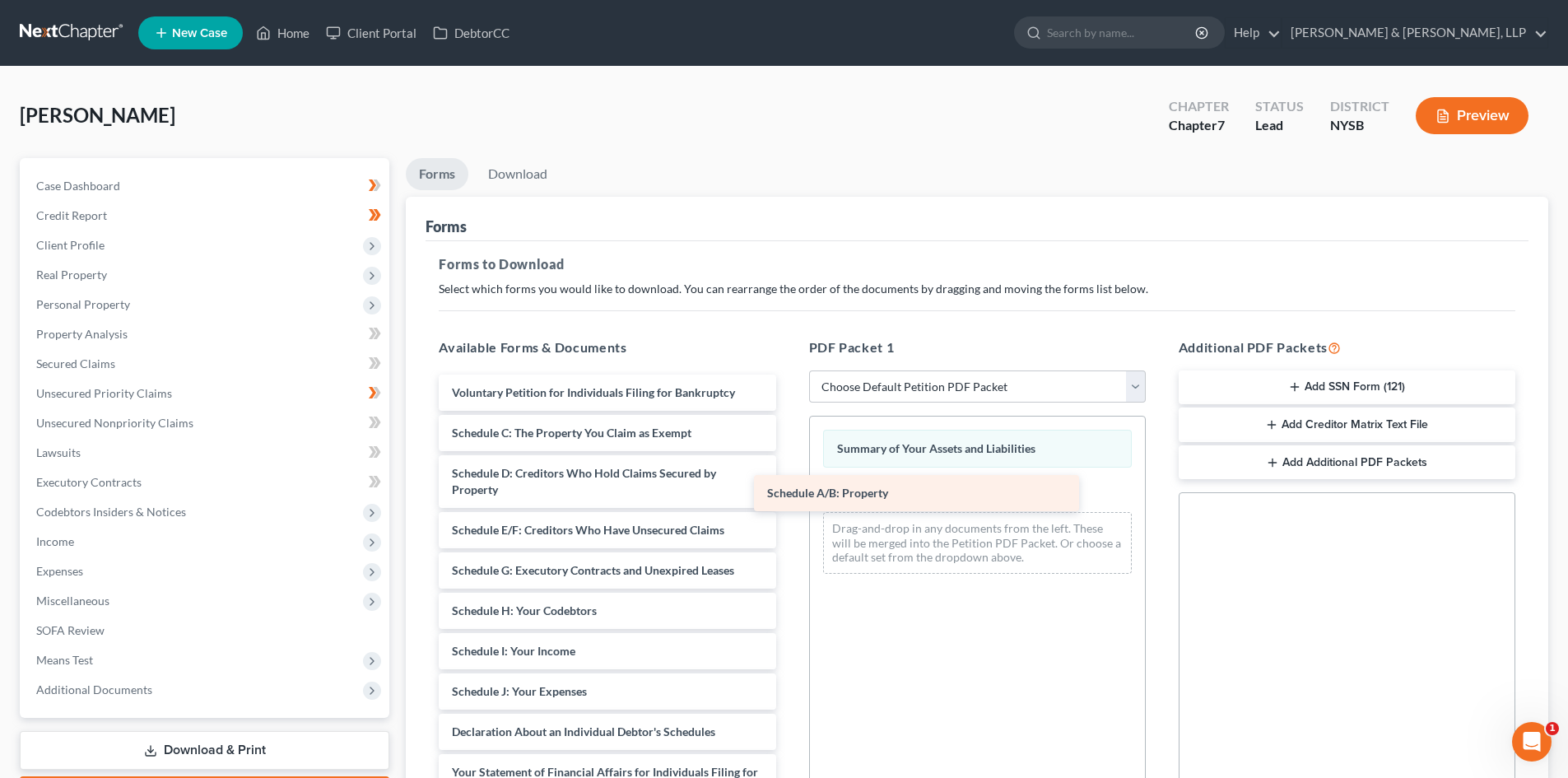
drag, startPoint x: 658, startPoint y: 434, endPoint x: 973, endPoint y: 494, distance: 320.7
click at [788, 494] on div "Schedule A/B: Property Voluntary Petition for Individuals Filing for Bankruptcy…" at bounding box center [606, 748] width 363 height 747
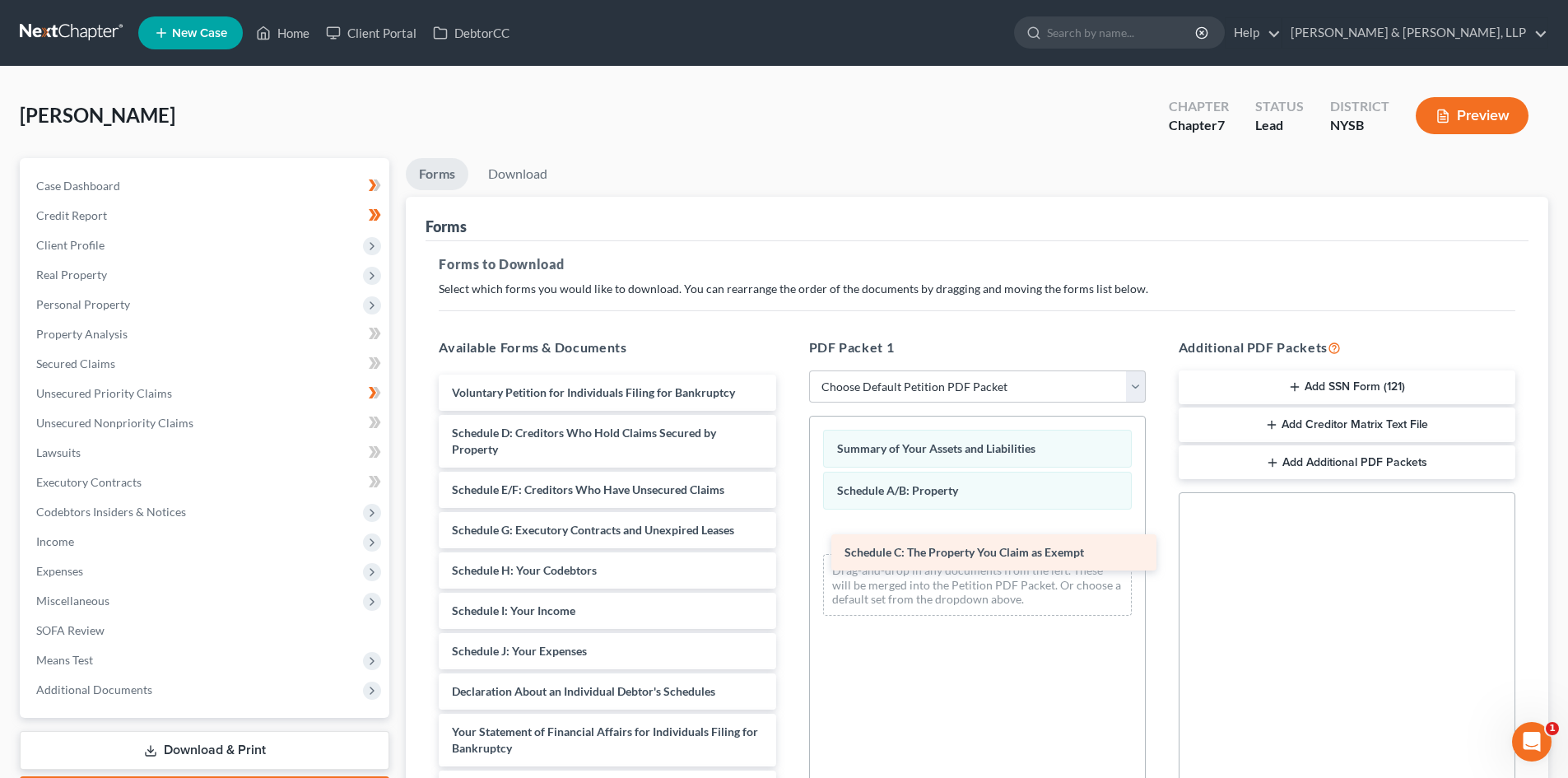
drag, startPoint x: 524, startPoint y: 437, endPoint x: 916, endPoint y: 556, distance: 409.7
click at [788, 556] on div "Schedule C: The Property You Claim as Exempt Voluntary Petition for Individuals…" at bounding box center [606, 728] width 363 height 707
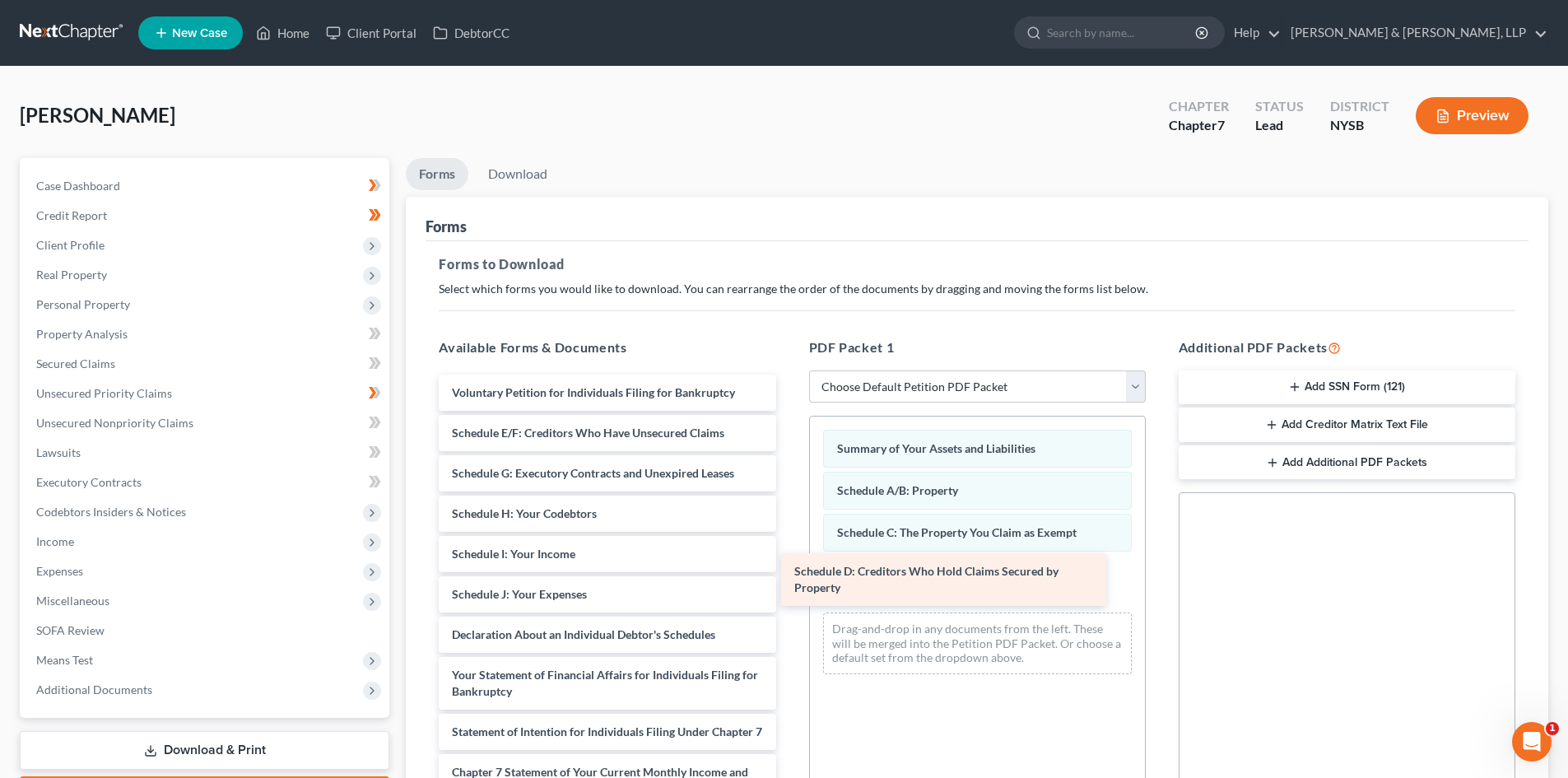
drag, startPoint x: 565, startPoint y: 446, endPoint x: 910, endPoint y: 582, distance: 370.8
click at [788, 582] on div "Schedule D: Creditors Who Hold Claims Secured by Property Voluntary Petition fo…" at bounding box center [606, 699] width 363 height 650
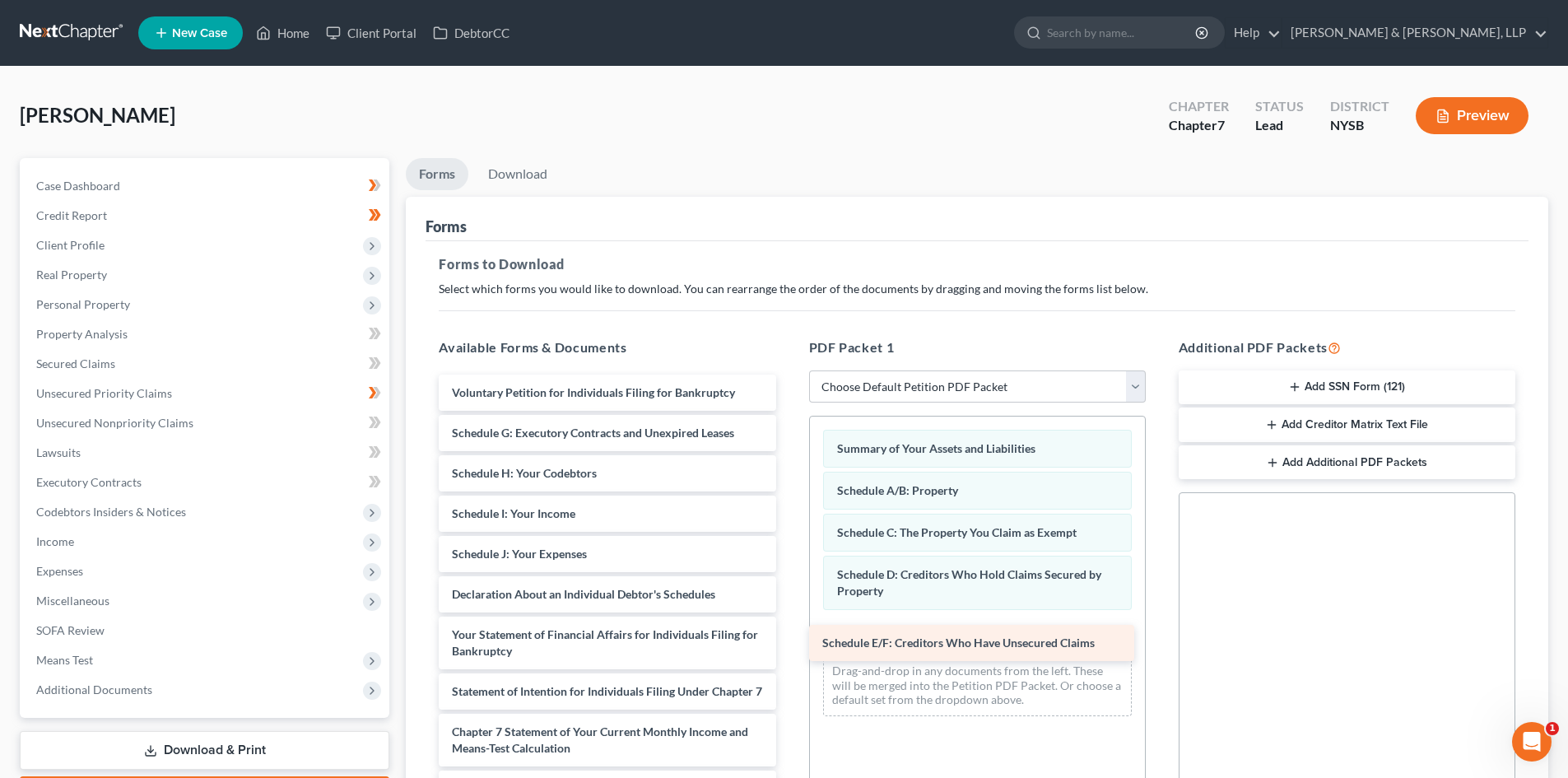
drag, startPoint x: 585, startPoint y: 432, endPoint x: 977, endPoint y: 626, distance: 437.4
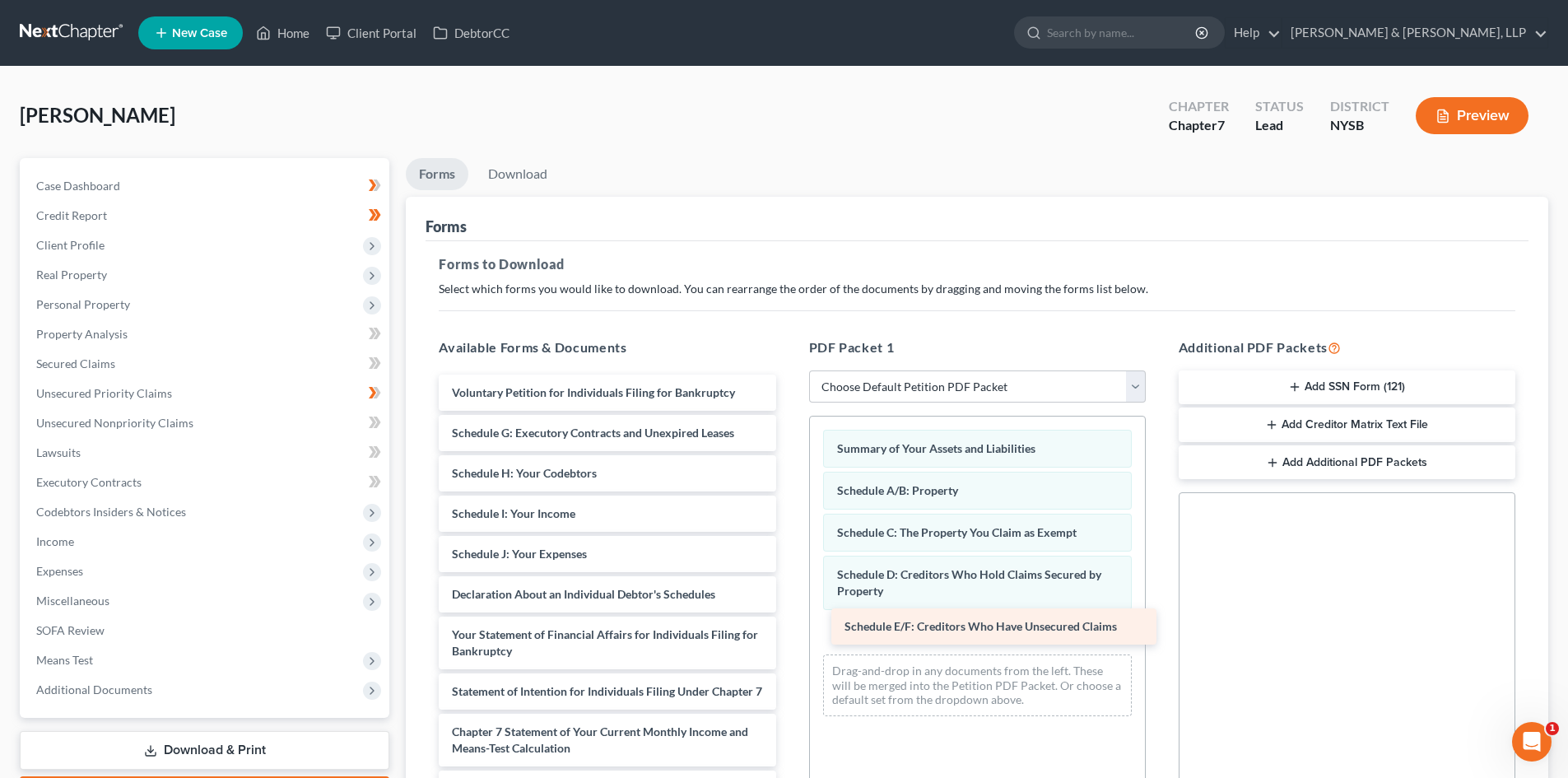
click at [788, 626] on div "Schedule E/F: Creditors Who Have Unsecured Claims Voluntary Petition for Indivi…" at bounding box center [606, 679] width 363 height 610
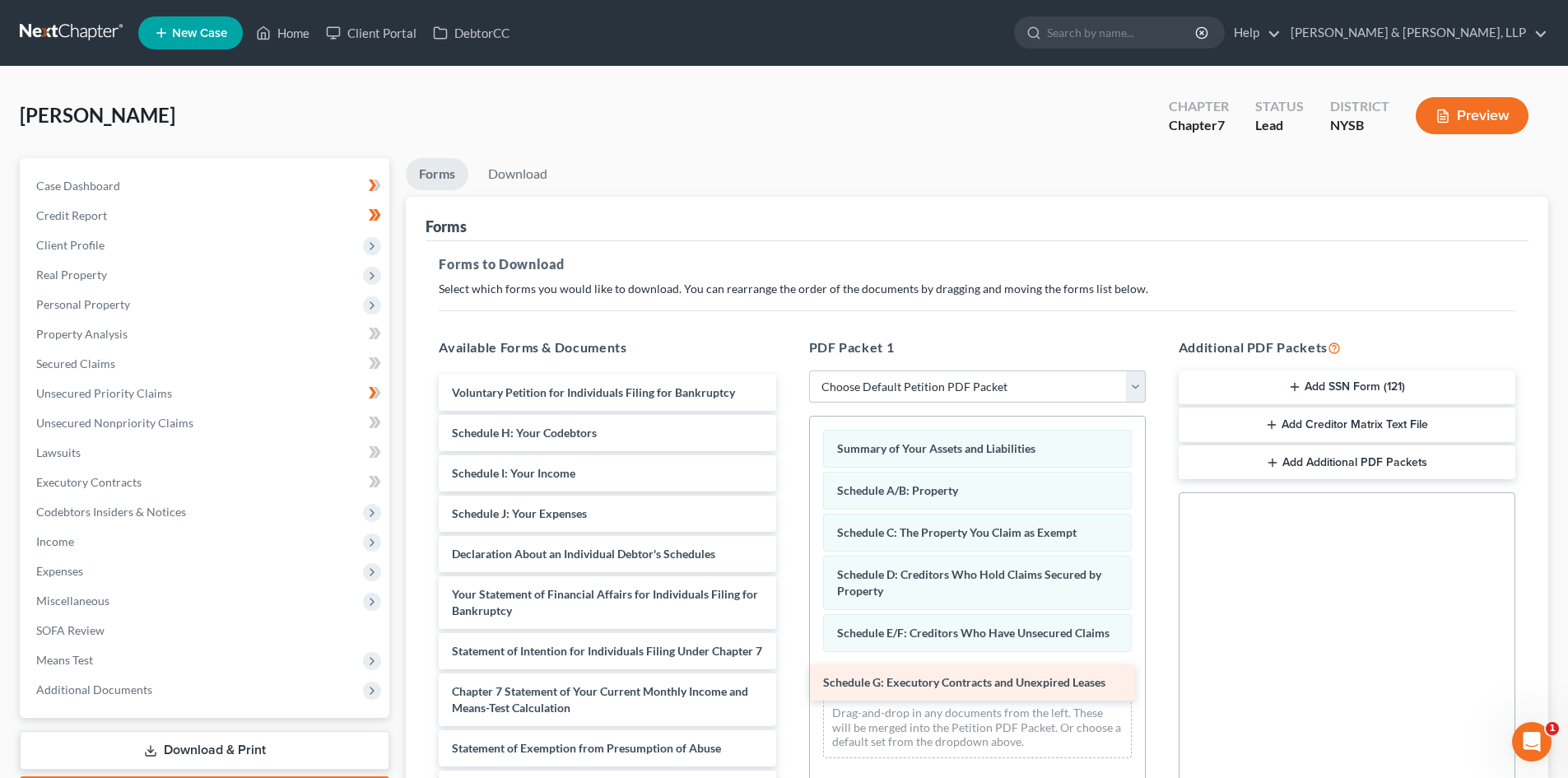
drag, startPoint x: 671, startPoint y: 430, endPoint x: 1042, endPoint y: 679, distance: 446.8
click at [788, 679] on div "Schedule G: Executory Contracts and Unexpired Leases Voluntary Petition for Ind…" at bounding box center [606, 659] width 363 height 569
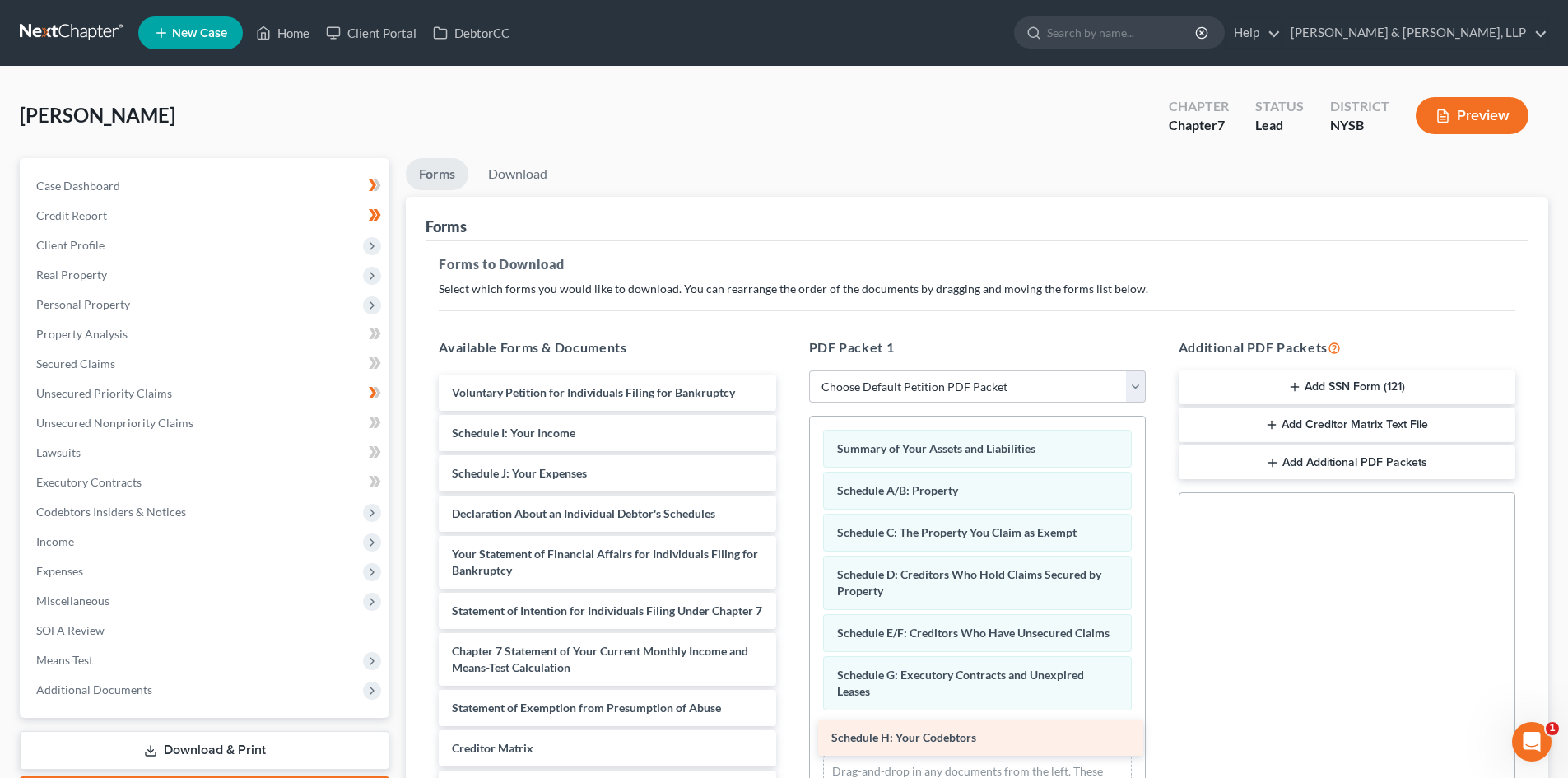
drag, startPoint x: 586, startPoint y: 437, endPoint x: 966, endPoint y: 741, distance: 486.6
click at [788, 741] on div "Schedule H: Your Codebtors Voluntary Petition for Individuals Filing for Bankru…" at bounding box center [606, 639] width 363 height 529
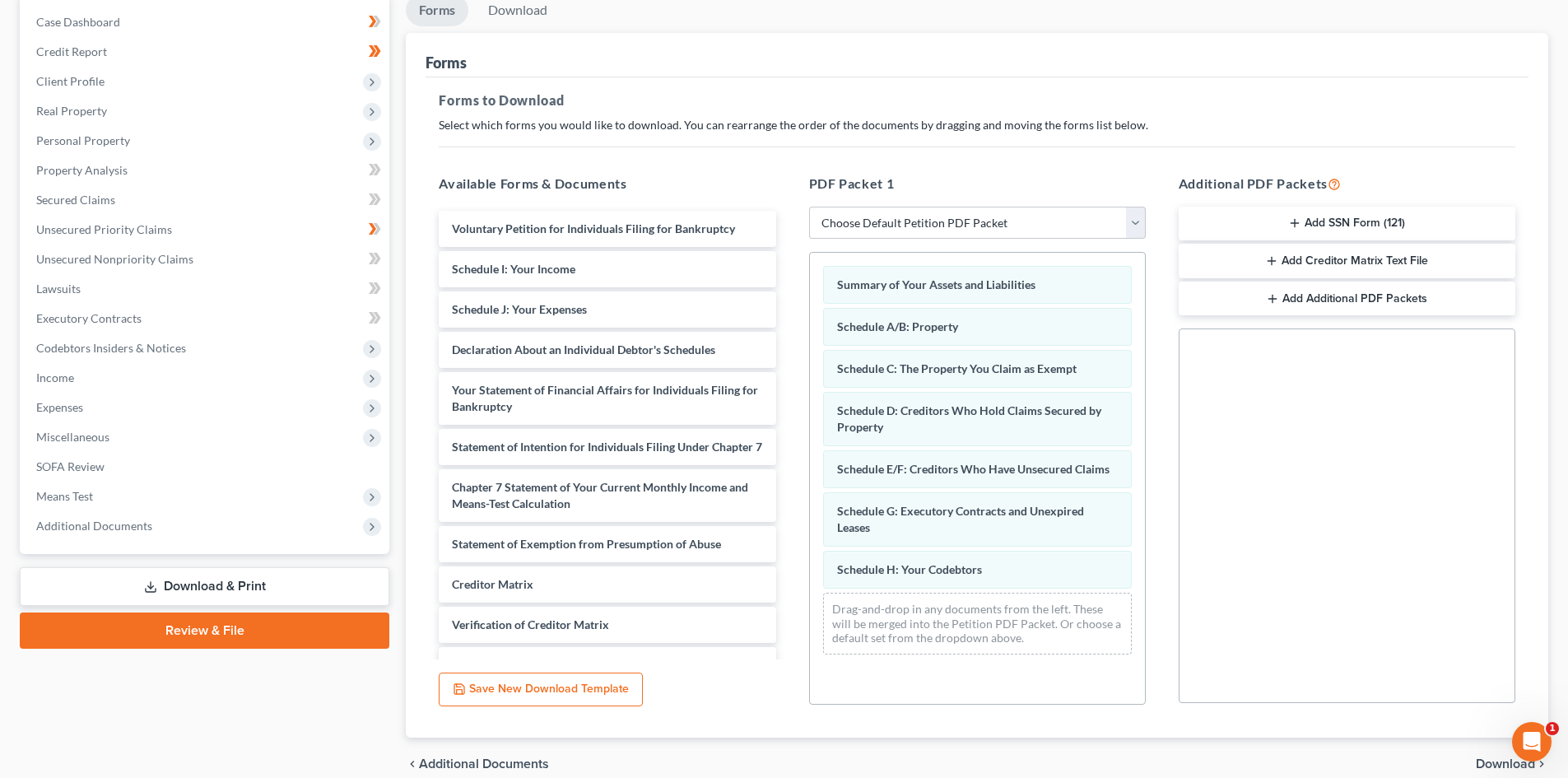
scroll to position [165, 0]
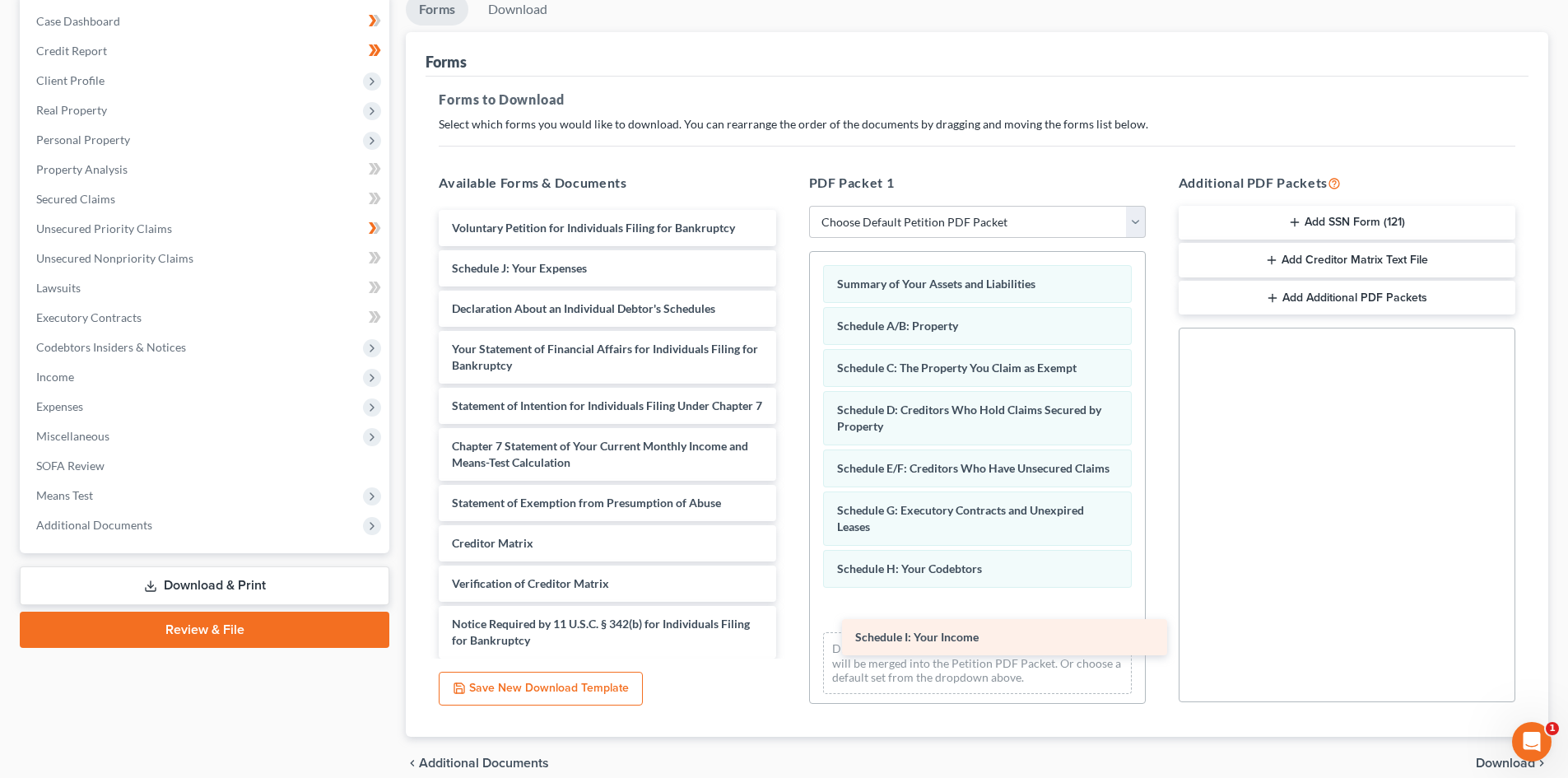
drag, startPoint x: 580, startPoint y: 261, endPoint x: 983, endPoint y: 629, distance: 545.7
click at [788, 629] on div "Schedule I: Your Income Voluntary Petition for Individuals Filing for Bankruptc…" at bounding box center [606, 455] width 363 height 489
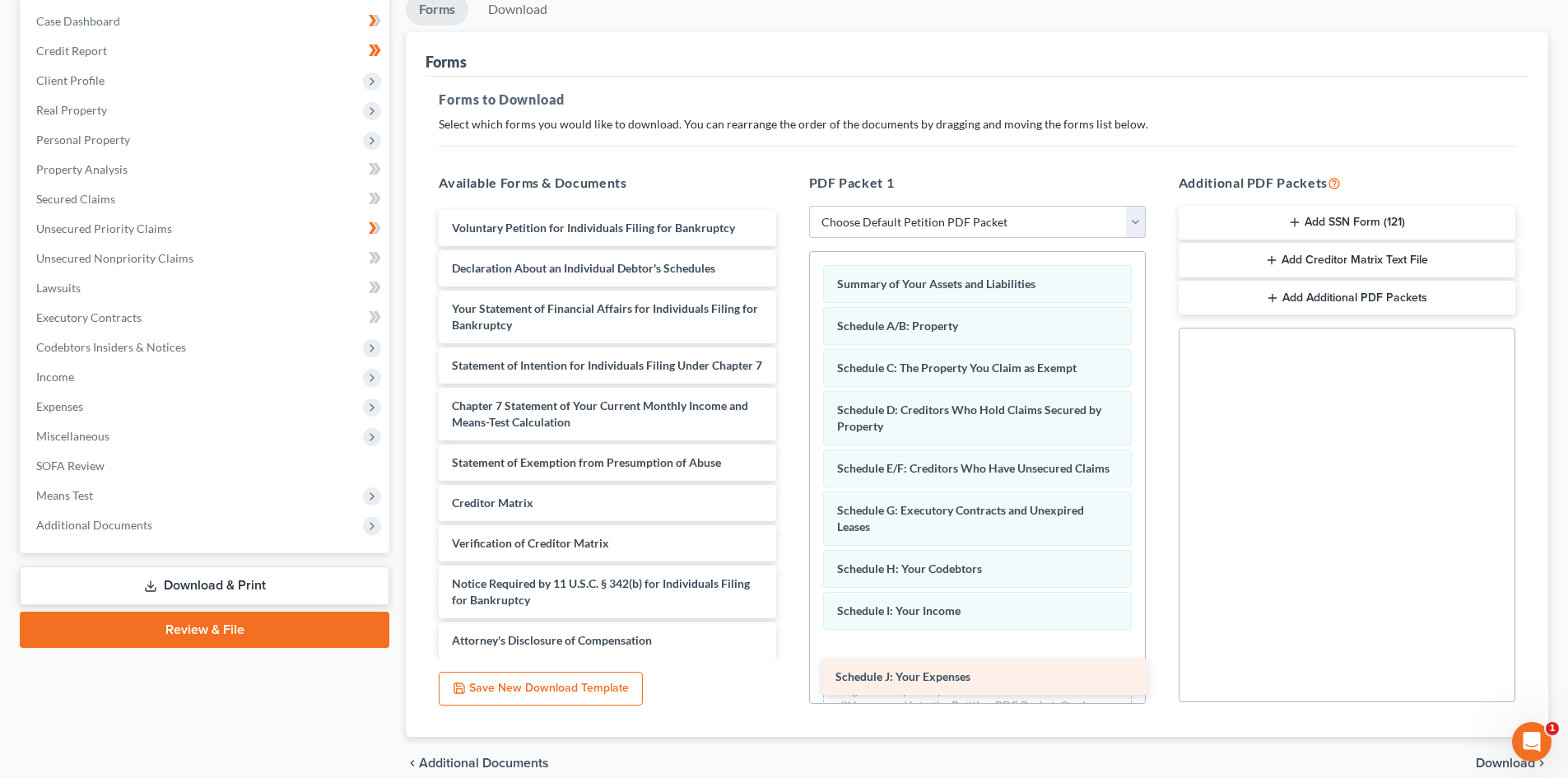
drag, startPoint x: 612, startPoint y: 262, endPoint x: 996, endPoint y: 666, distance: 557.4
click at [788, 658] on div "Schedule J: Your Expenses Voluntary Petition for Individuals Filing for Bankrup…" at bounding box center [606, 435] width 363 height 449
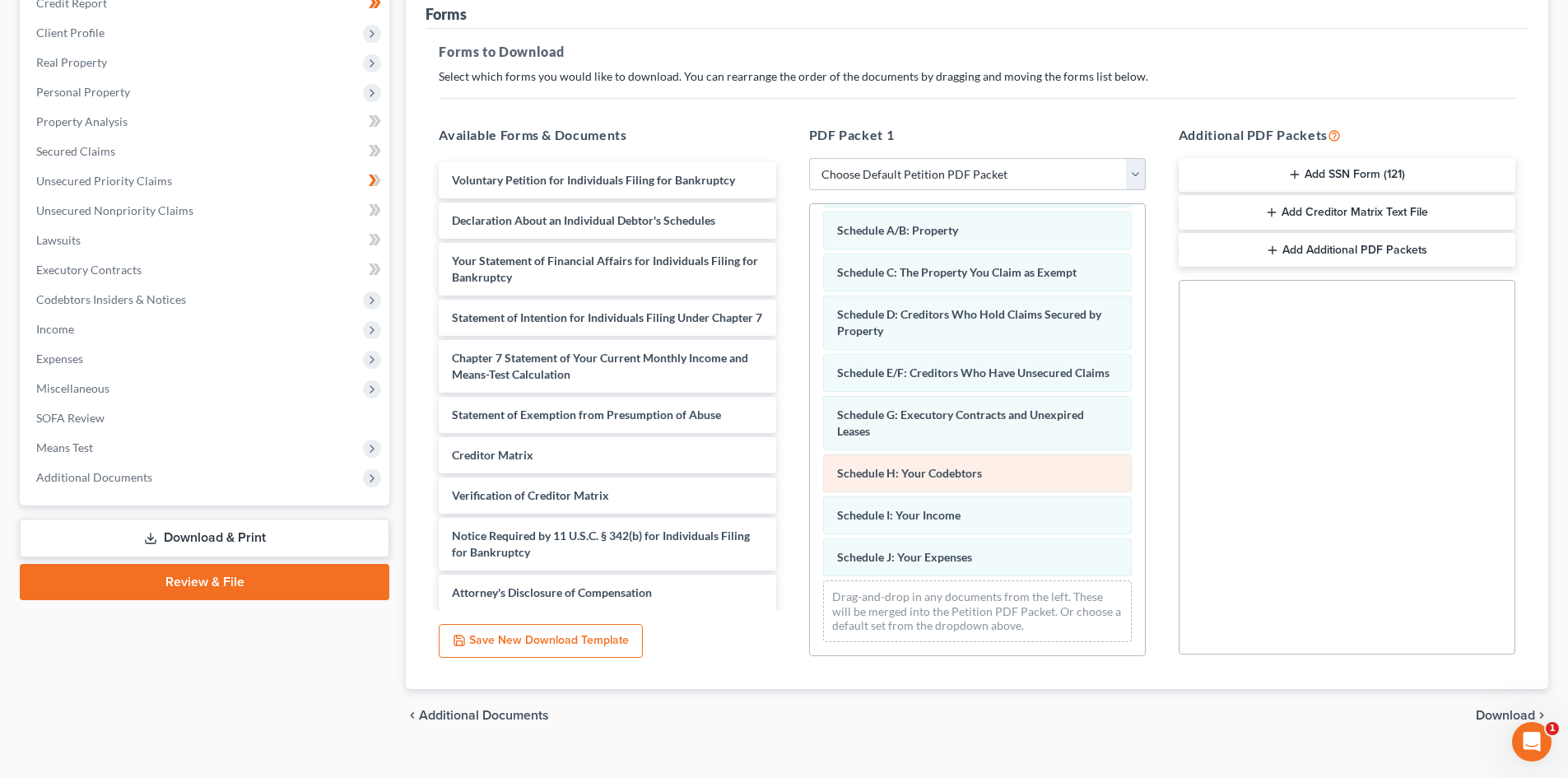
scroll to position [239, 0]
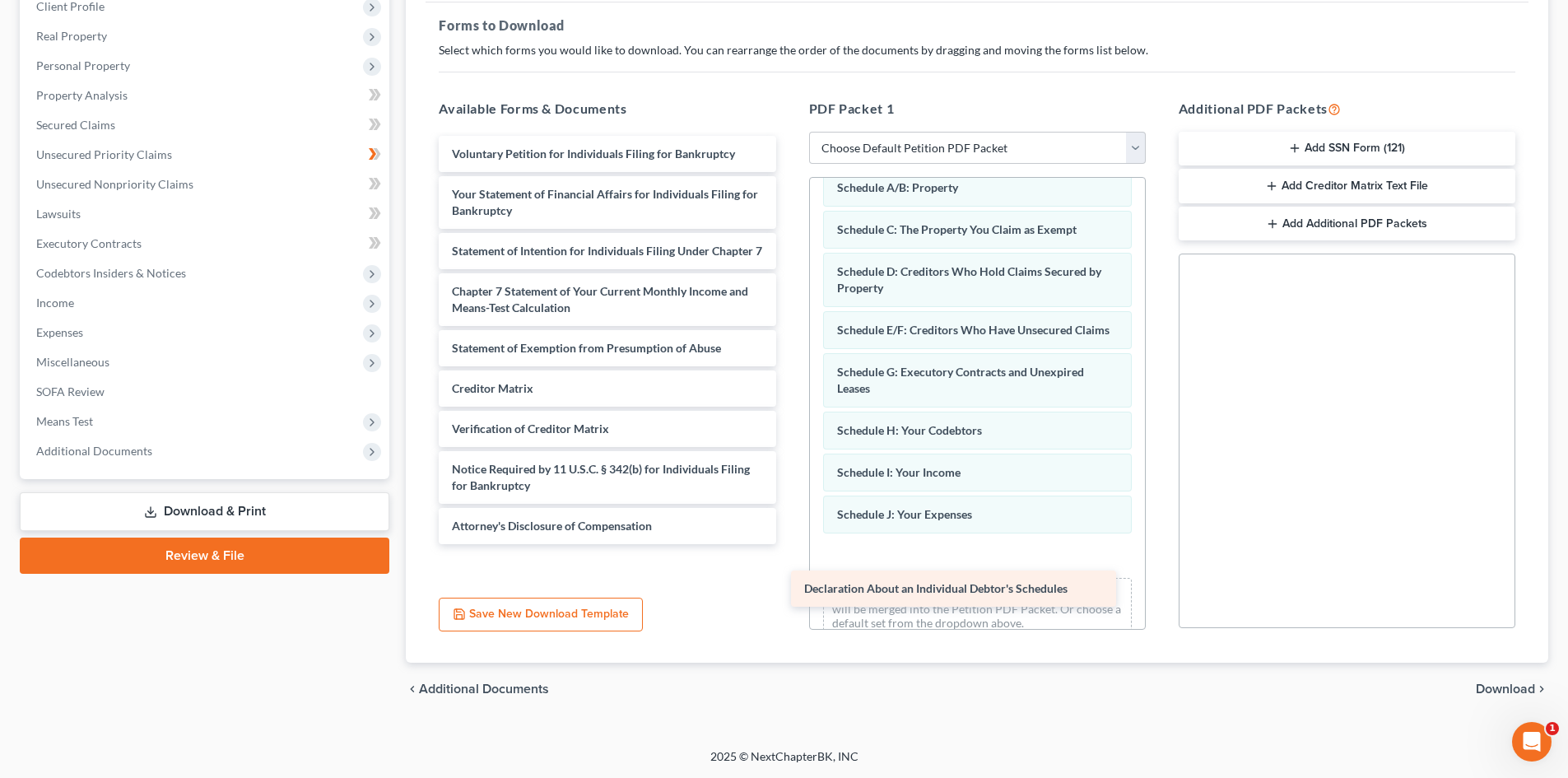
drag, startPoint x: 699, startPoint y: 193, endPoint x: 1052, endPoint y: 587, distance: 529.0
click at [788, 544] on div "Declaration About an Individual Debtor's Schedules Voluntary Petition for Indiv…" at bounding box center [606, 339] width 363 height 408
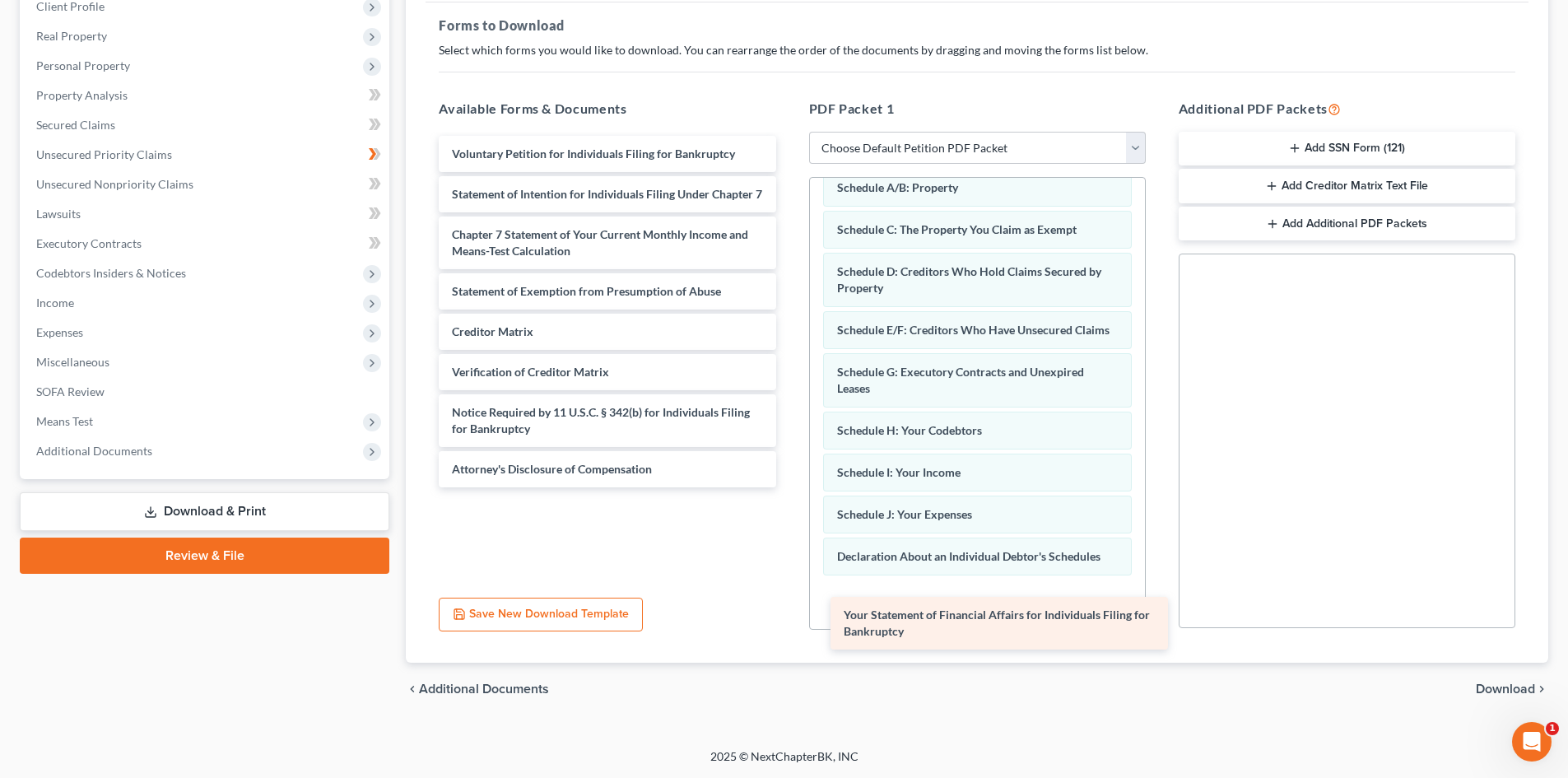
drag, startPoint x: 583, startPoint y: 205, endPoint x: 974, endPoint y: 626, distance: 574.6
click at [788, 487] on div "Your Statement of Financial Affairs for Individuals Filing for Bankruptcy Volun…" at bounding box center [606, 312] width 363 height 352
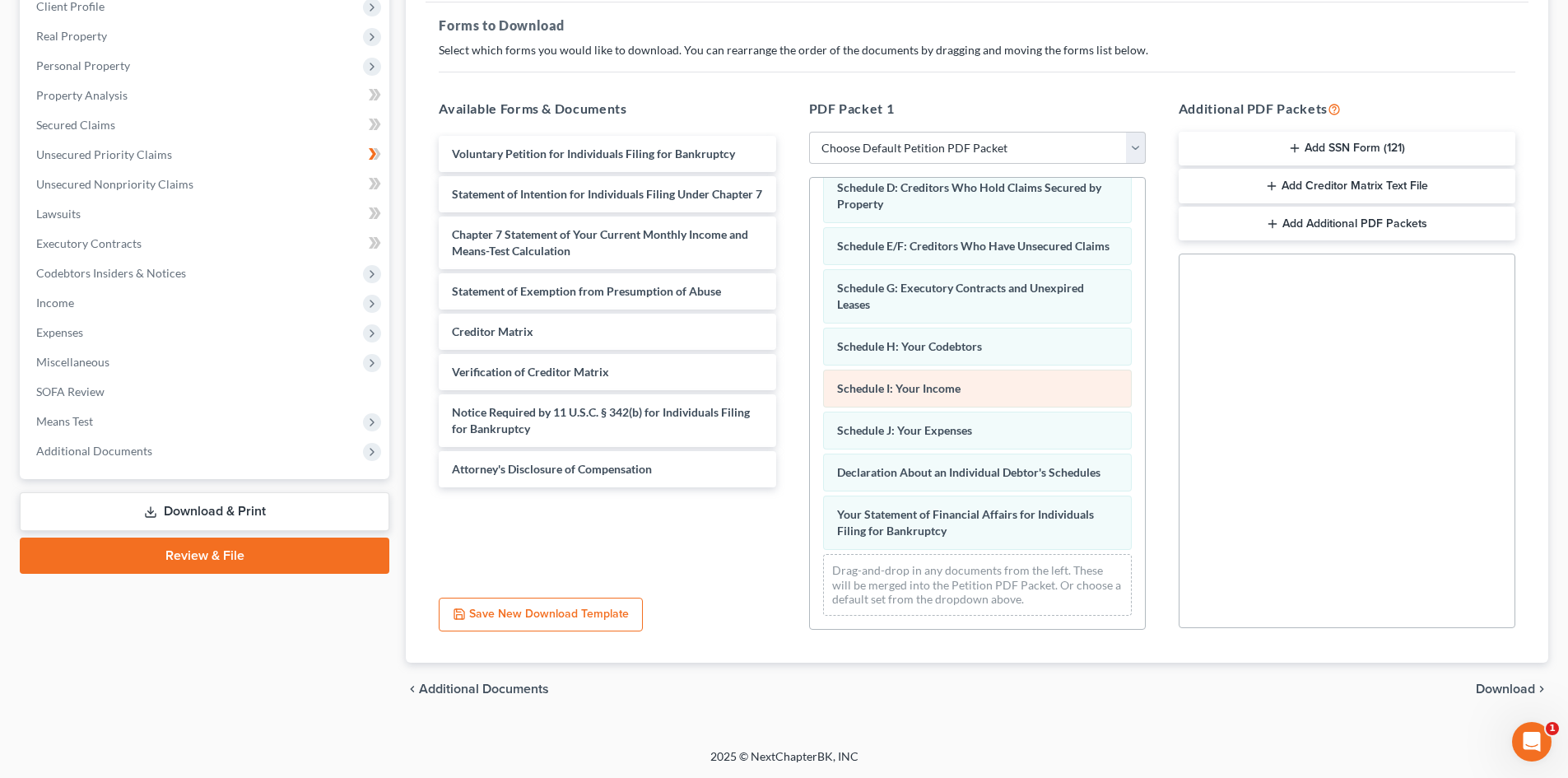
scroll to position [165, 0]
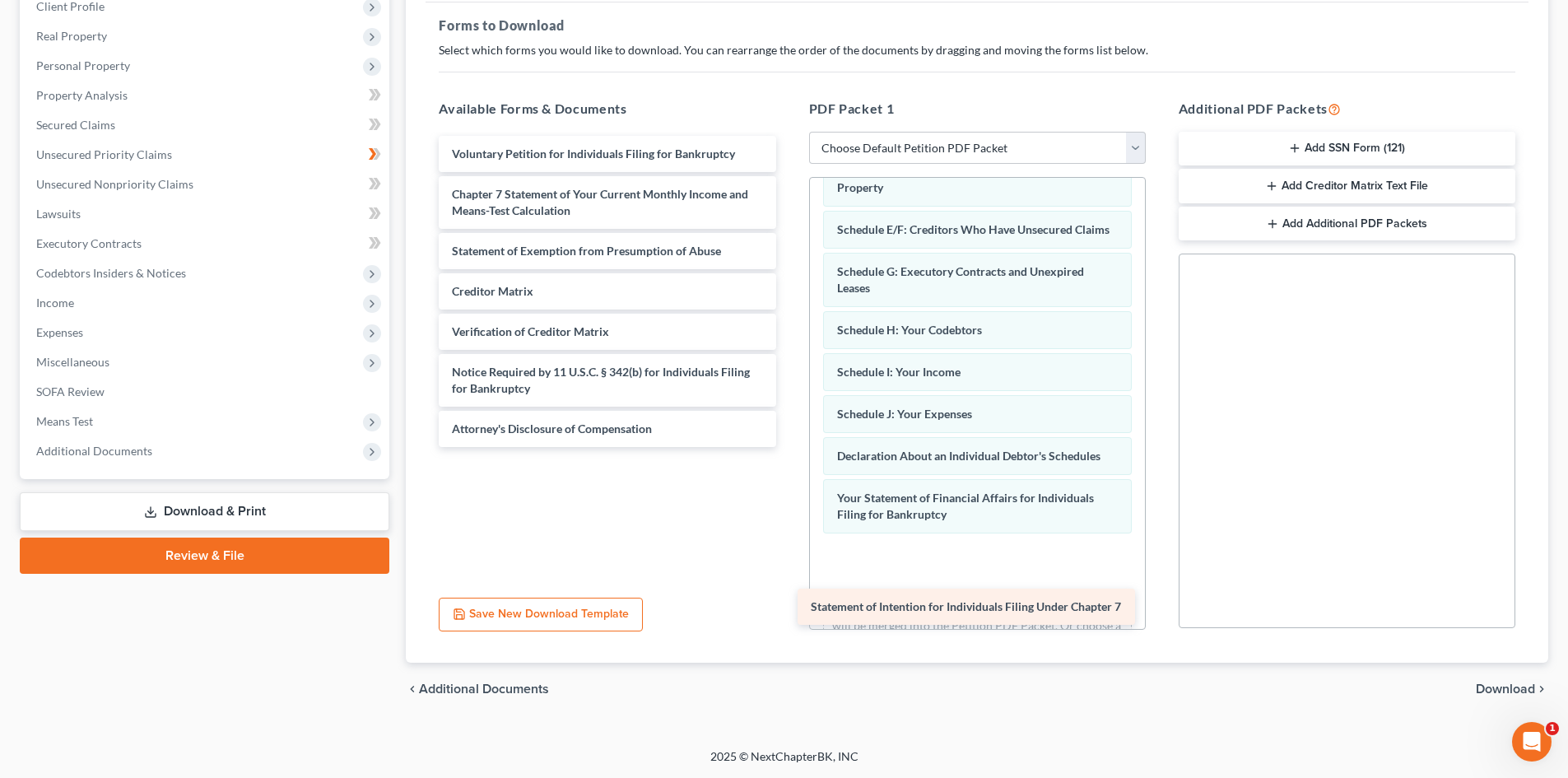
drag, startPoint x: 674, startPoint y: 193, endPoint x: 1036, endPoint y: 595, distance: 541.0
click at [788, 447] on div "Statement of Intention for Individuals Filing Under Chapter 7 Voluntary Petitio…" at bounding box center [606, 291] width 363 height 311
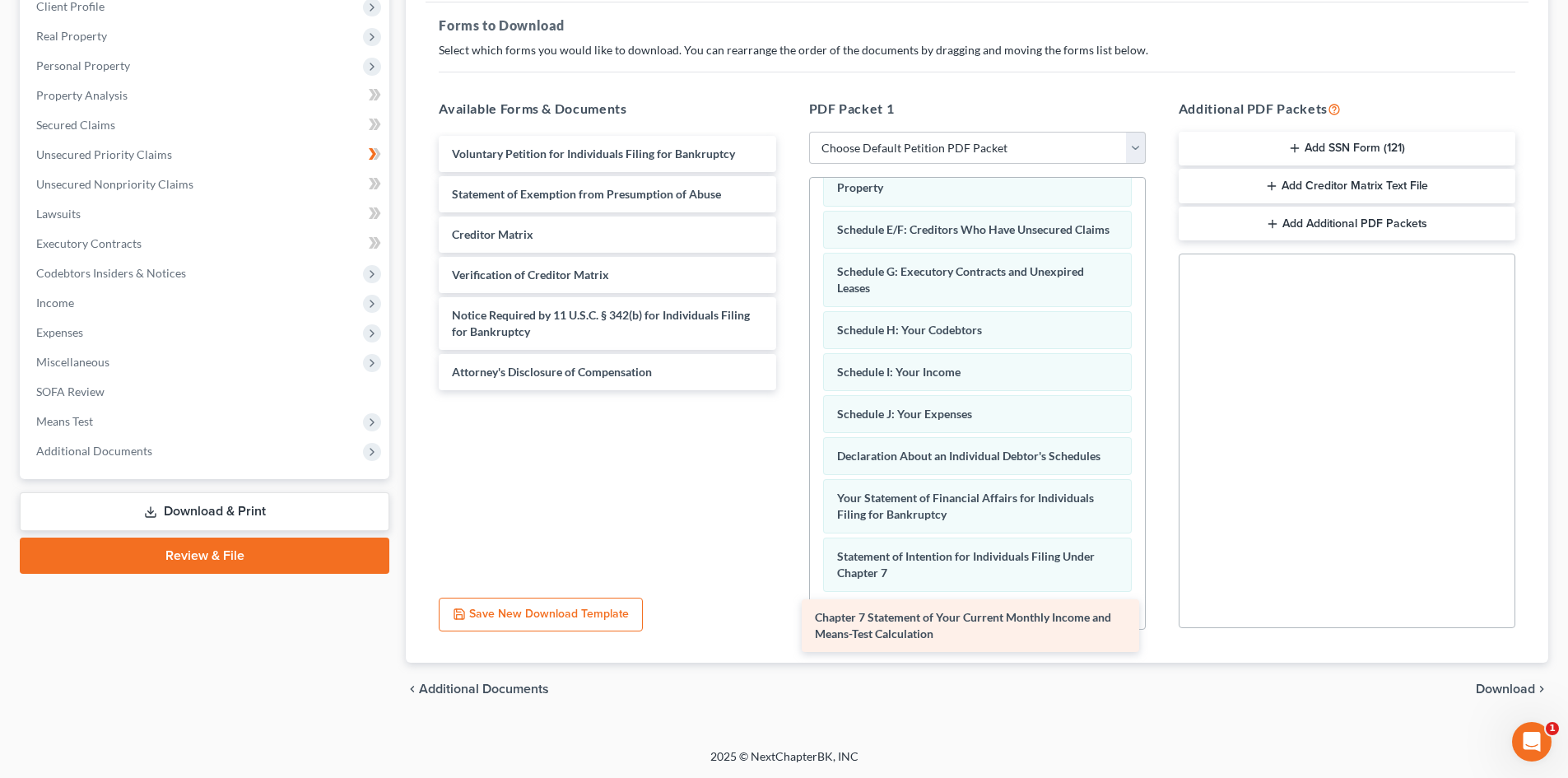
drag, startPoint x: 698, startPoint y: 202, endPoint x: 1061, endPoint y: 624, distance: 556.6
click at [788, 390] on div "Chapter 7 Statement of Your Current Monthly Income and Means-Test Calculation V…" at bounding box center [606, 263] width 363 height 255
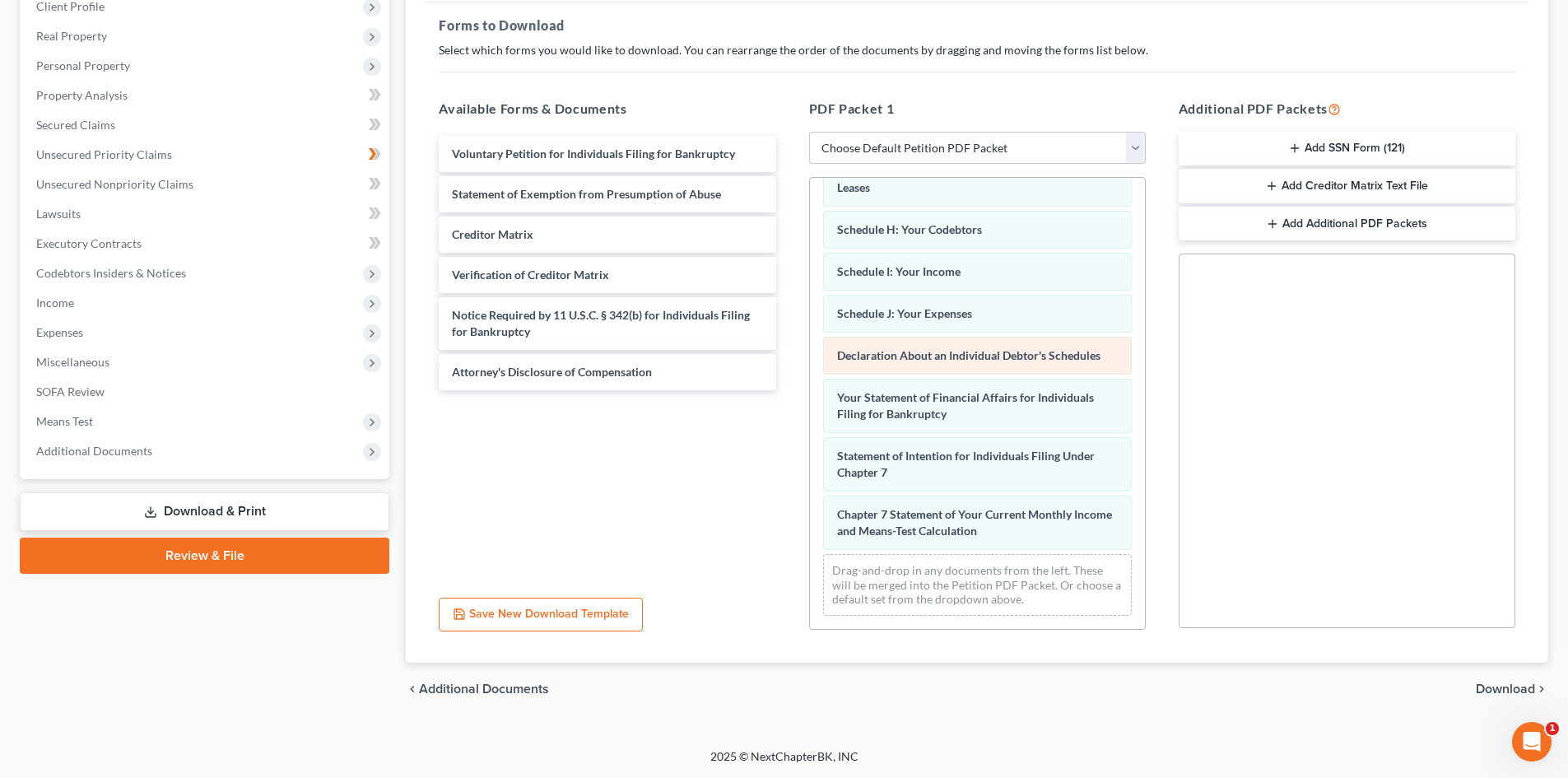
scroll to position [281, 0]
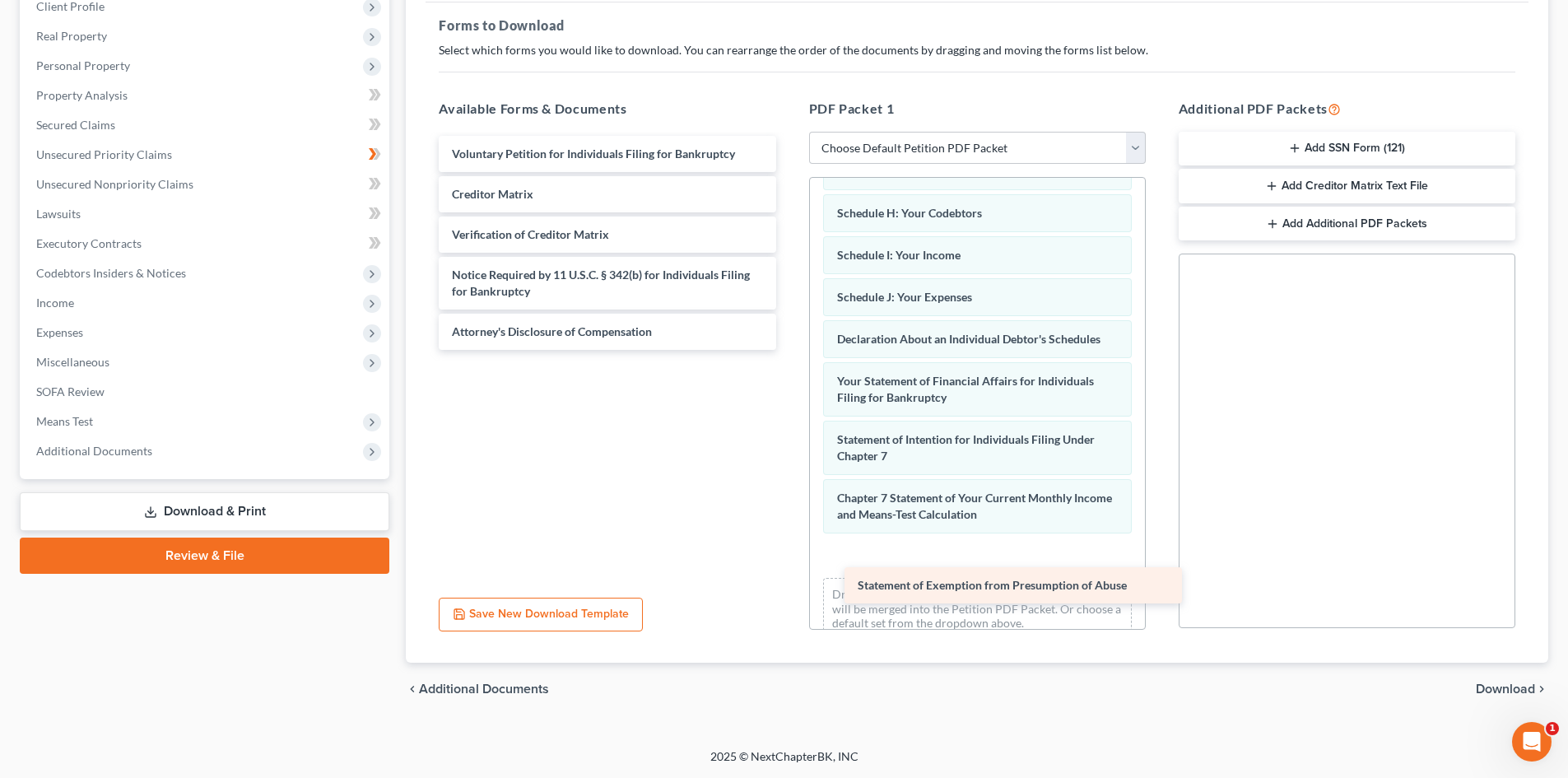
drag, startPoint x: 642, startPoint y: 198, endPoint x: 1047, endPoint y: 587, distance: 561.6
click at [788, 350] on div "Statement of Exemption from Presumption of Abuse Voluntary Petition for Individ…" at bounding box center [606, 242] width 363 height 214
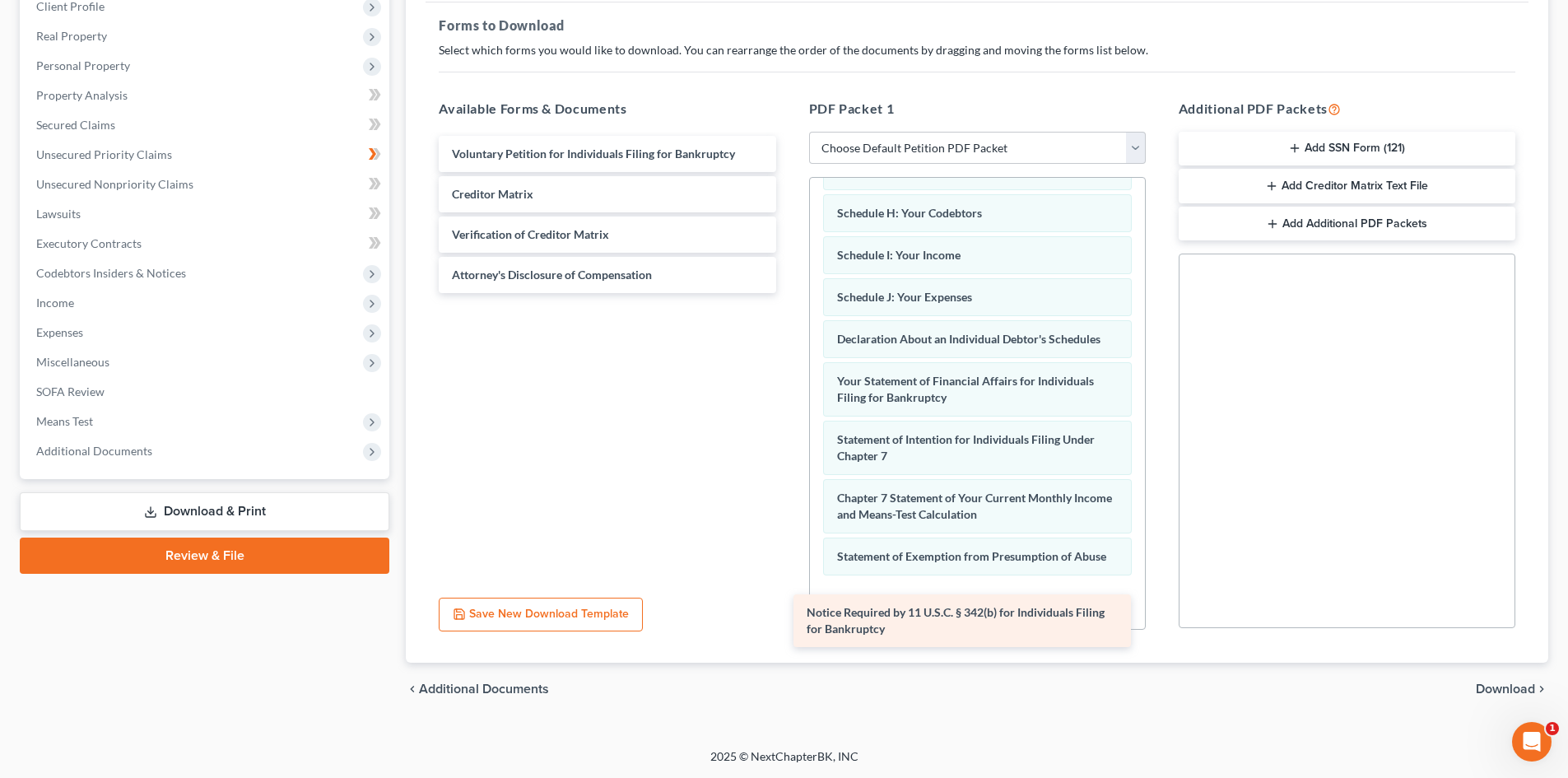
drag, startPoint x: 643, startPoint y: 283, endPoint x: 998, endPoint y: 621, distance: 490.2
click at [788, 293] on div "Notice Required by 11 U.S.C. § 342(b) for Individuals Filing for Bankruptcy Vol…" at bounding box center [606, 214] width 363 height 157
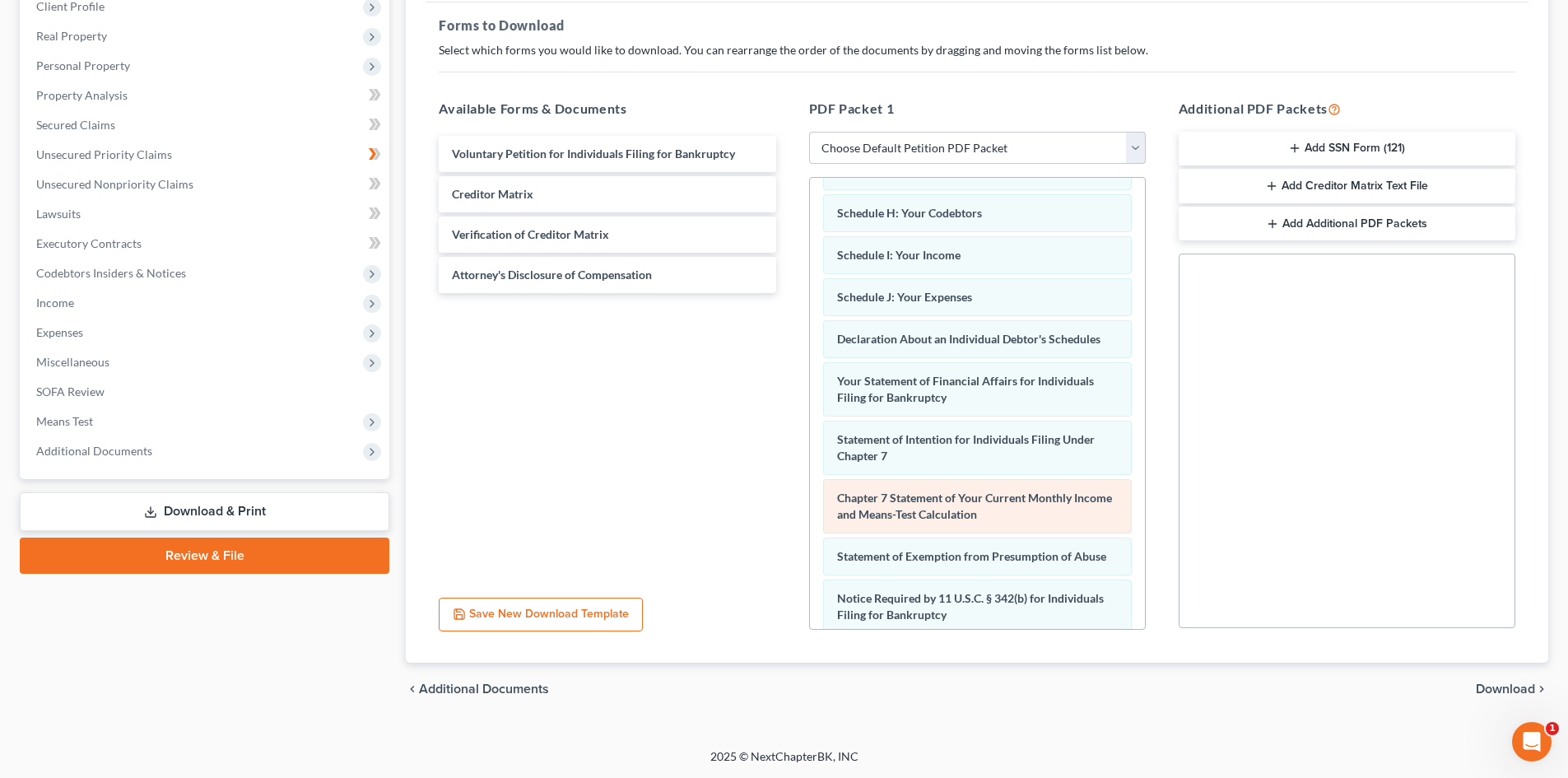
scroll to position [382, 0]
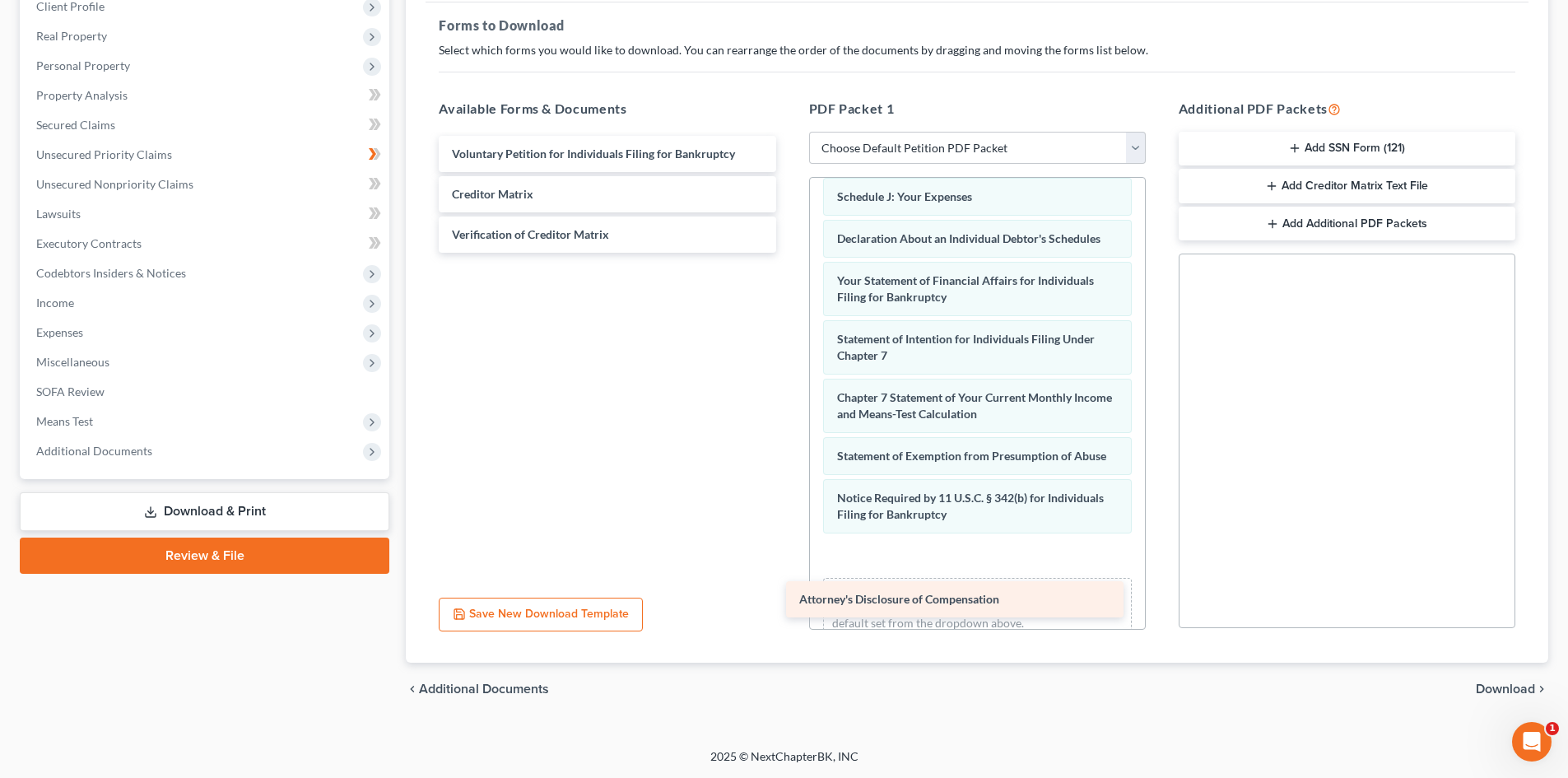
drag, startPoint x: 646, startPoint y: 281, endPoint x: 1000, endPoint y: 603, distance: 478.5
click at [788, 253] on div "Attorney's Disclosure of Compensation Voluntary Petition for Individuals Filing…" at bounding box center [606, 194] width 363 height 117
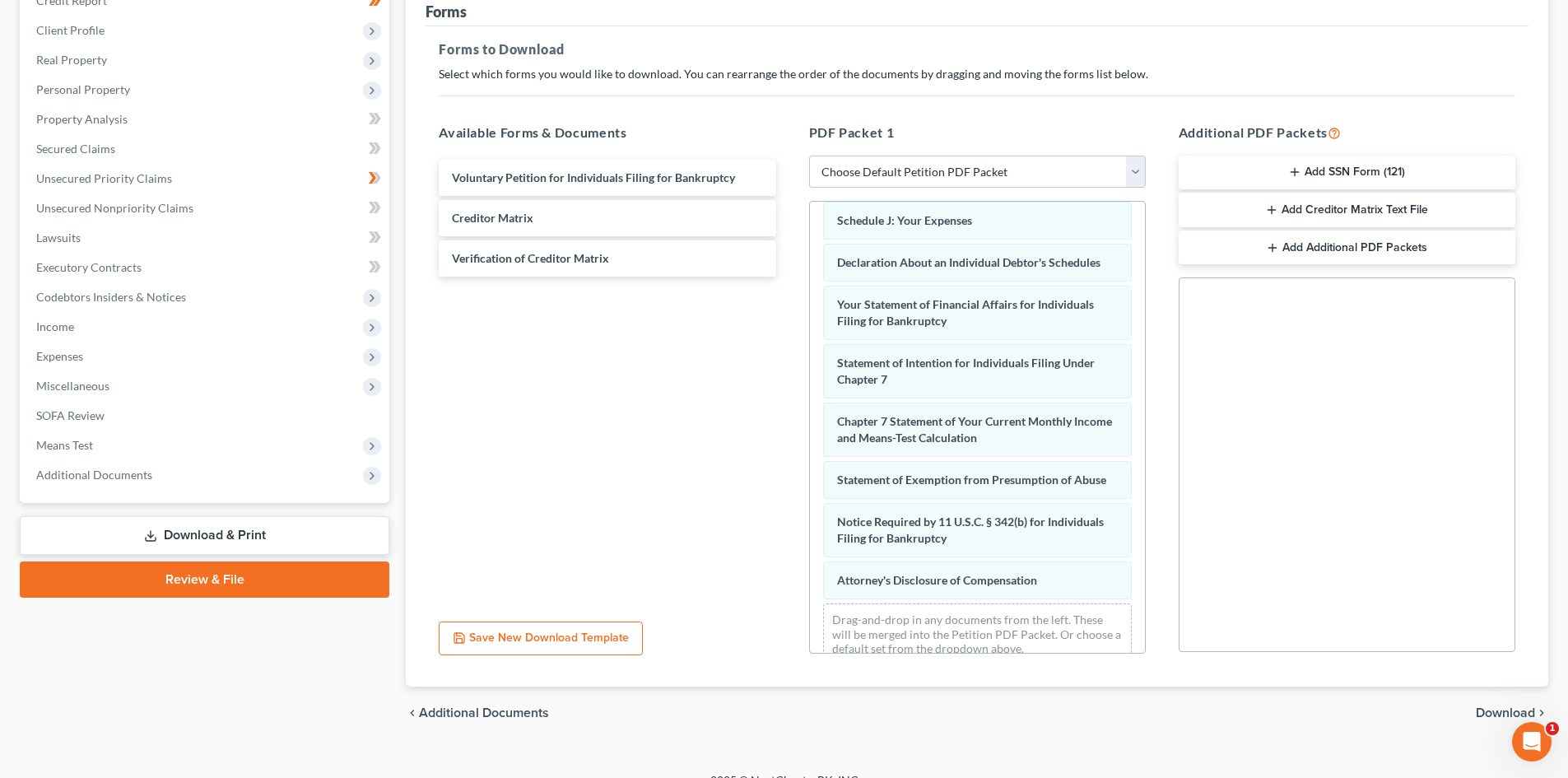
scroll to position [239, 0]
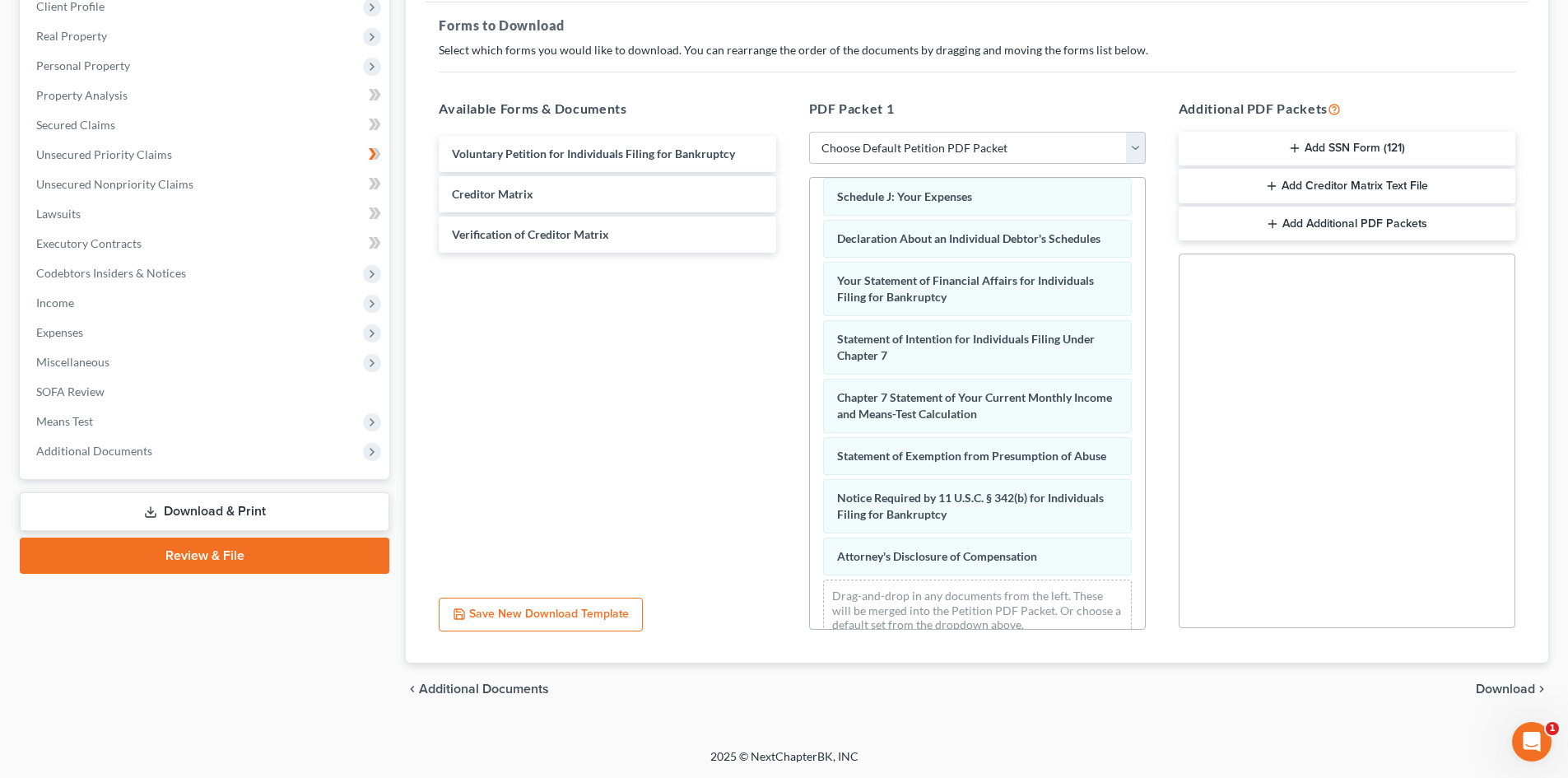
click at [1484, 684] on span "Download" at bounding box center [1505, 689] width 59 height 13
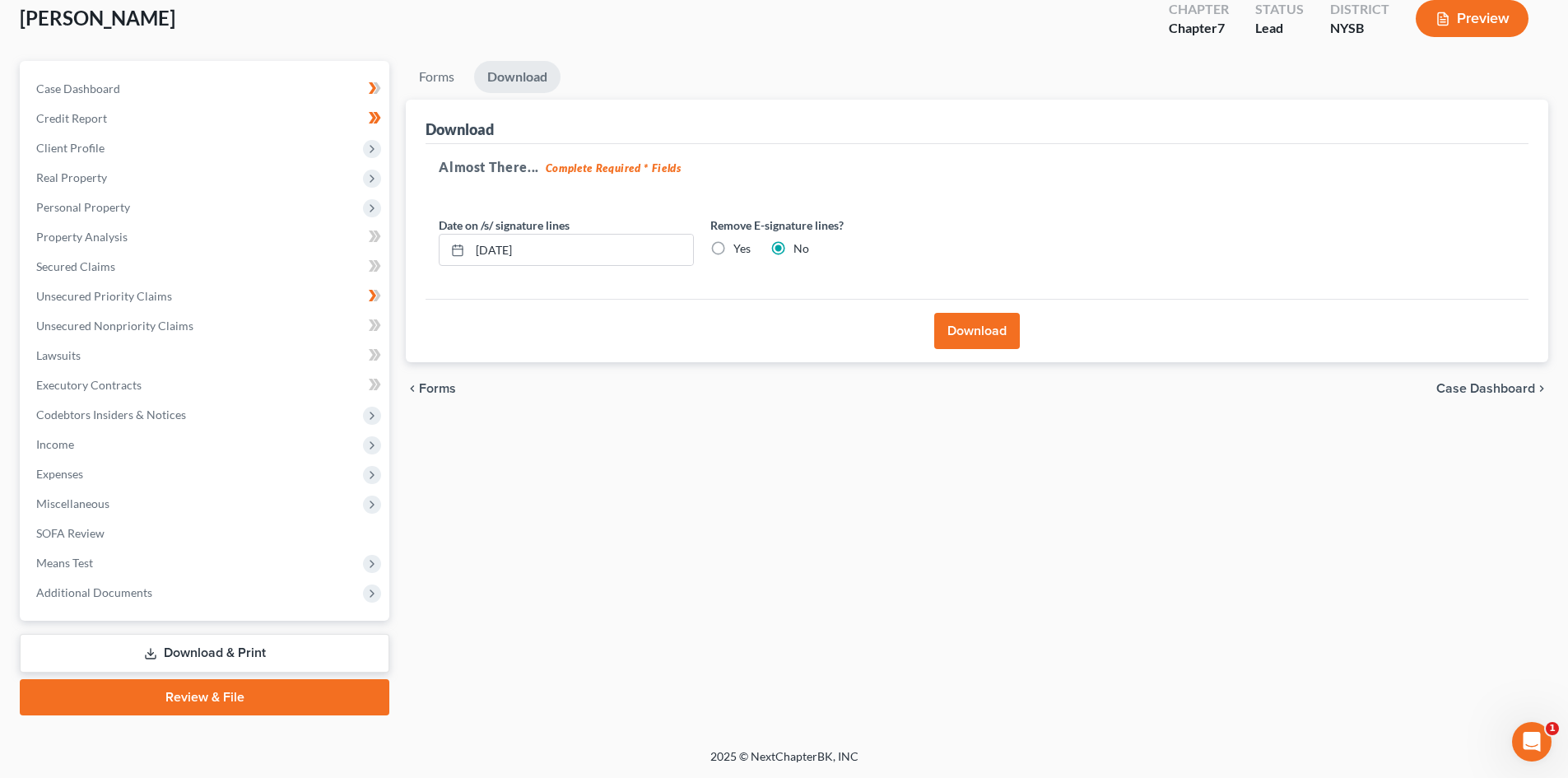
click at [975, 306] on div "Download" at bounding box center [977, 331] width 1103 height 64
click at [977, 322] on button "Download" at bounding box center [977, 330] width 85 height 36
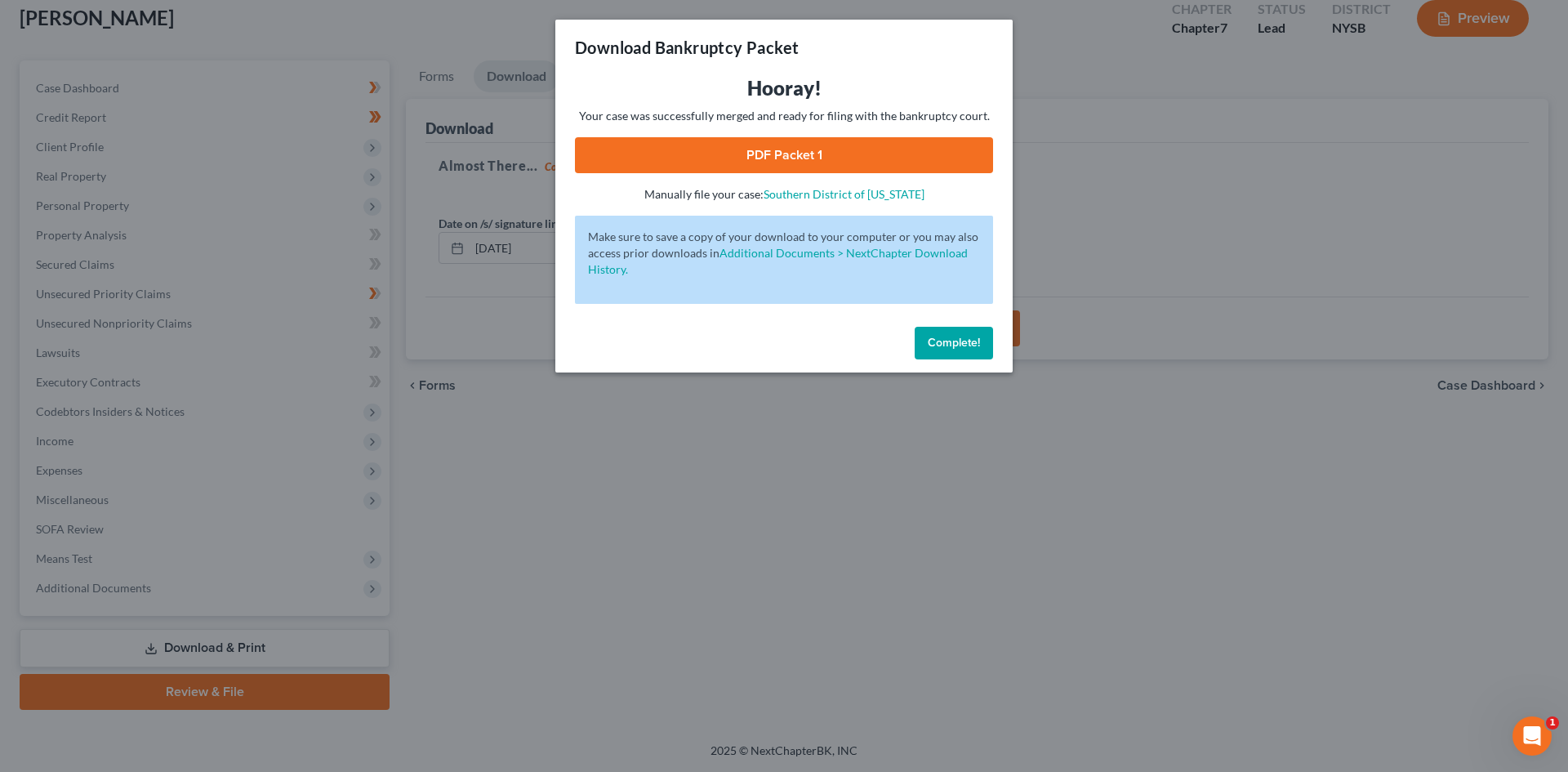
click at [885, 155] on link "PDF Packet 1" at bounding box center [784, 155] width 418 height 36
click at [958, 350] on button "Complete!" at bounding box center [954, 342] width 78 height 32
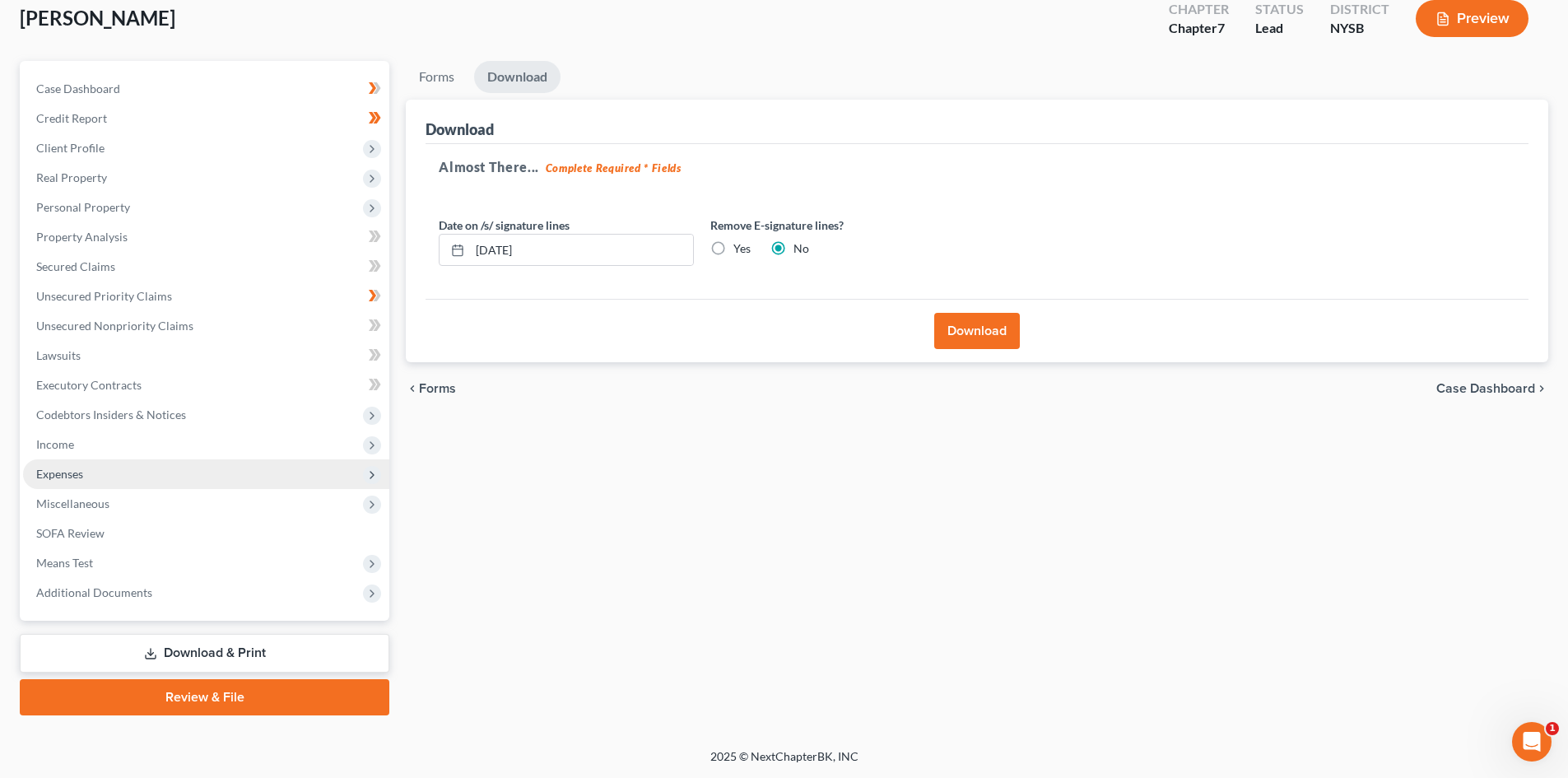
click at [168, 477] on span "Expenses" at bounding box center [206, 473] width 366 height 29
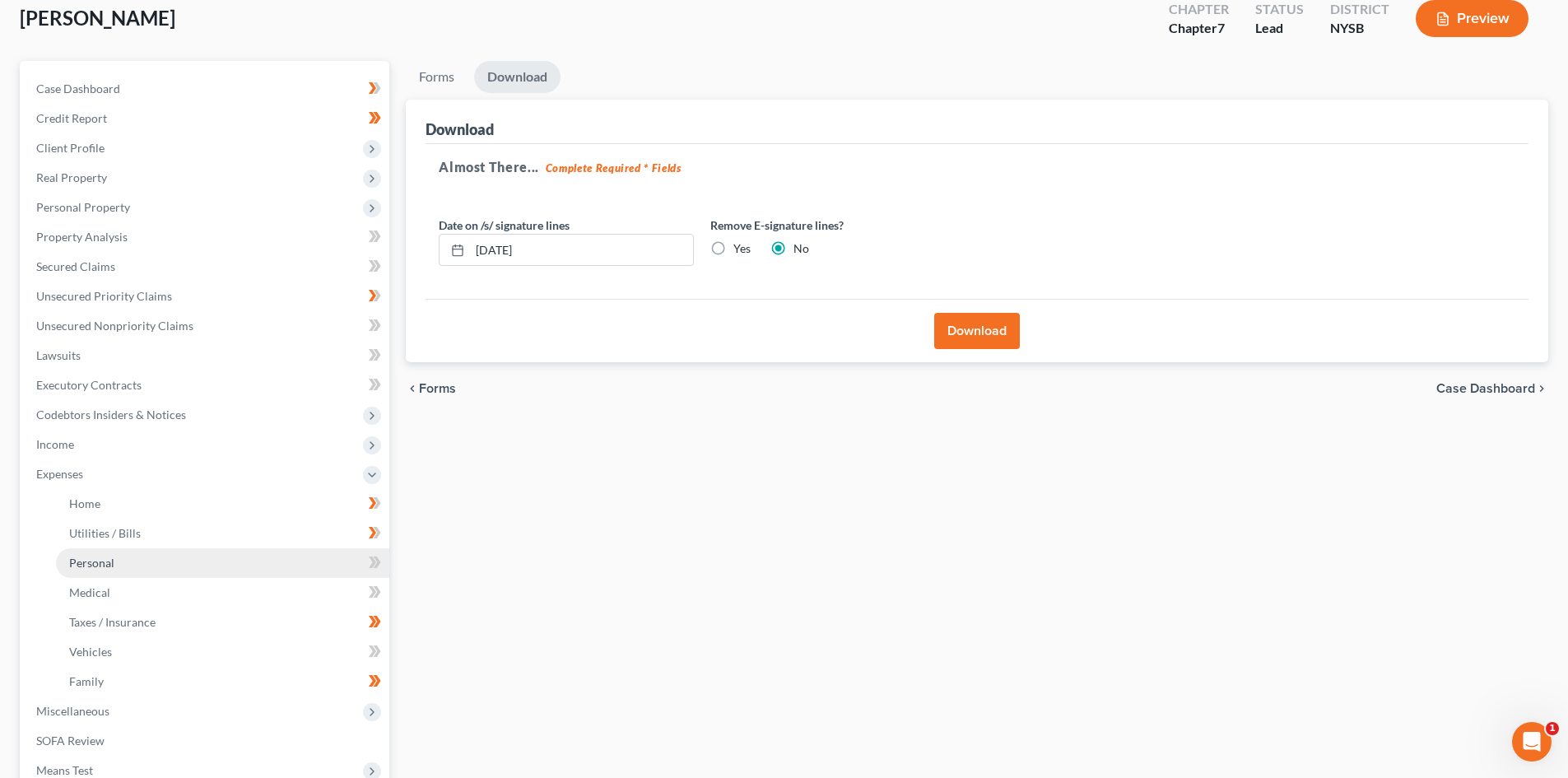
click at [204, 557] on link "Personal" at bounding box center [223, 562] width 333 height 29
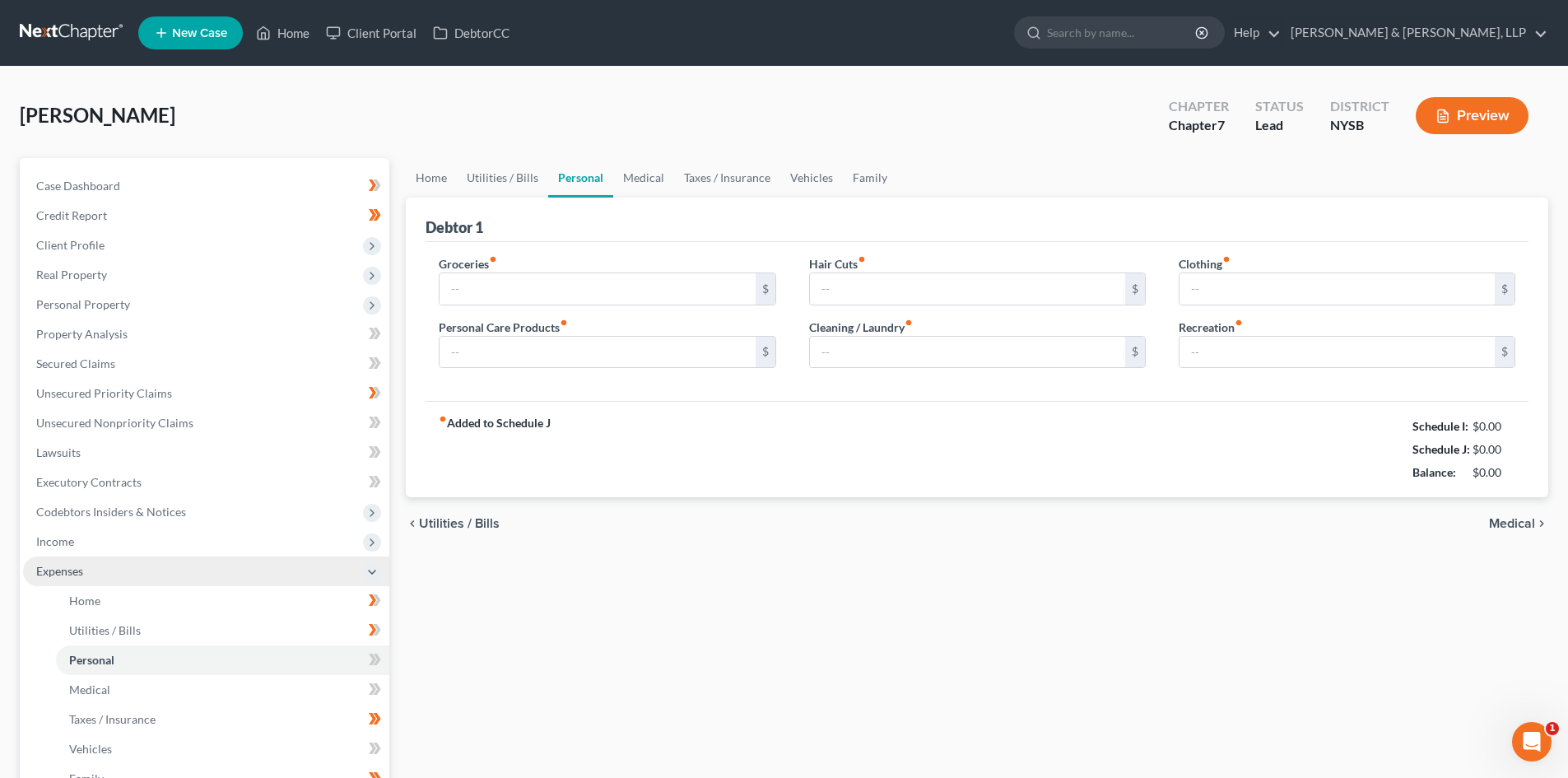
type input "600.00"
type input "80.00"
type input "0.00"
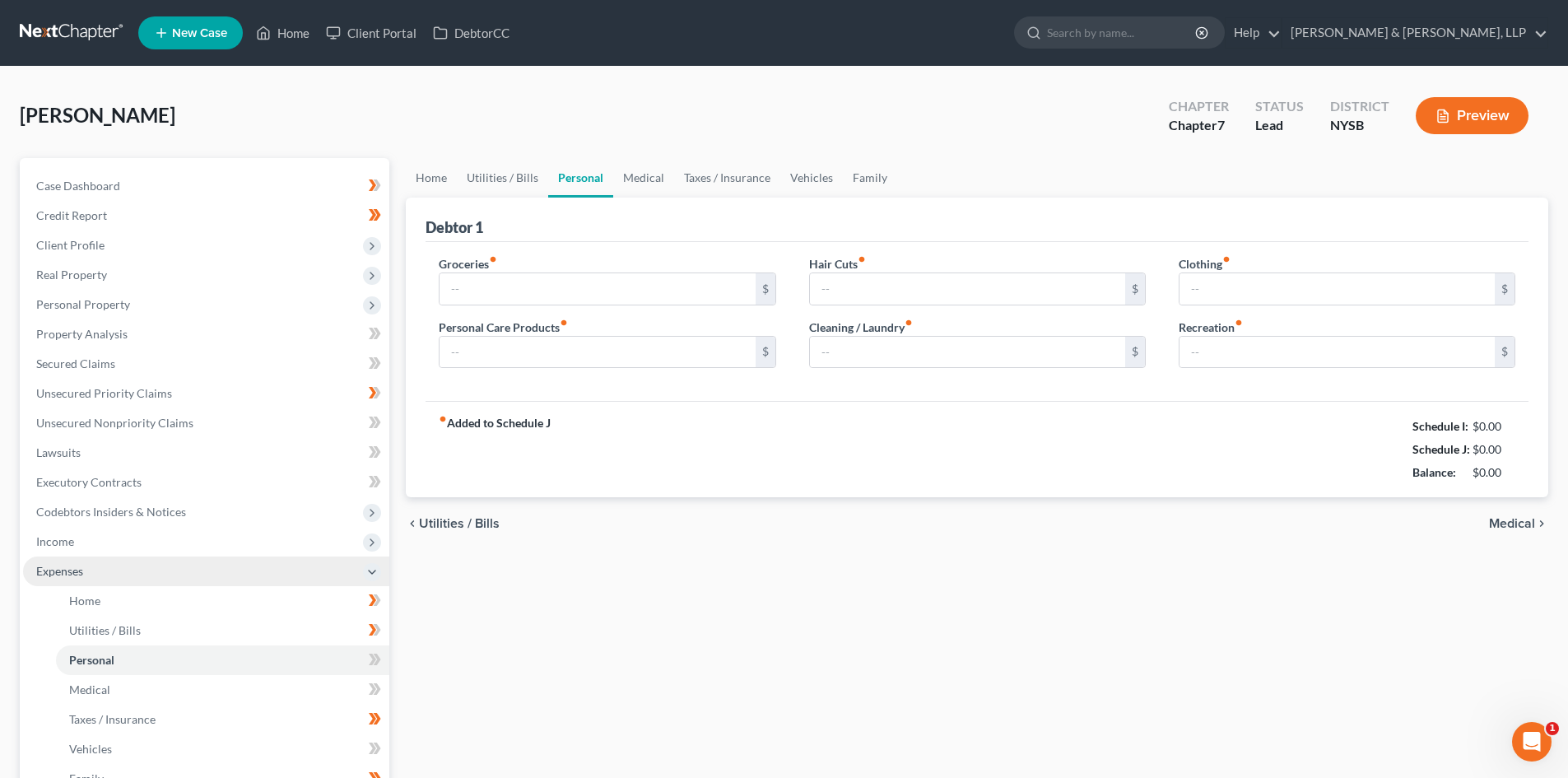
type input "10.00"
